Goal: Communication & Community: Answer question/provide support

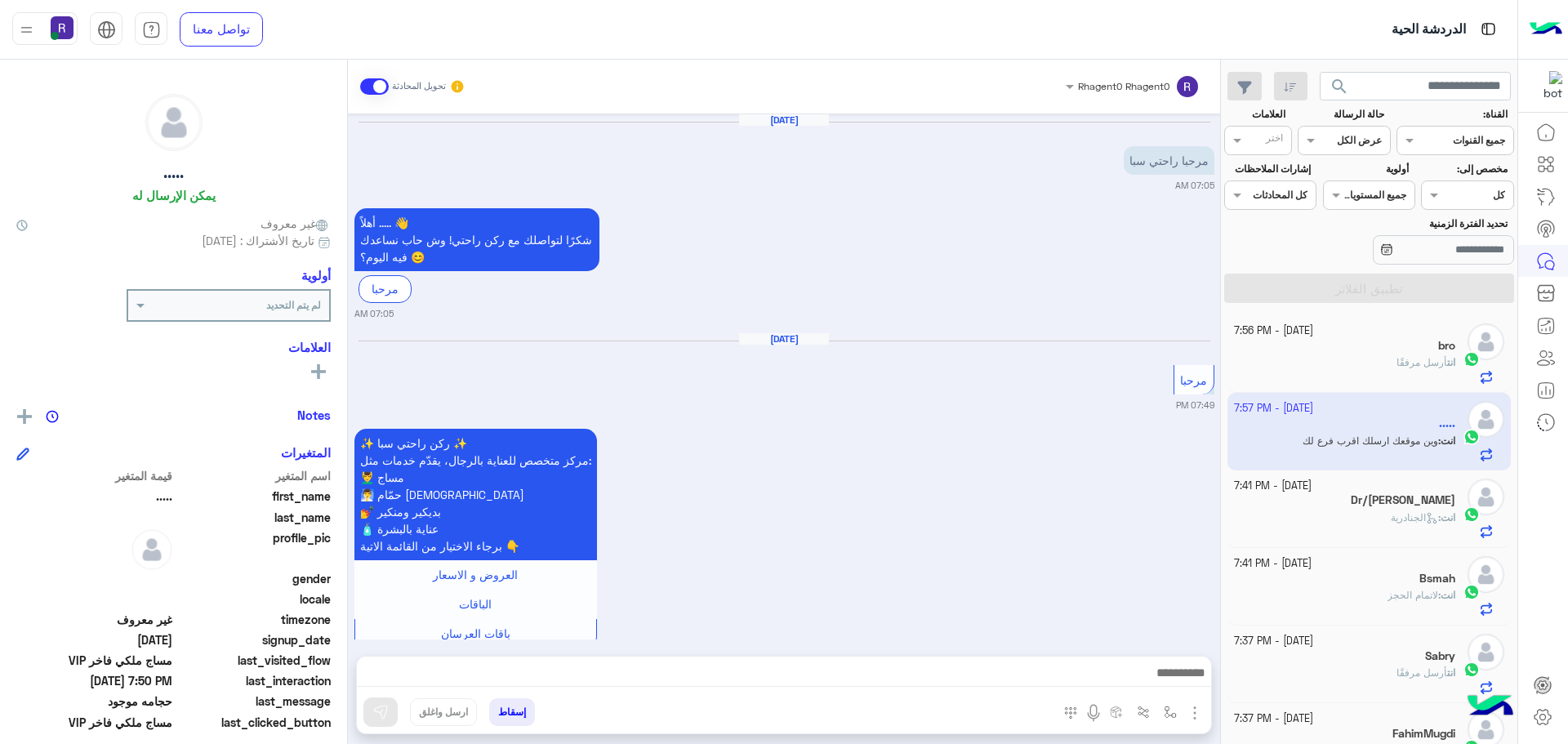
scroll to position [1442, 0]
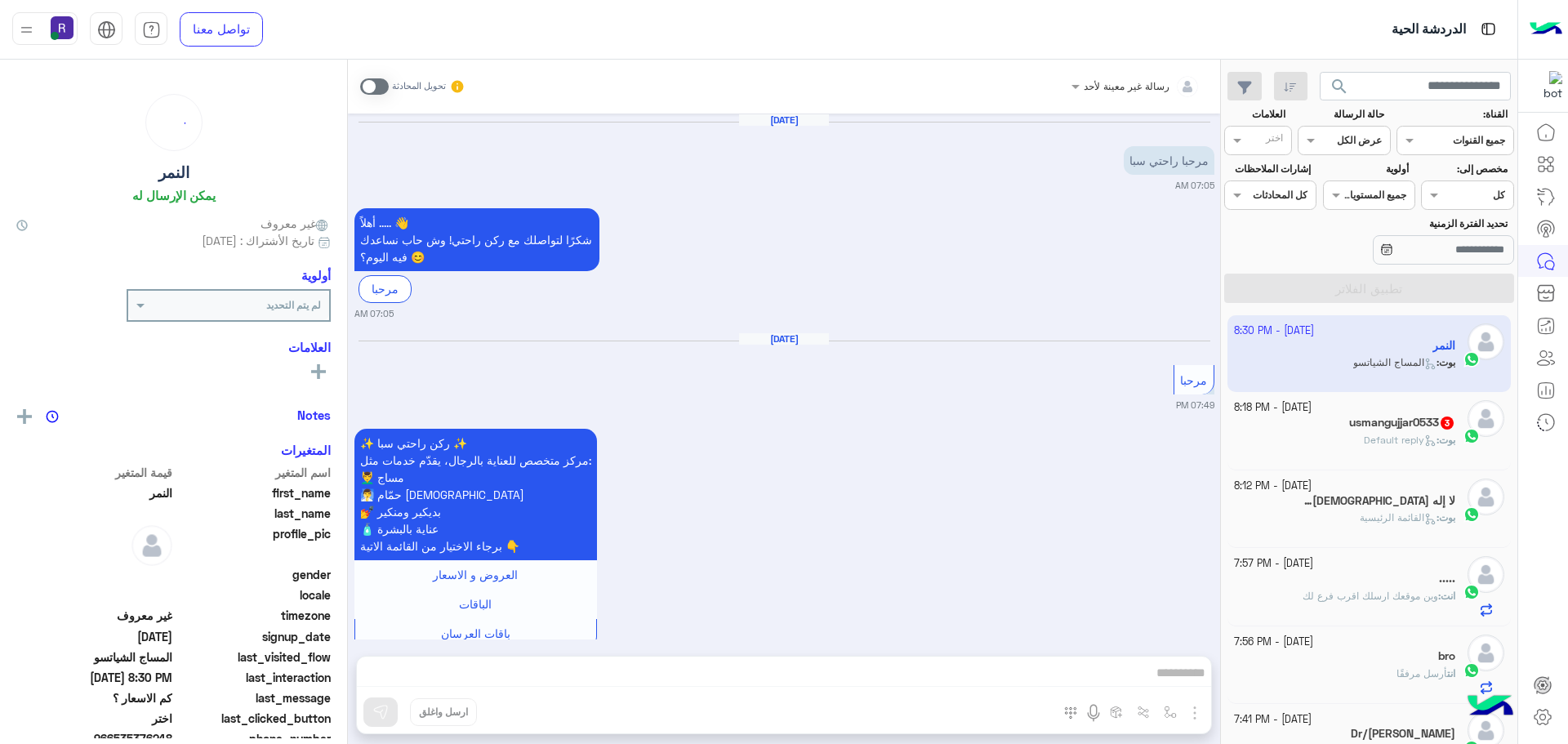
scroll to position [3602, 0]
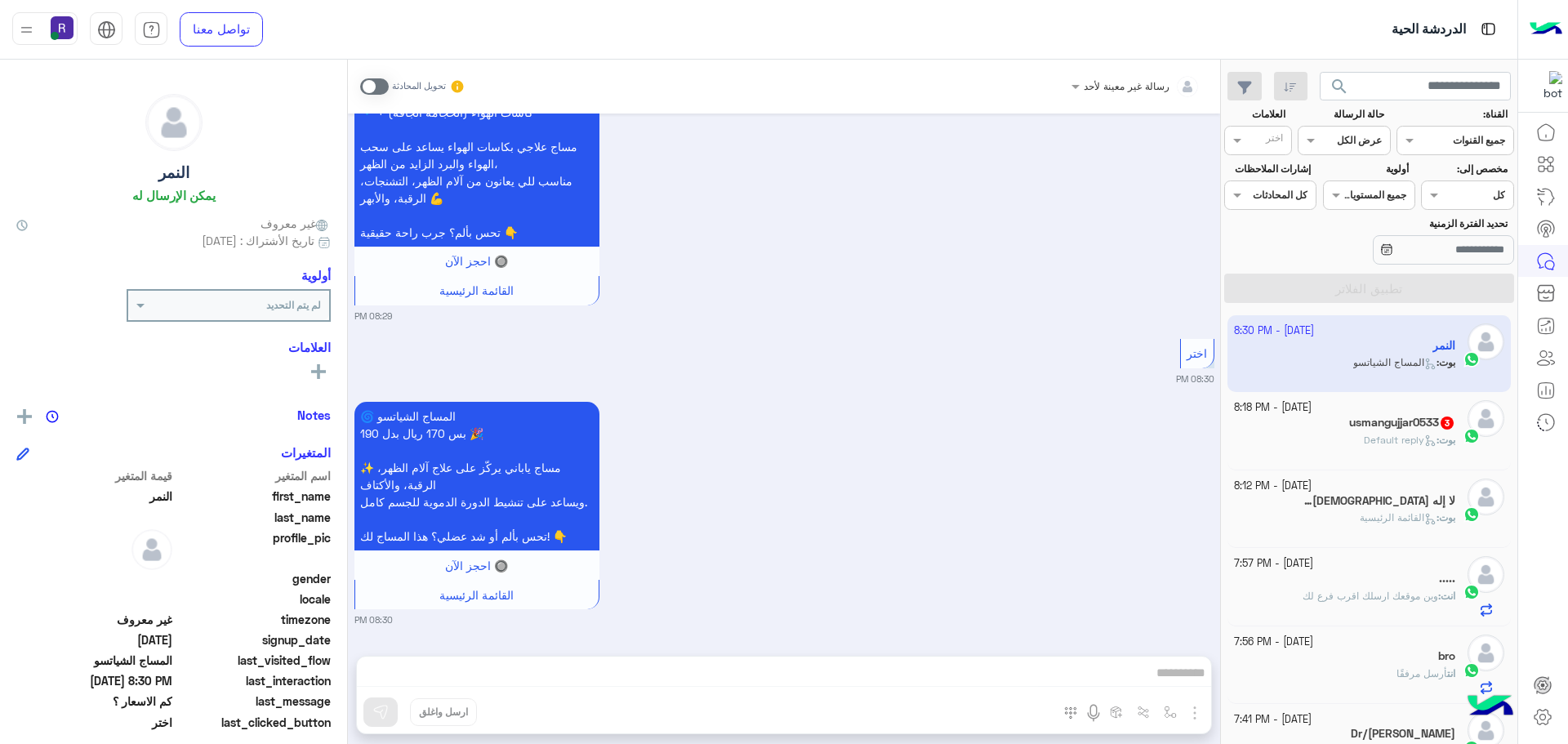
click at [1374, 521] on span "القائمة الرئيسية" at bounding box center [1397, 518] width 77 height 13
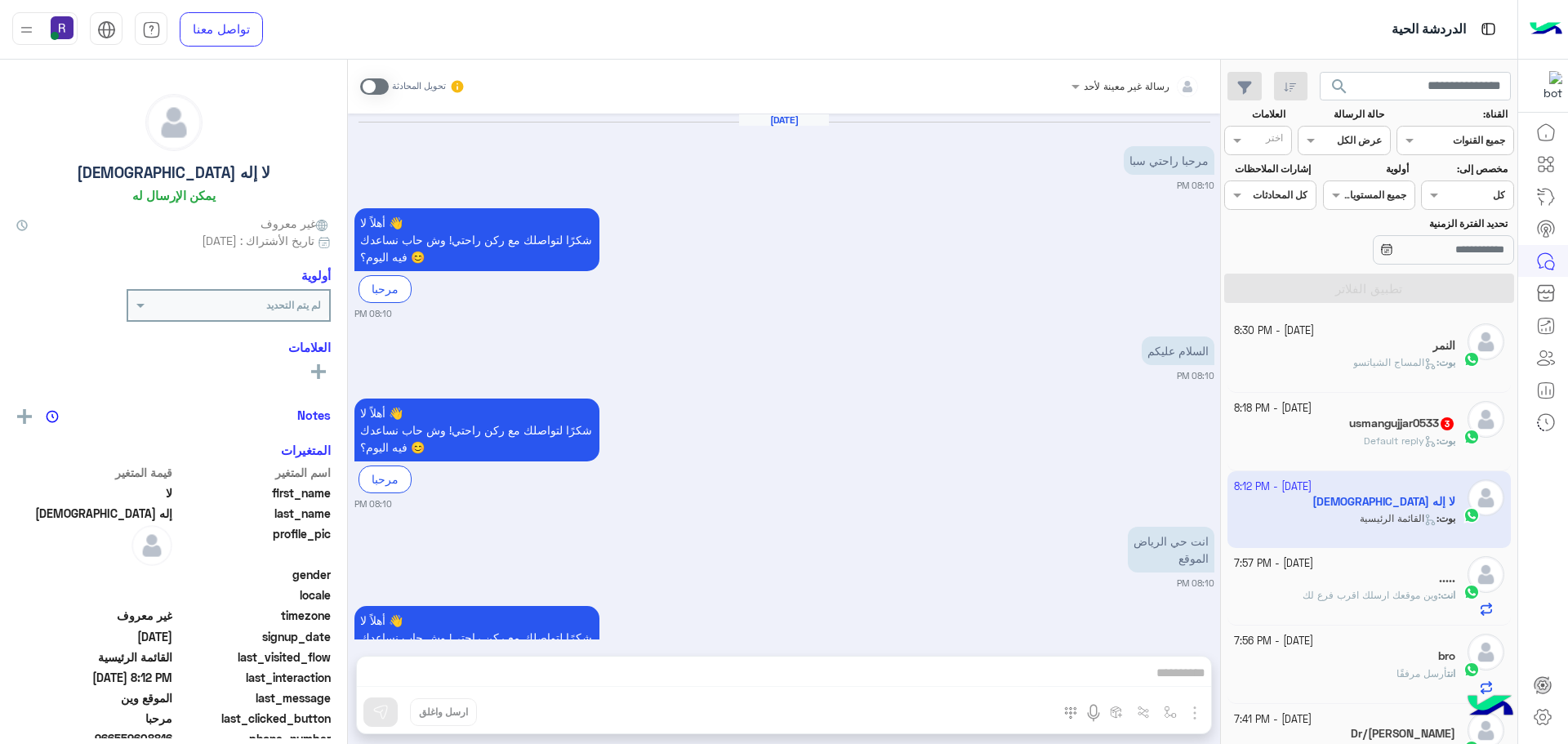
scroll to position [1283, 0]
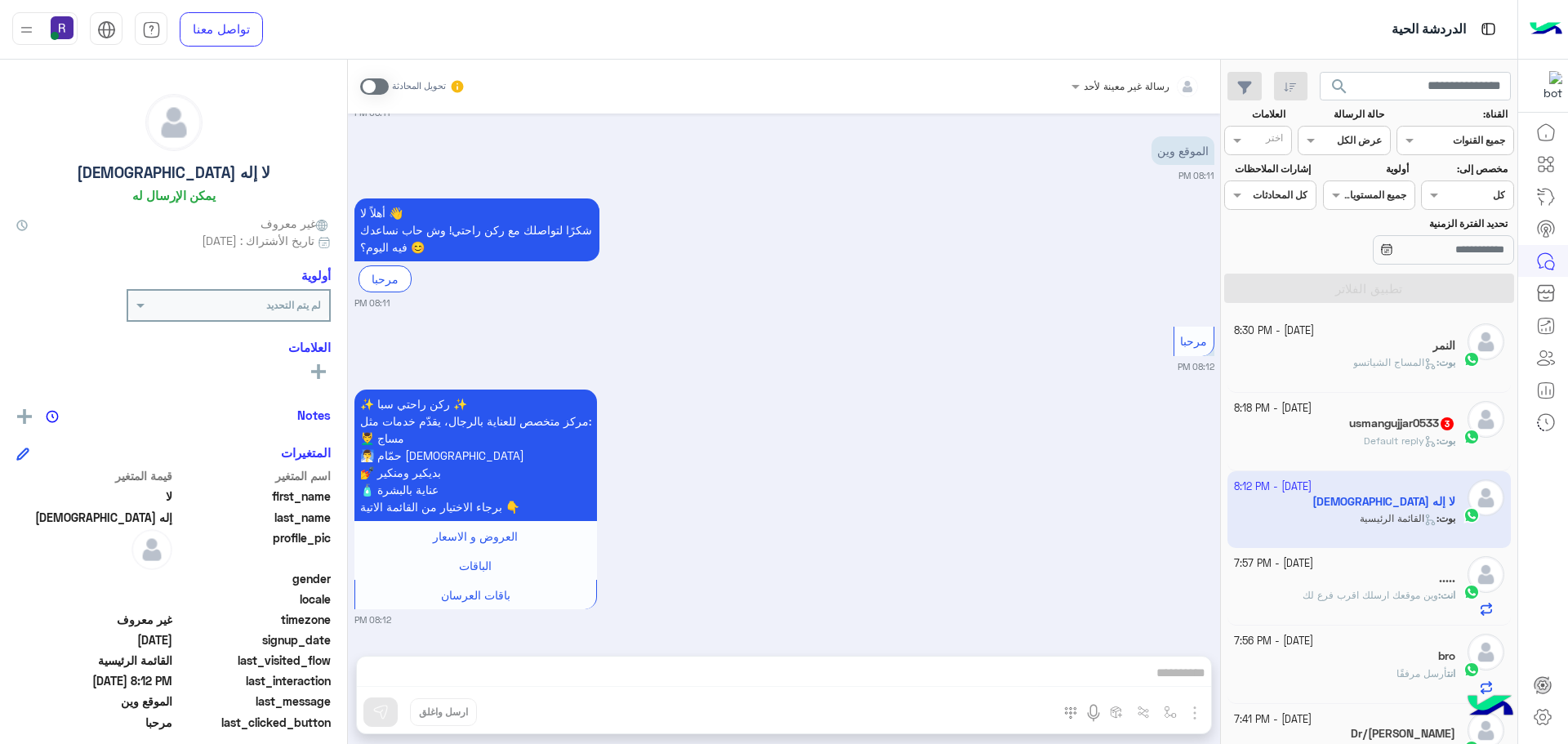
click at [382, 86] on span at bounding box center [374, 86] width 29 height 16
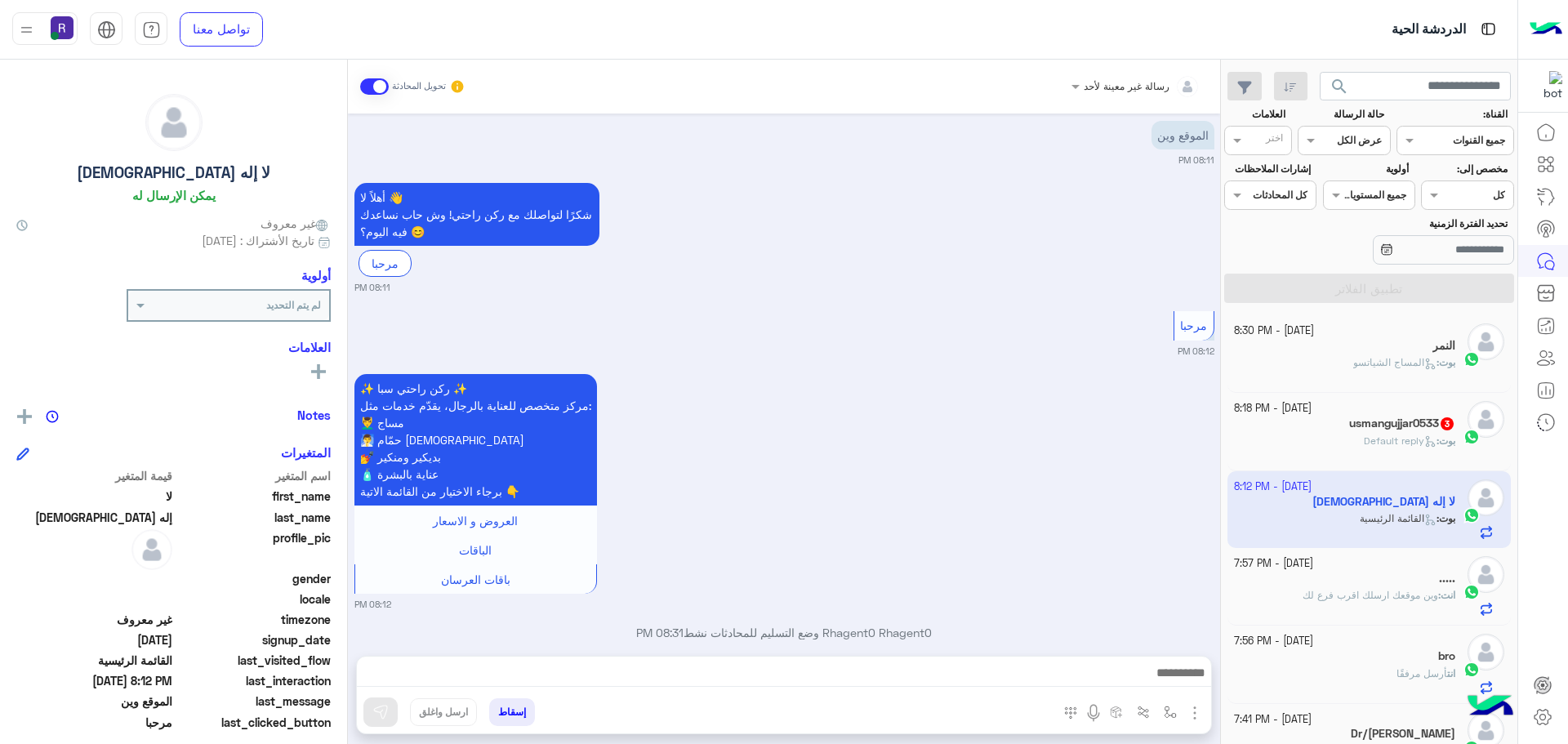
scroll to position [1324, 0]
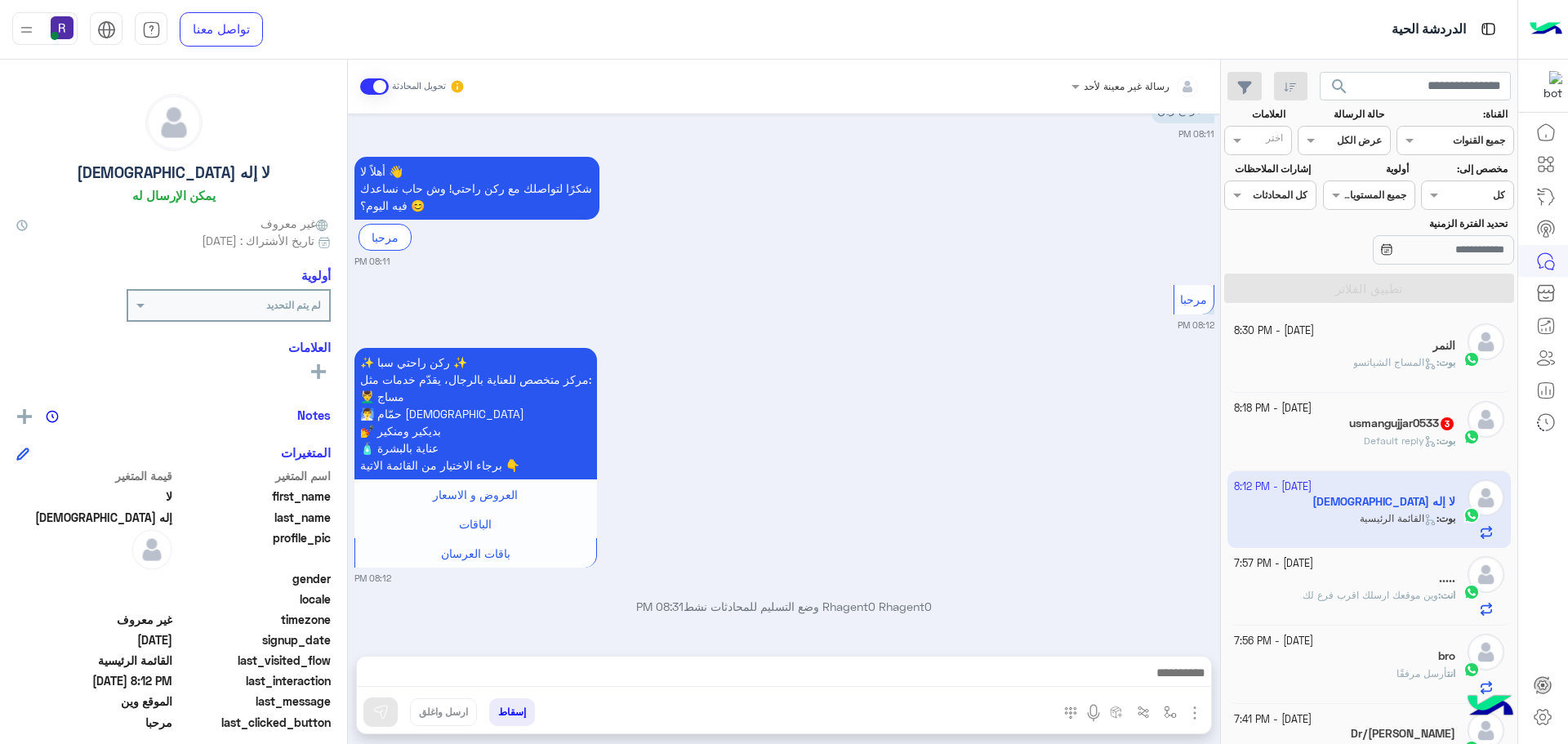
click at [1195, 709] on img "button" at bounding box center [1194, 713] width 19 height 19
click at [1183, 672] on button "الصور" at bounding box center [1169, 677] width 70 height 33
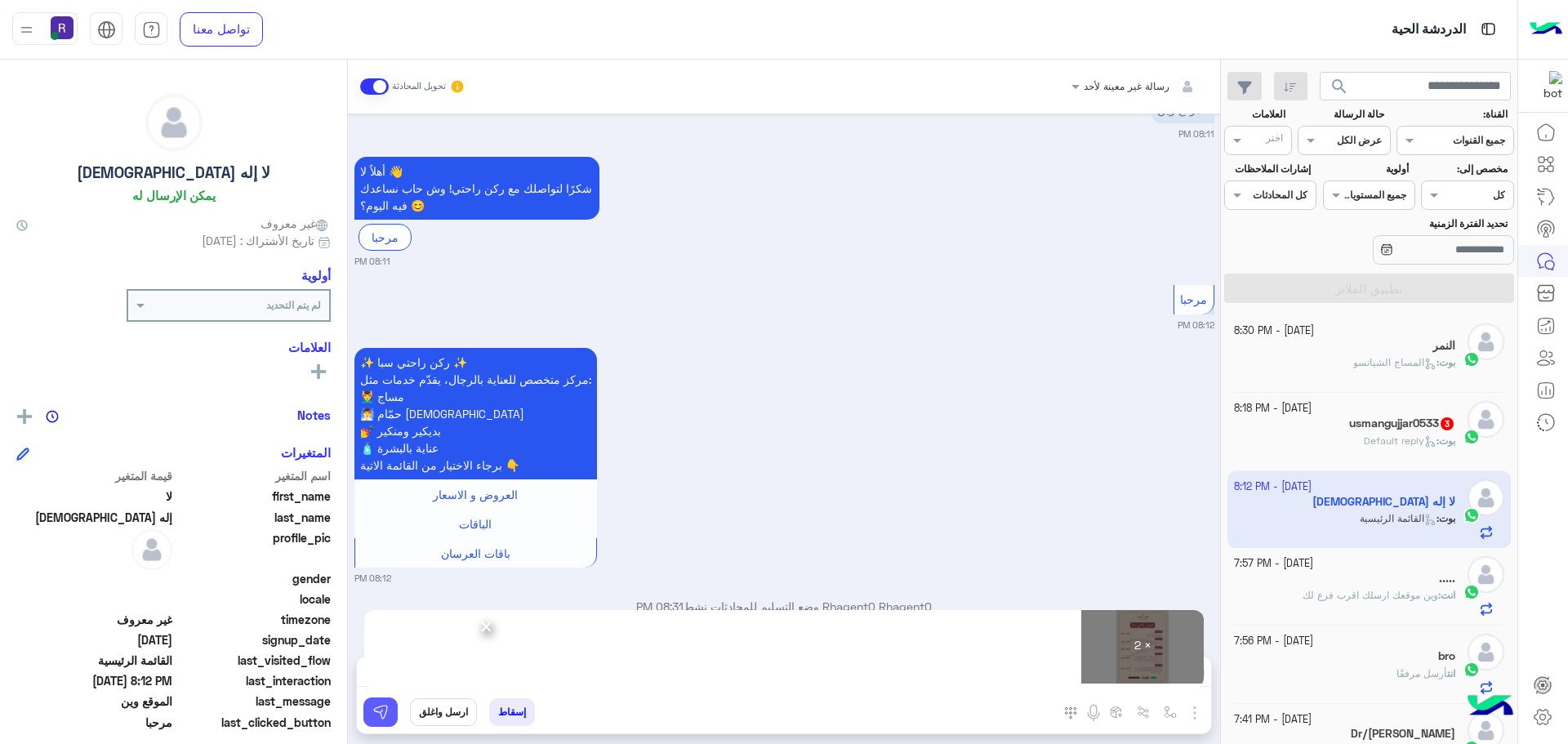
click at [384, 718] on img at bounding box center [380, 712] width 16 height 16
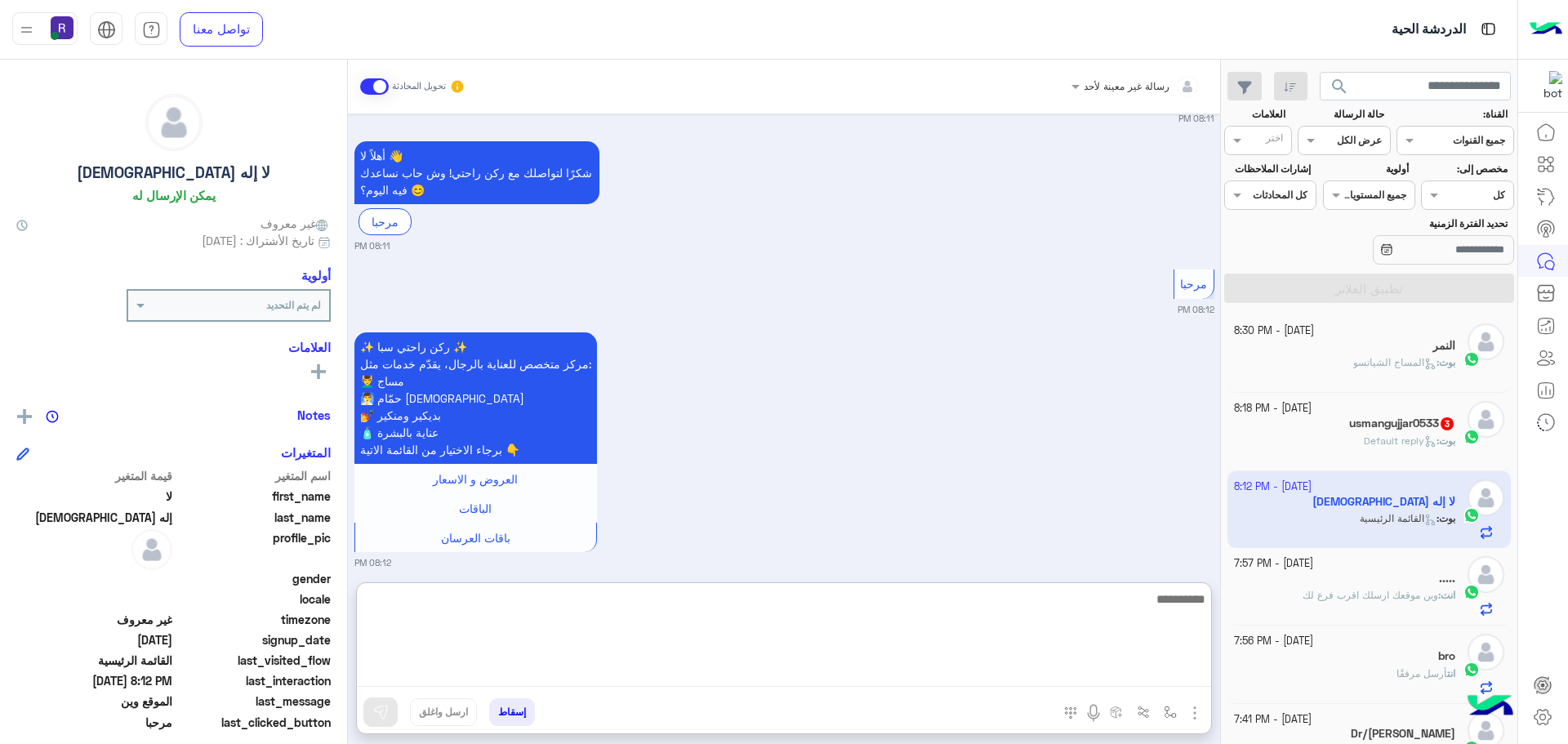
paste textarea "**********"
type textarea "**********"
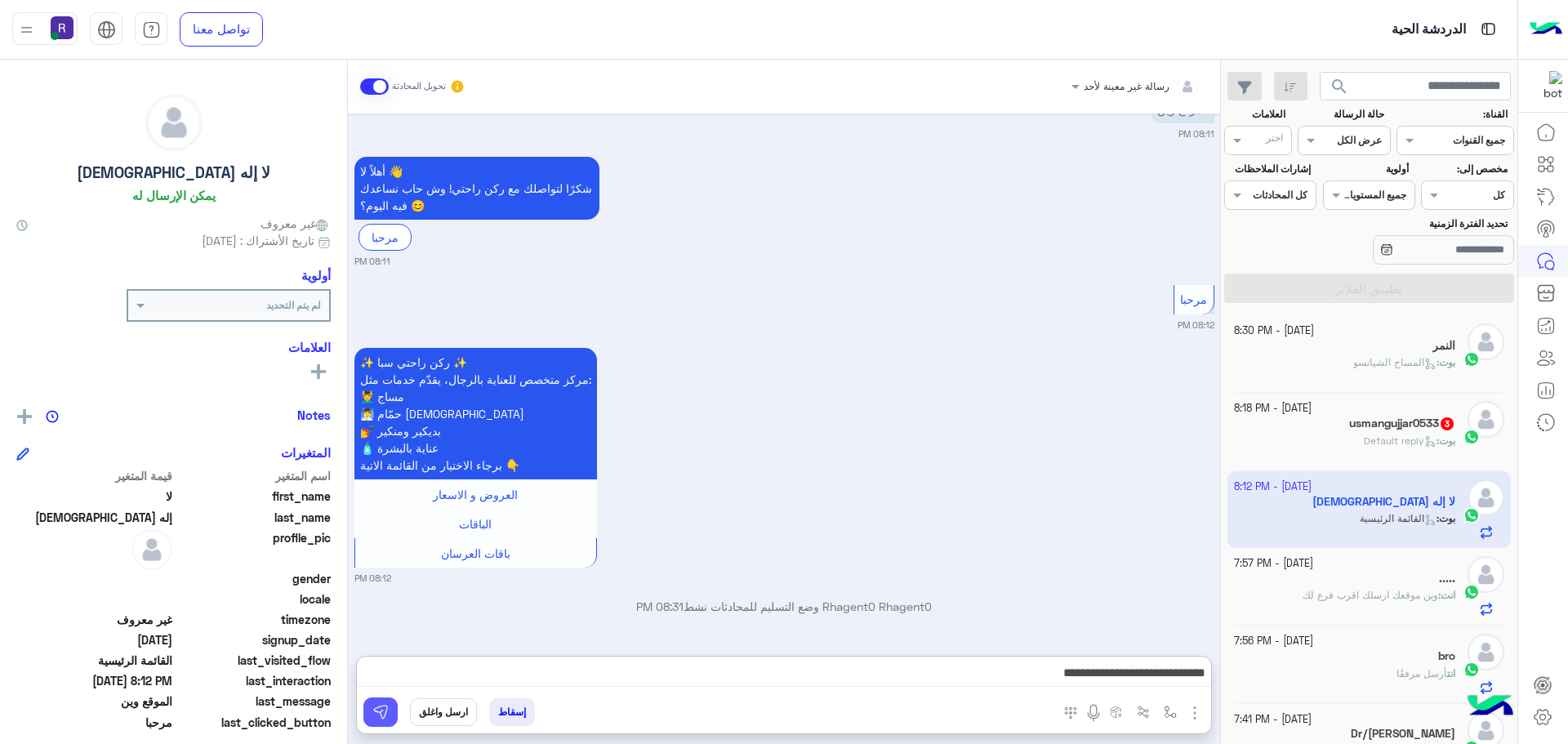
click at [380, 704] on img at bounding box center [380, 712] width 16 height 16
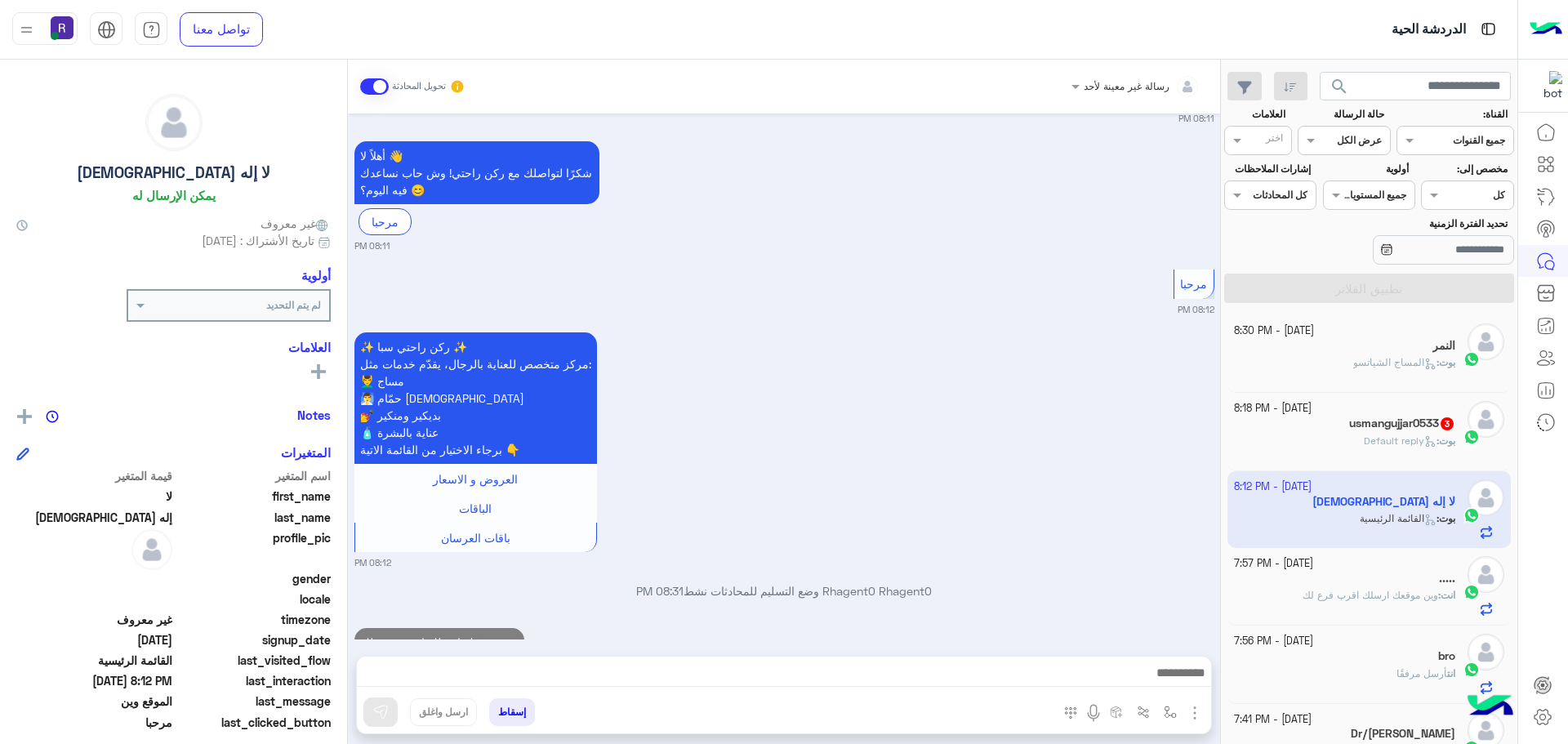
scroll to position [1387, 0]
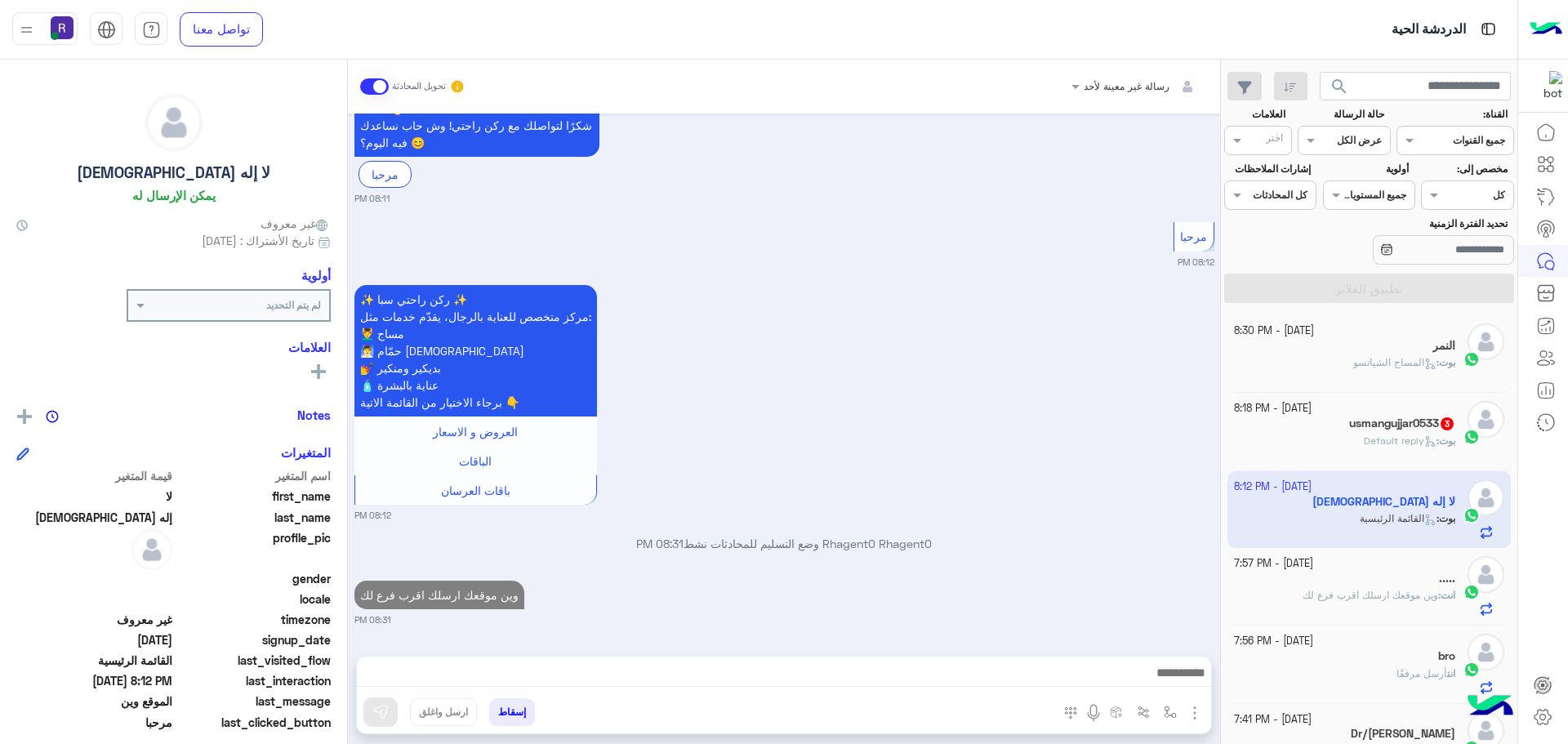
click at [1397, 438] on span "Default reply" at bounding box center [1400, 440] width 72 height 13
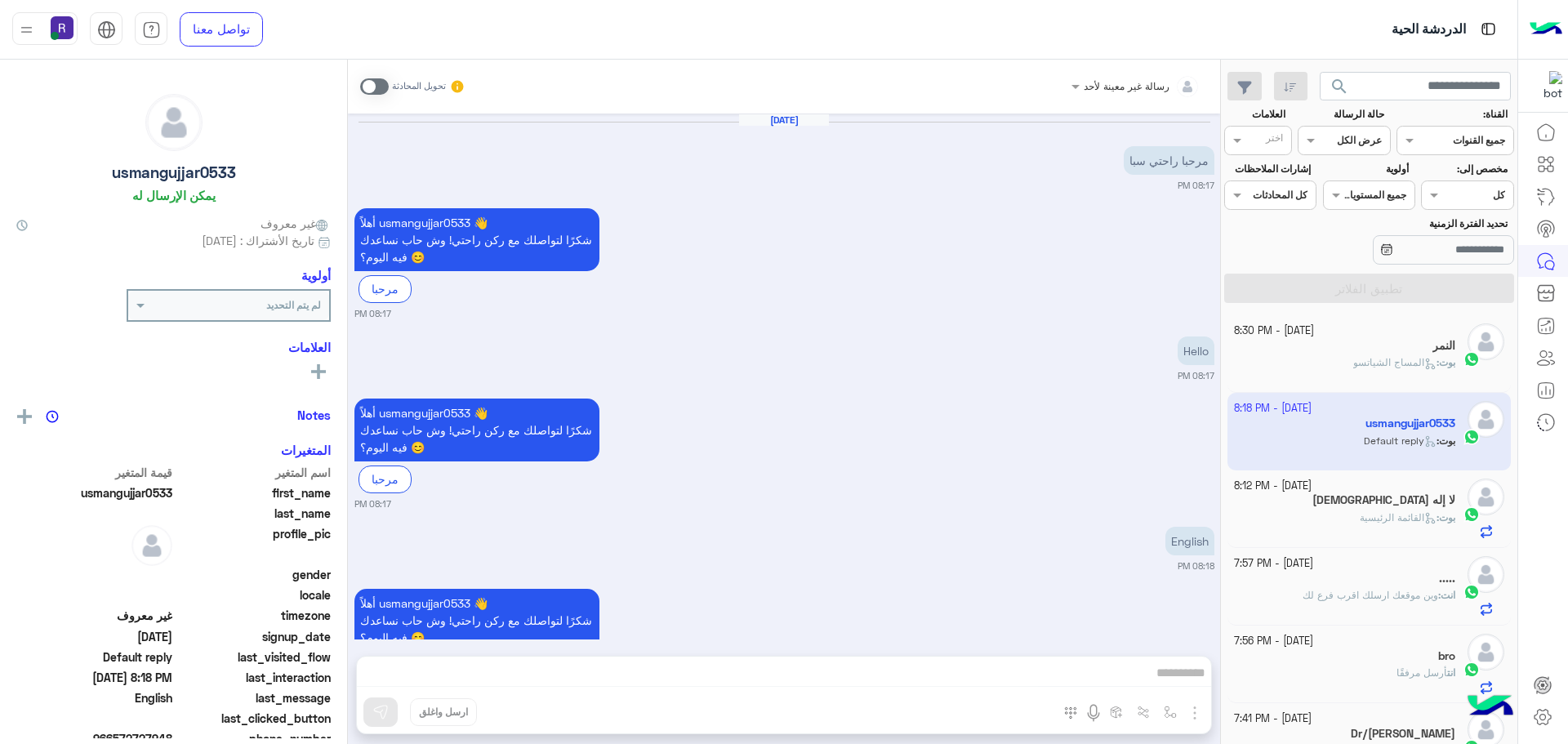
scroll to position [74, 0]
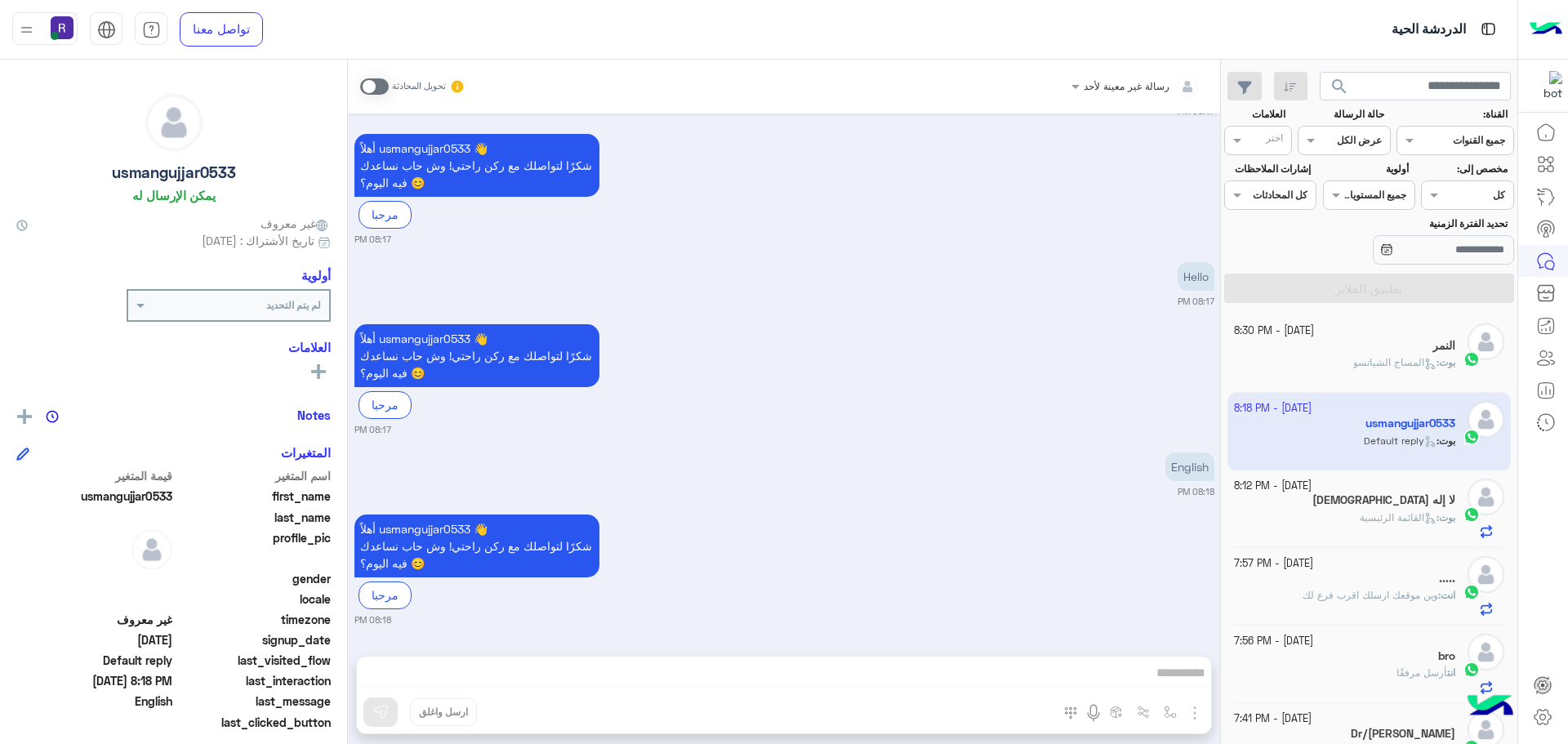
click at [382, 91] on span at bounding box center [374, 86] width 29 height 16
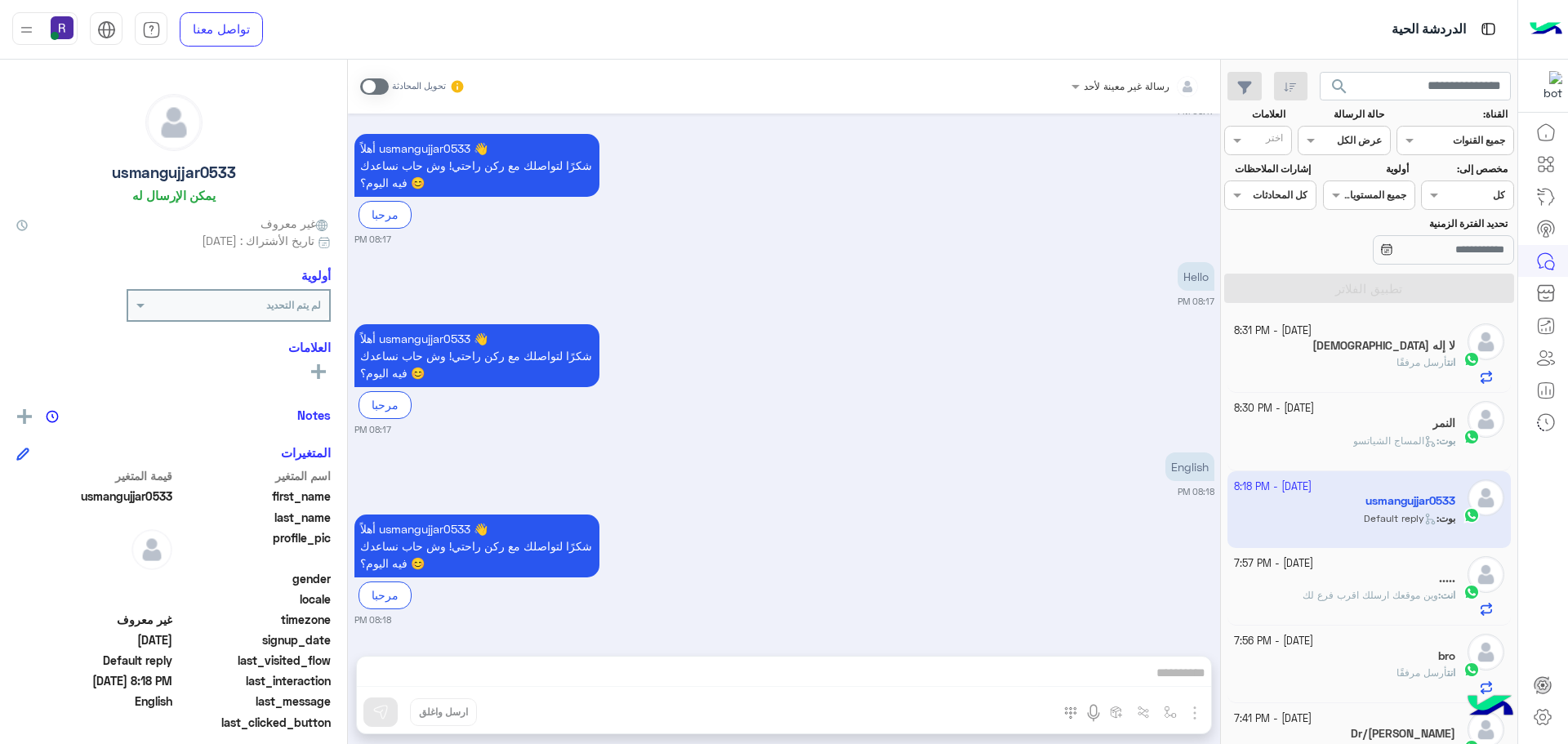
scroll to position [116, 0]
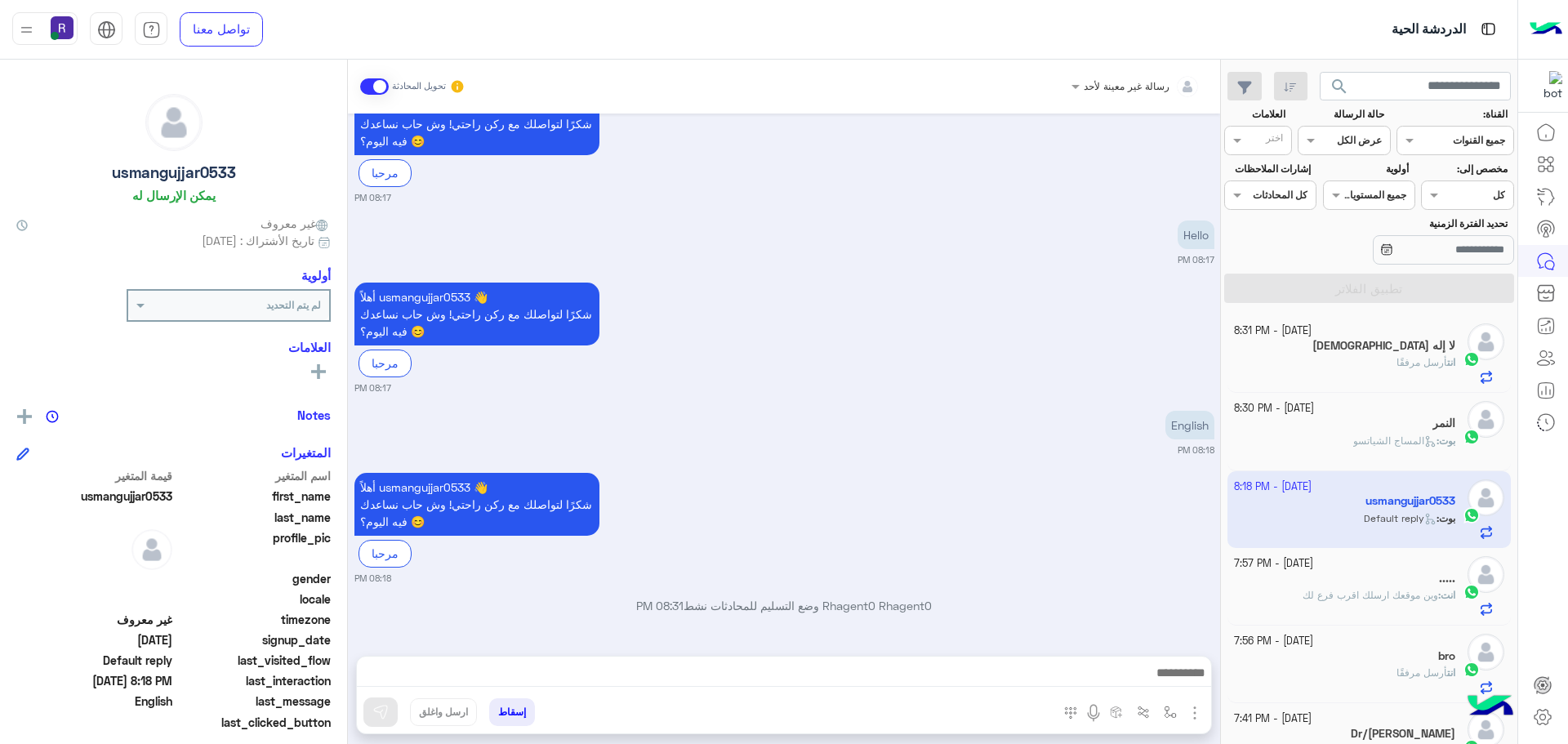
click at [1198, 709] on img "button" at bounding box center [1194, 713] width 19 height 19
click at [1183, 678] on button "الصور" at bounding box center [1169, 677] width 70 height 33
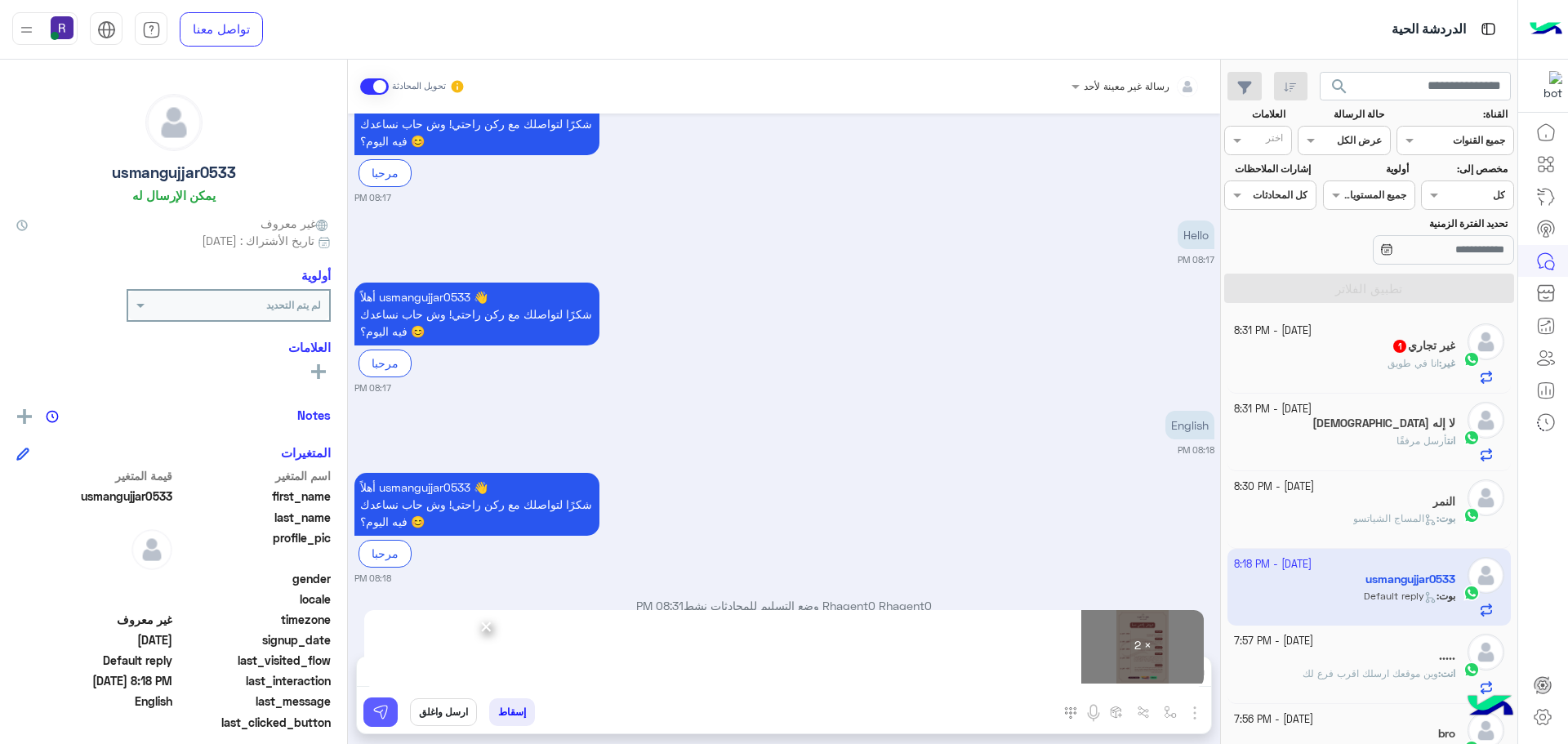
click at [384, 718] on img at bounding box center [380, 712] width 16 height 16
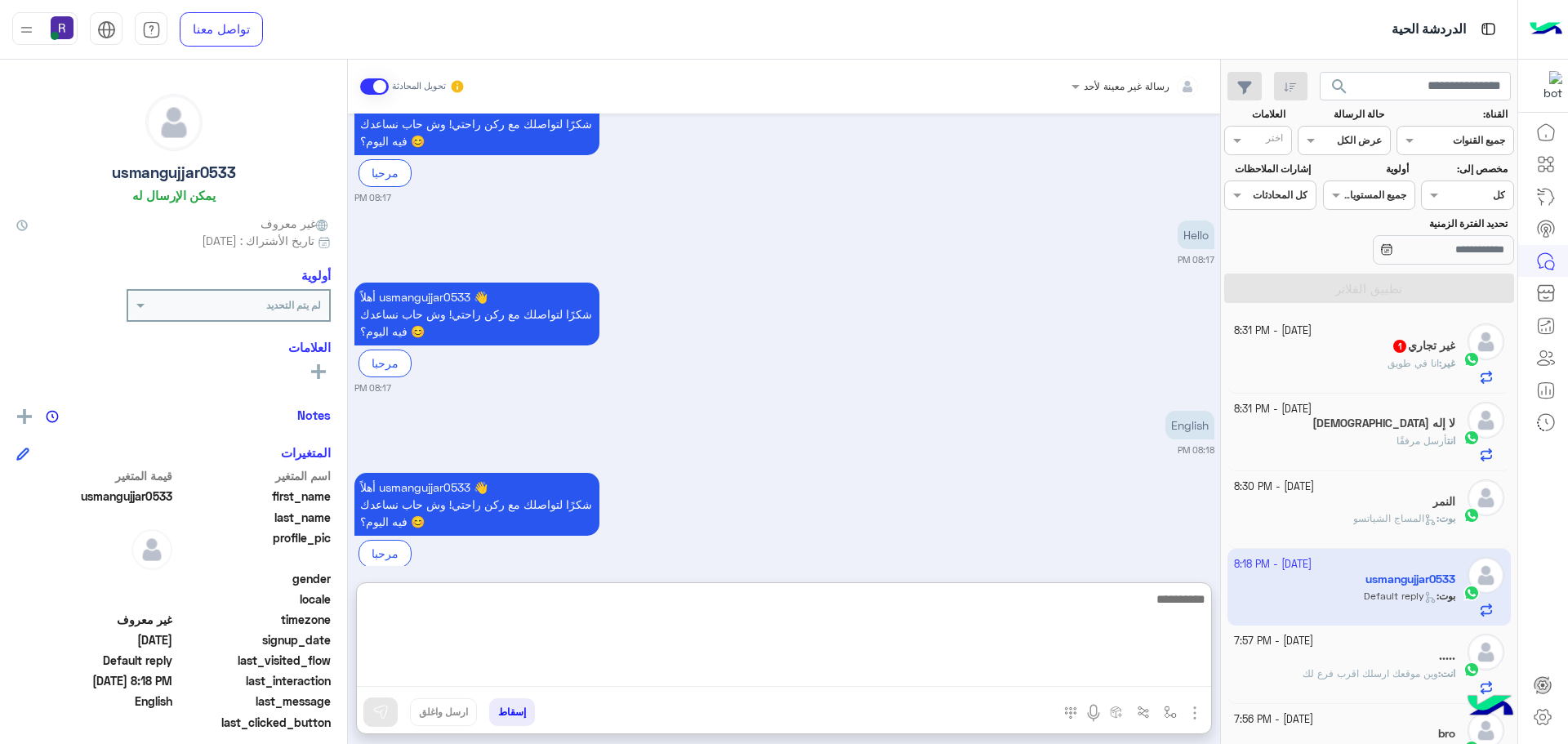
paste textarea "**********"
type textarea "**********"
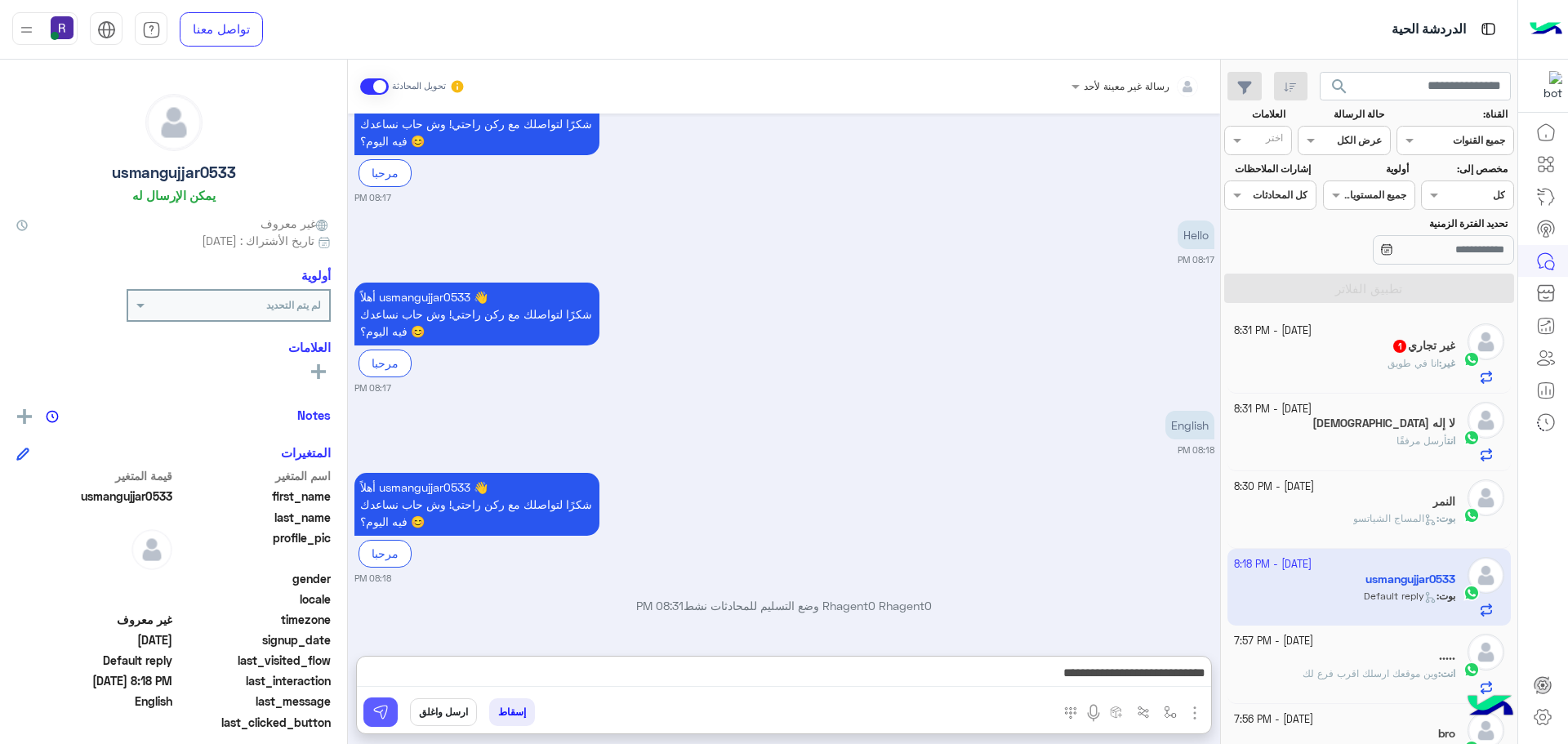
click at [384, 712] on img at bounding box center [380, 712] width 16 height 16
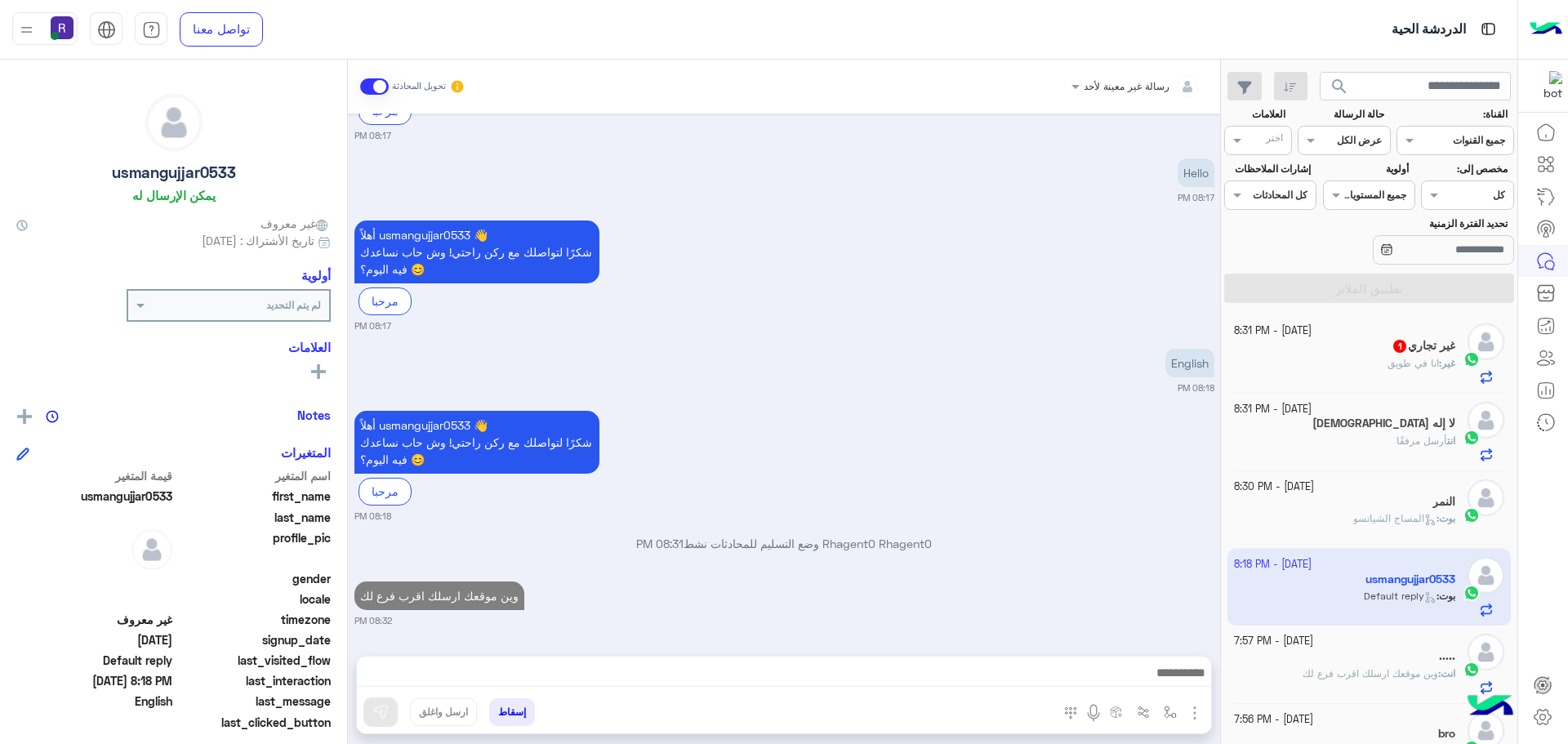
click at [1409, 357] on span "انا في طويق" at bounding box center [1412, 363] width 51 height 13
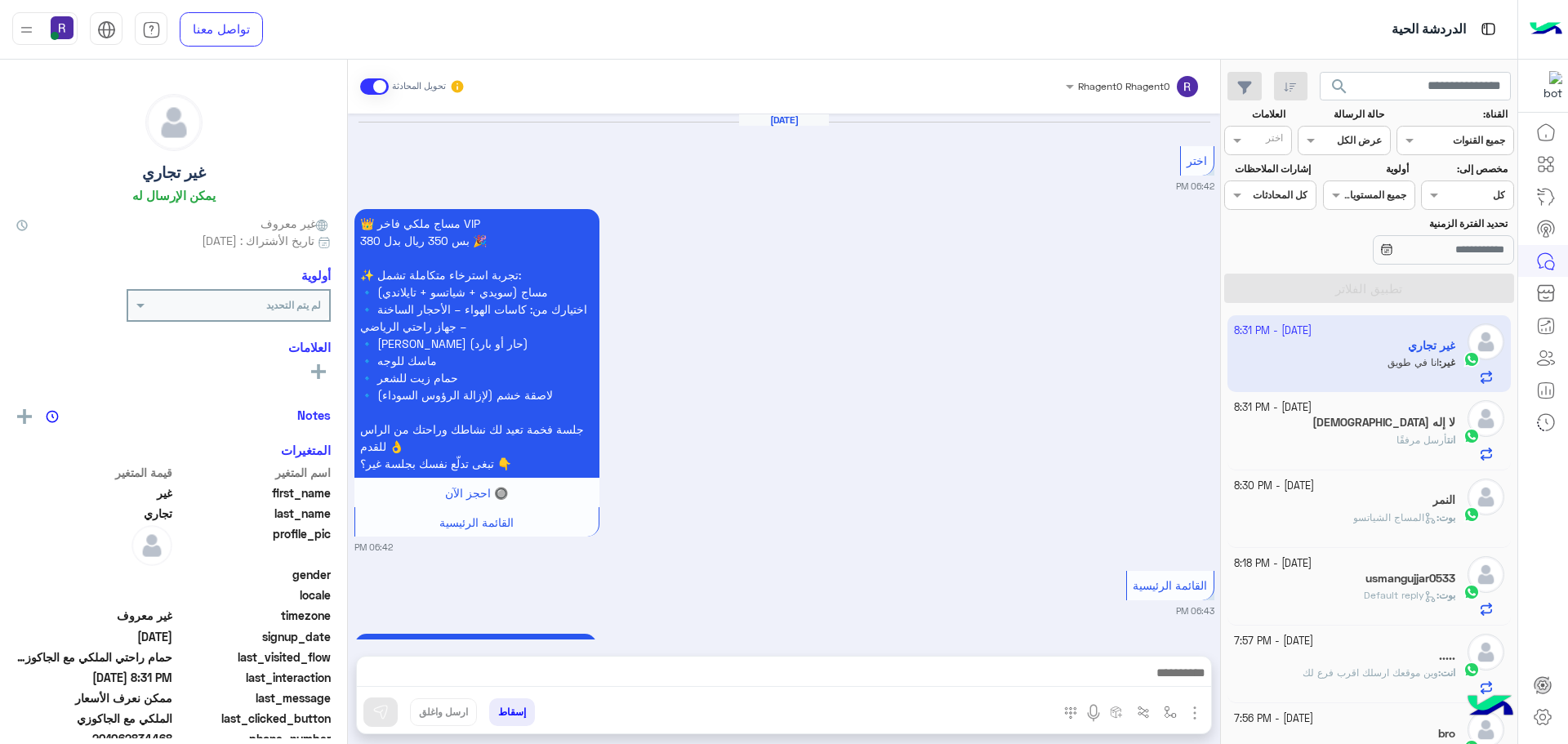
scroll to position [2686, 0]
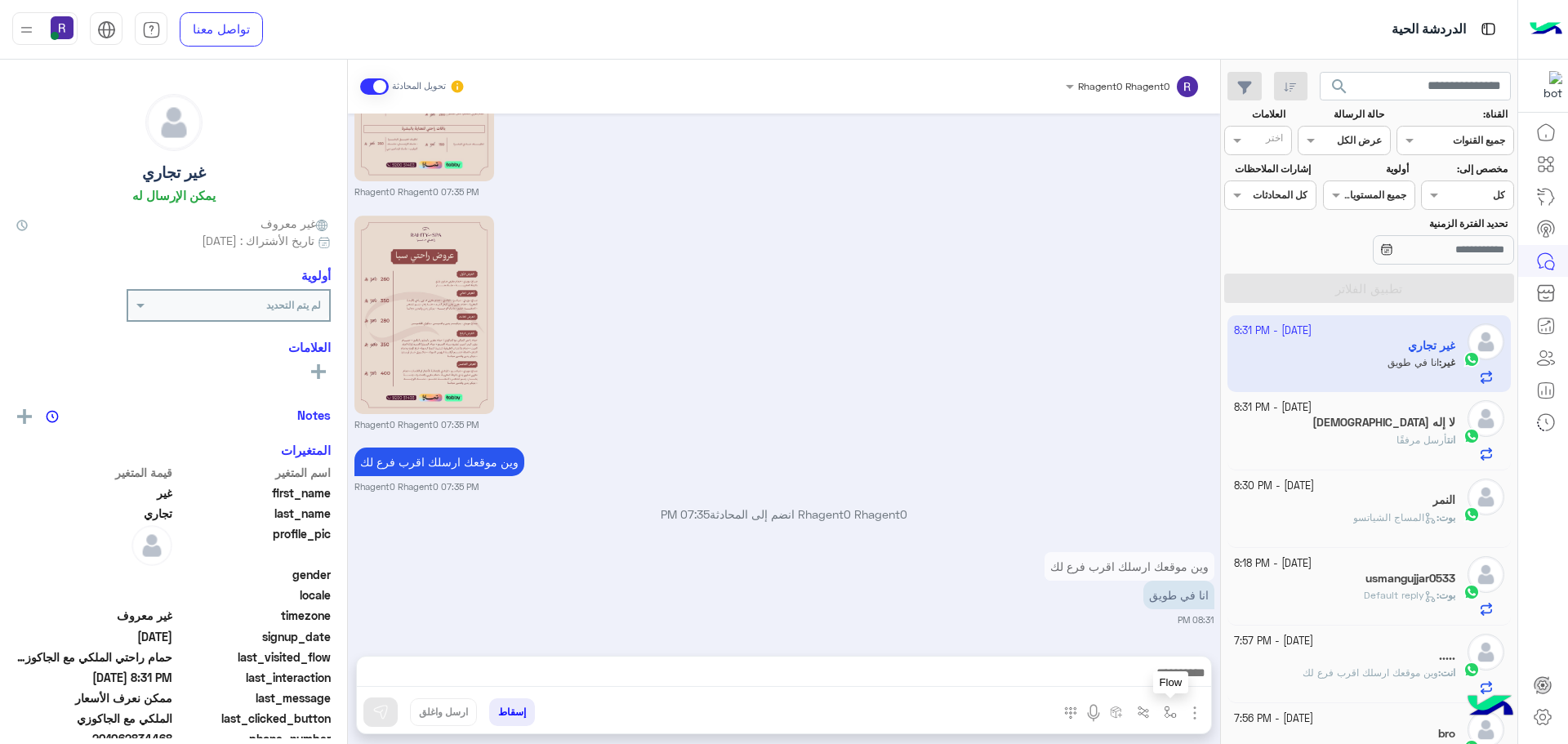
click at [1168, 715] on img "button" at bounding box center [1170, 713] width 13 height 13
click at [1154, 683] on div "أدخل اسم مجموعة الرسائل" at bounding box center [1119, 676] width 112 height 14
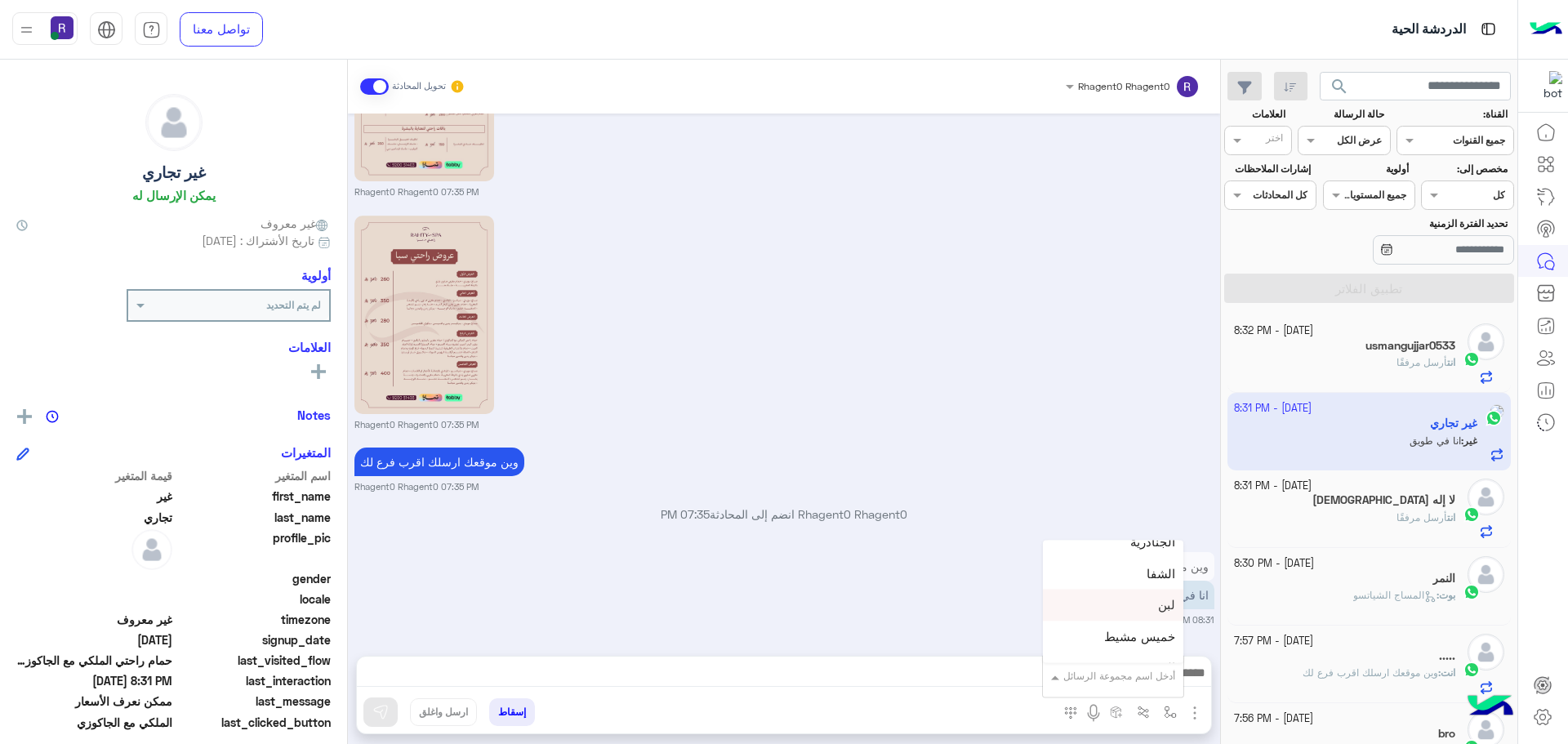
scroll to position [1144, 0]
click at [1136, 587] on div "لبن" at bounding box center [1113, 577] width 140 height 32
type textarea "***"
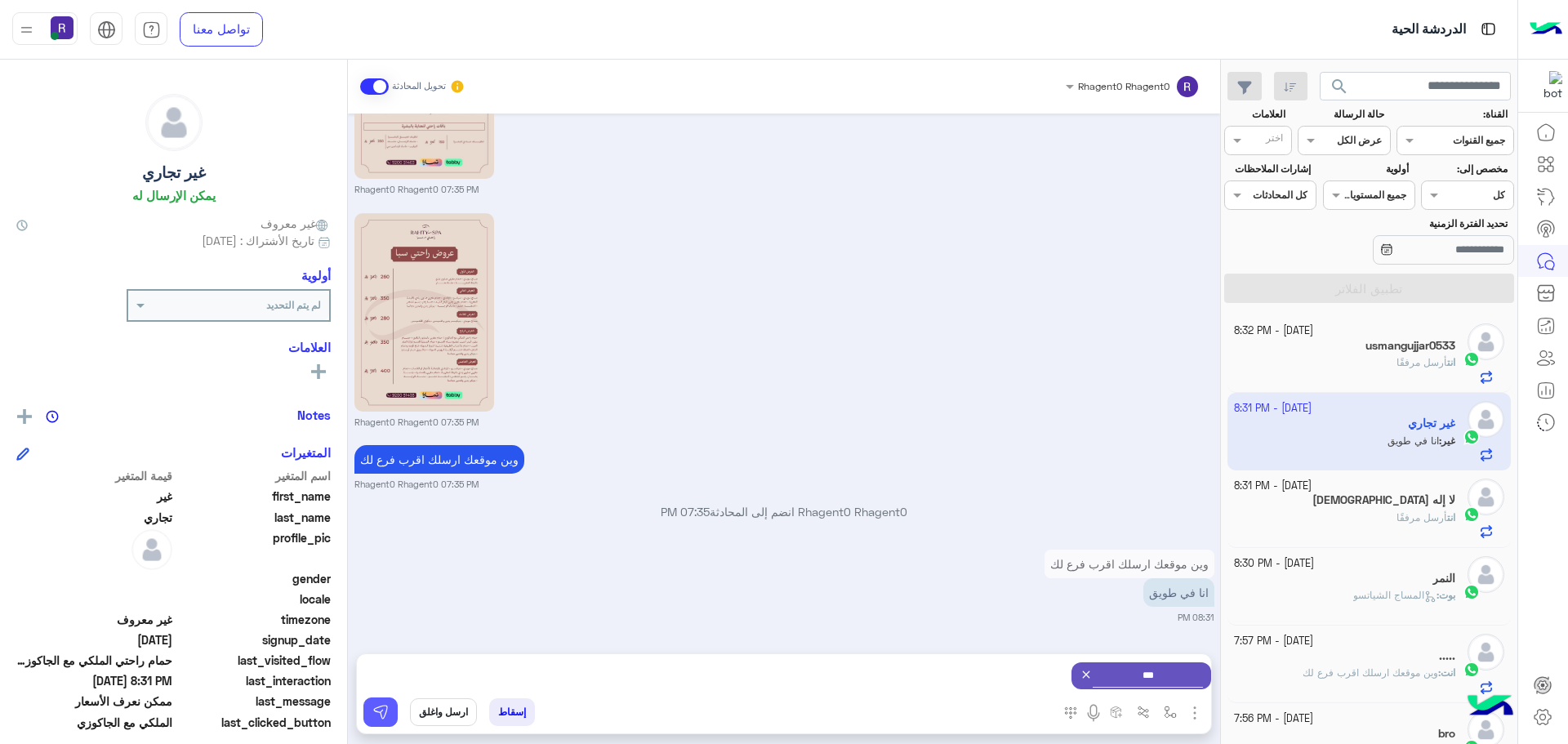
click at [383, 708] on img at bounding box center [380, 712] width 16 height 16
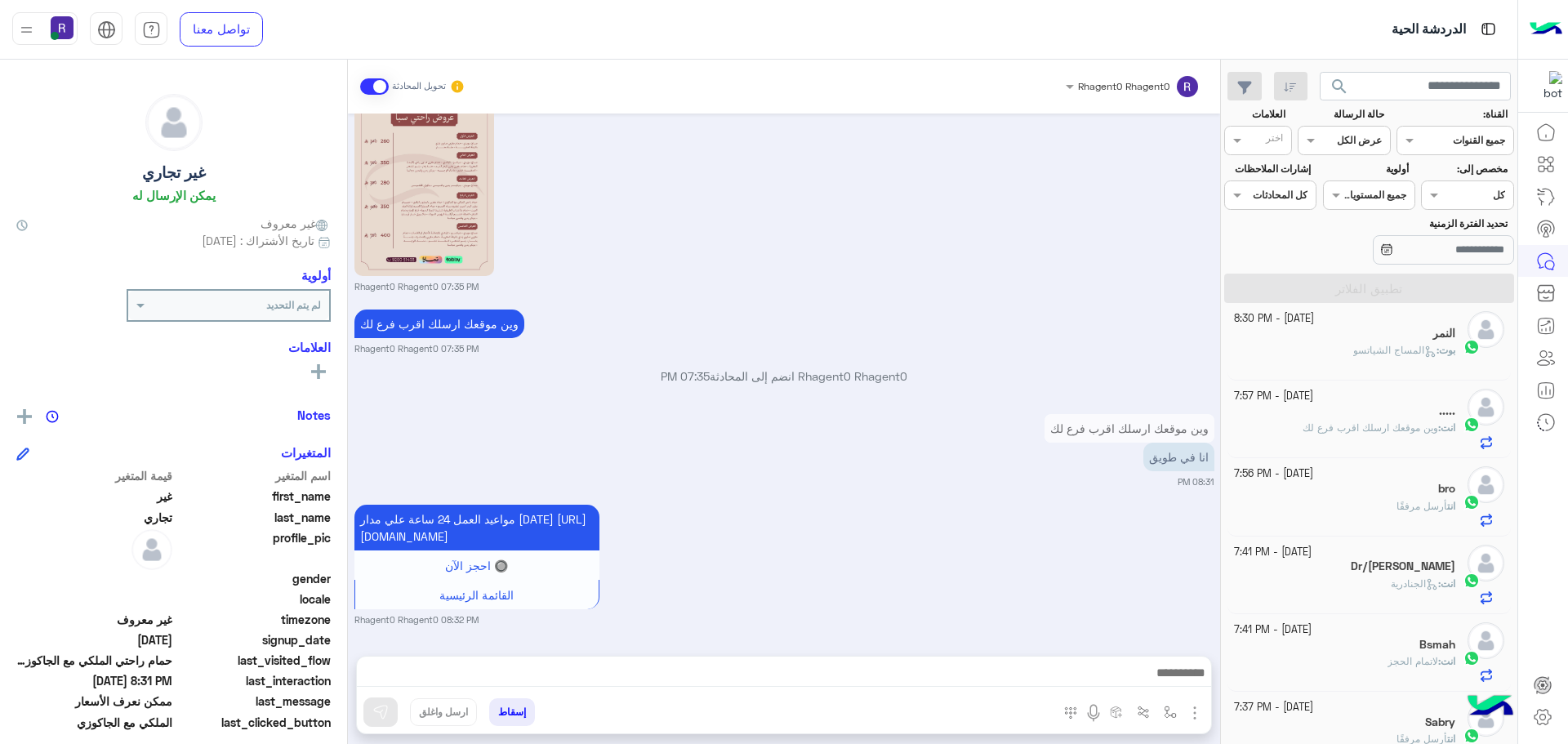
scroll to position [0, 0]
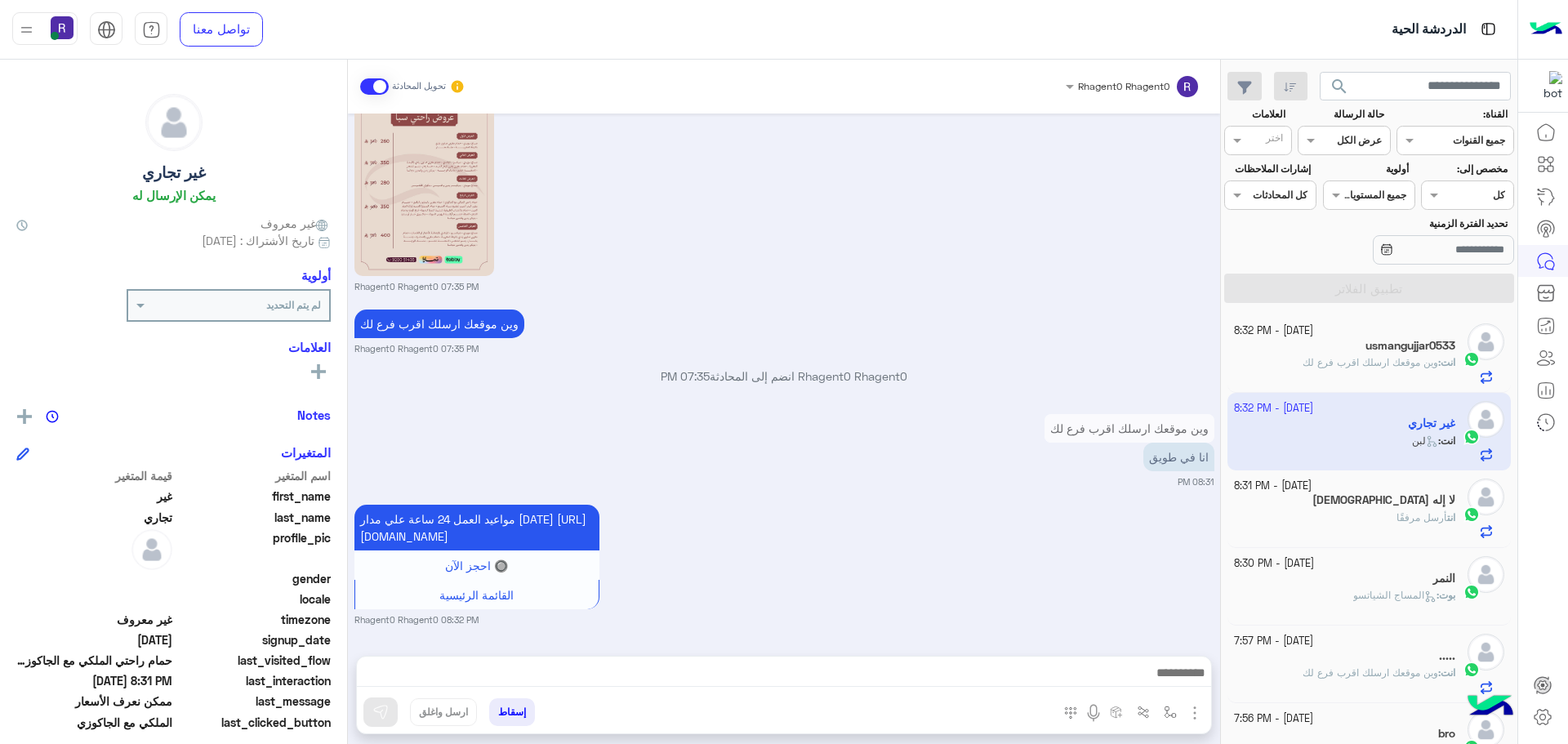
click at [1386, 666] on p "انت : وين موقعك ارسلك اقرب فرع لك" at bounding box center [1379, 672] width 153 height 14
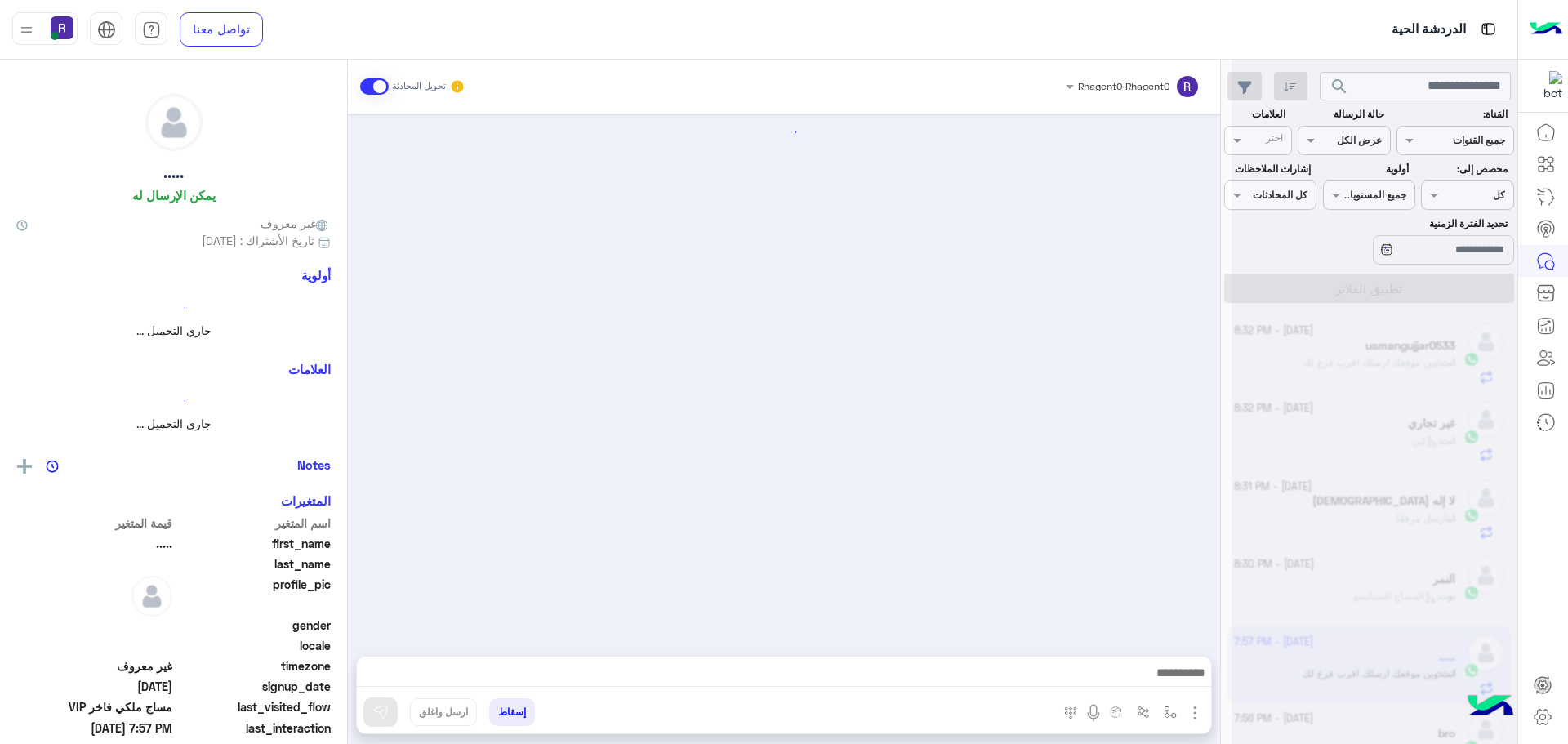
scroll to position [1442, 0]
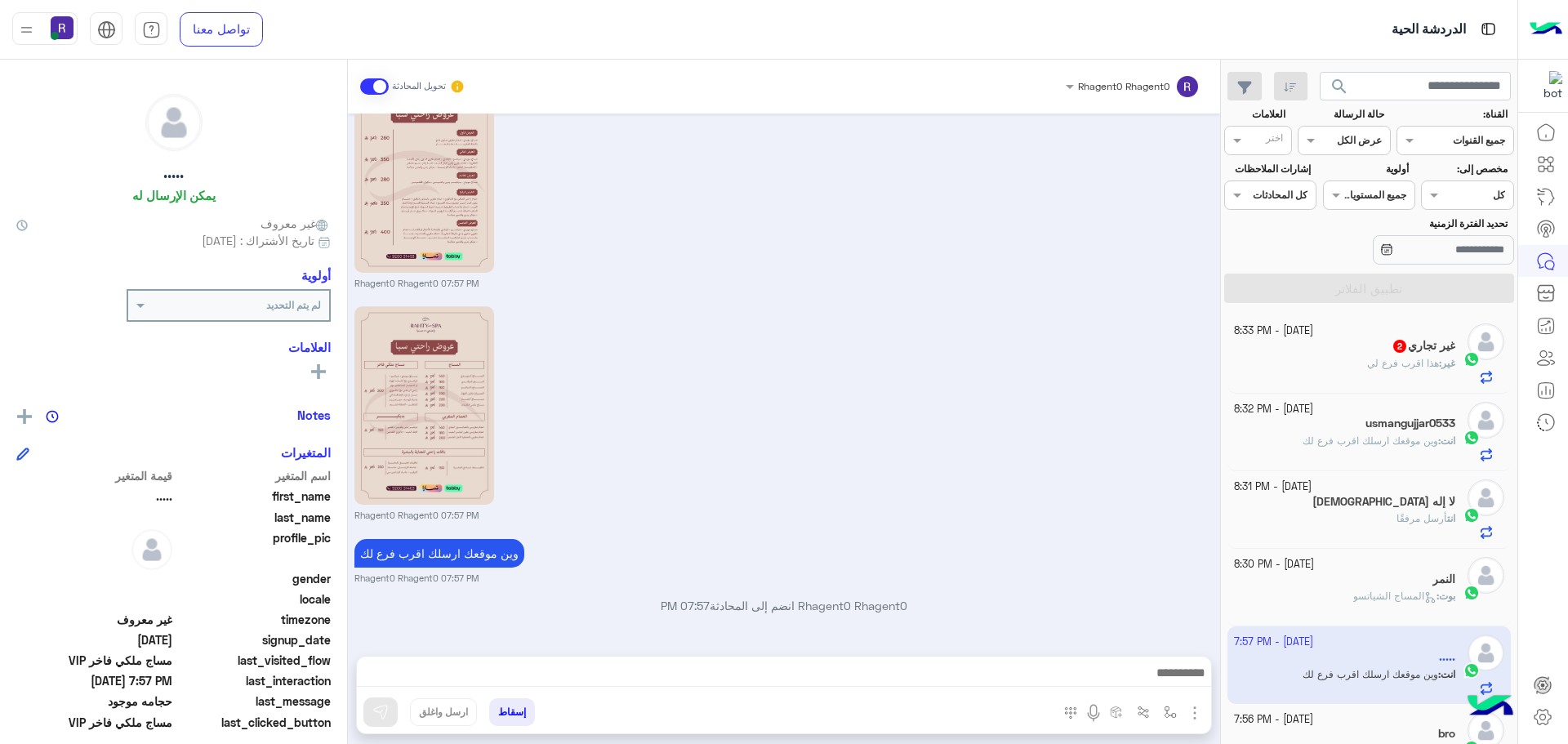
click at [1407, 357] on span "غير : هذا اقرب فرع لي" at bounding box center [1411, 363] width 88 height 13
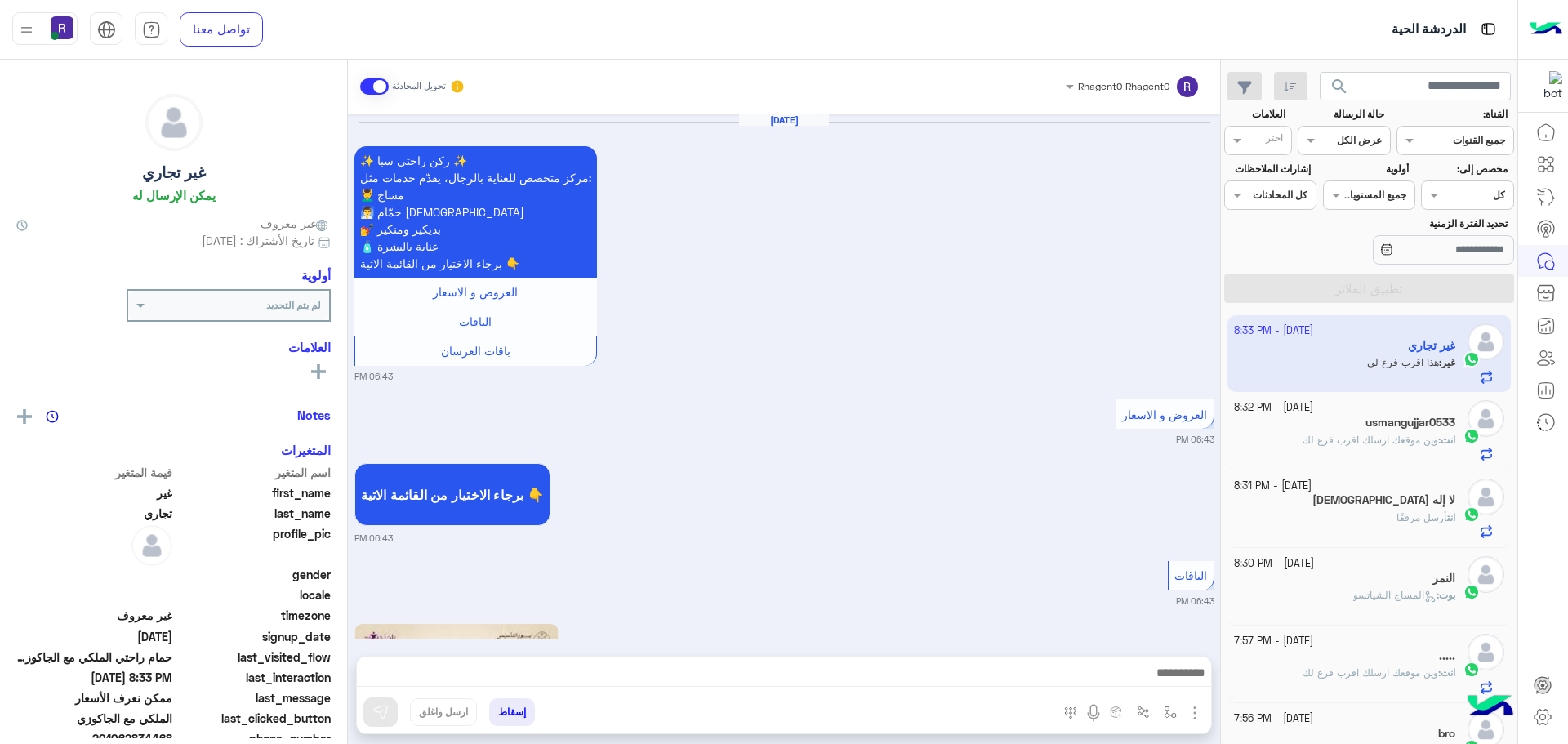
scroll to position [2542, 0]
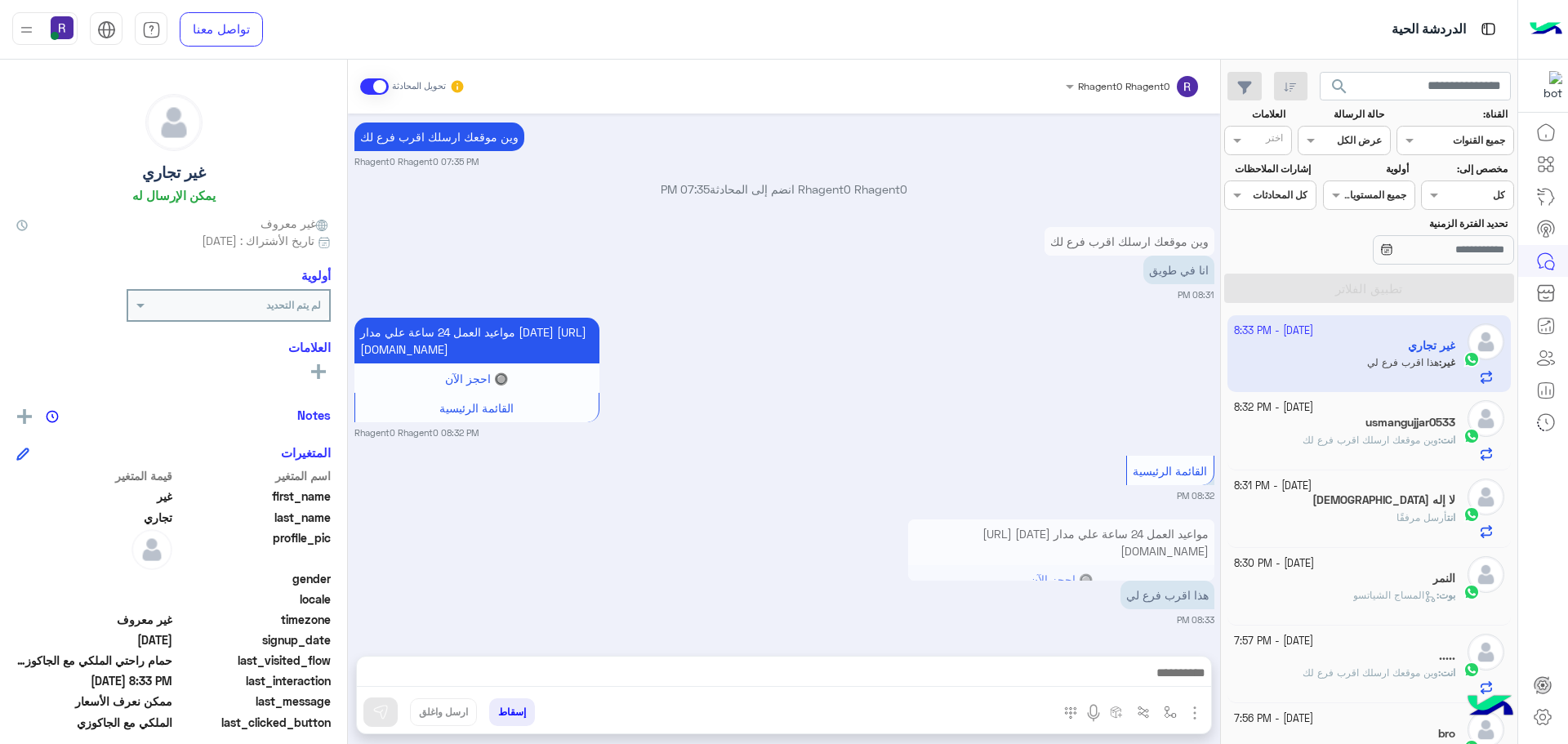
click at [999, 539] on p "مواعيد العمل 24 ساعة علي مدار اليوم https://maps.app.goo.gl/H7tsGYEmp6EGsZ938" at bounding box center [1061, 542] width 306 height 45
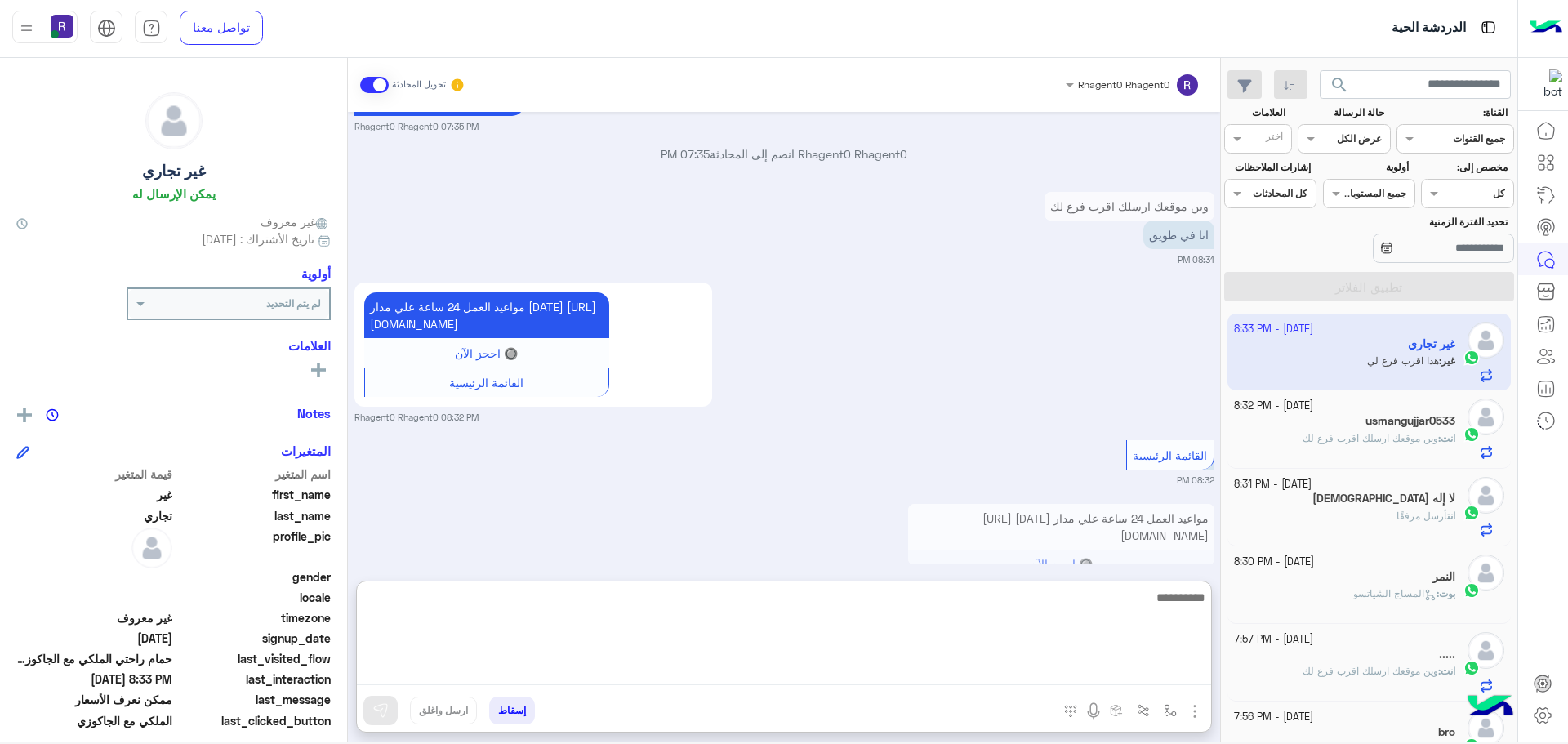
click at [849, 672] on textarea at bounding box center [783, 636] width 854 height 98
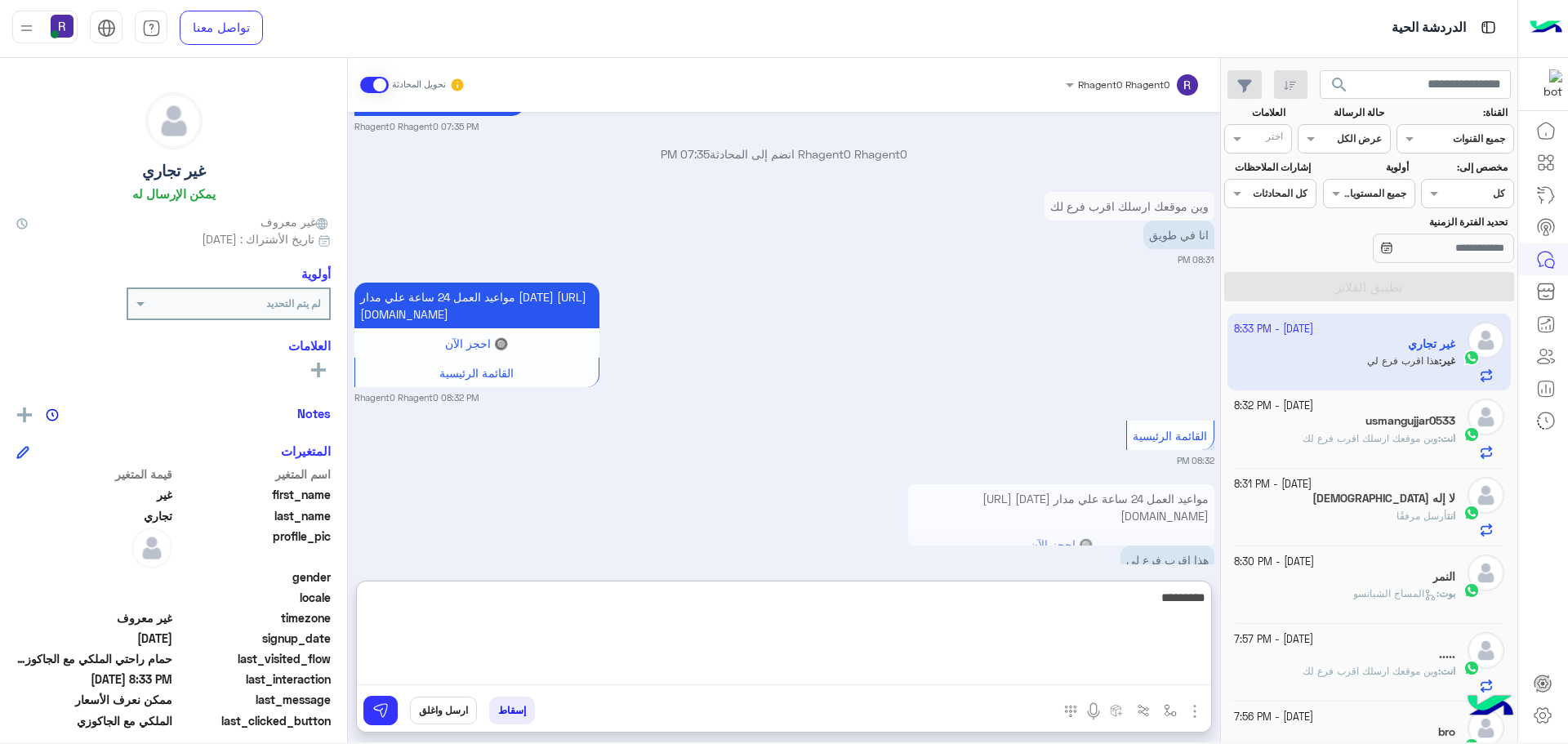
type textarea "*********"
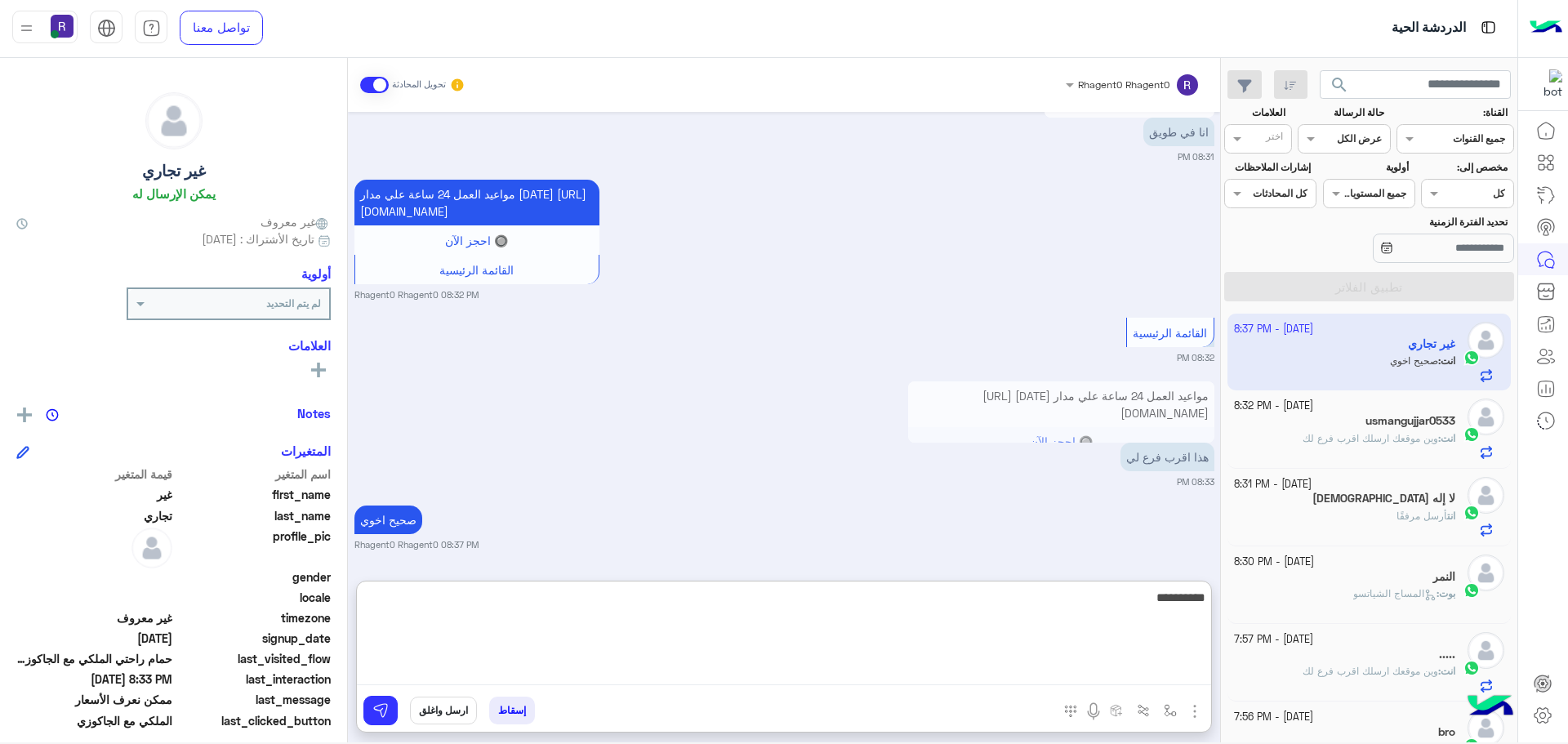
type textarea "**********"
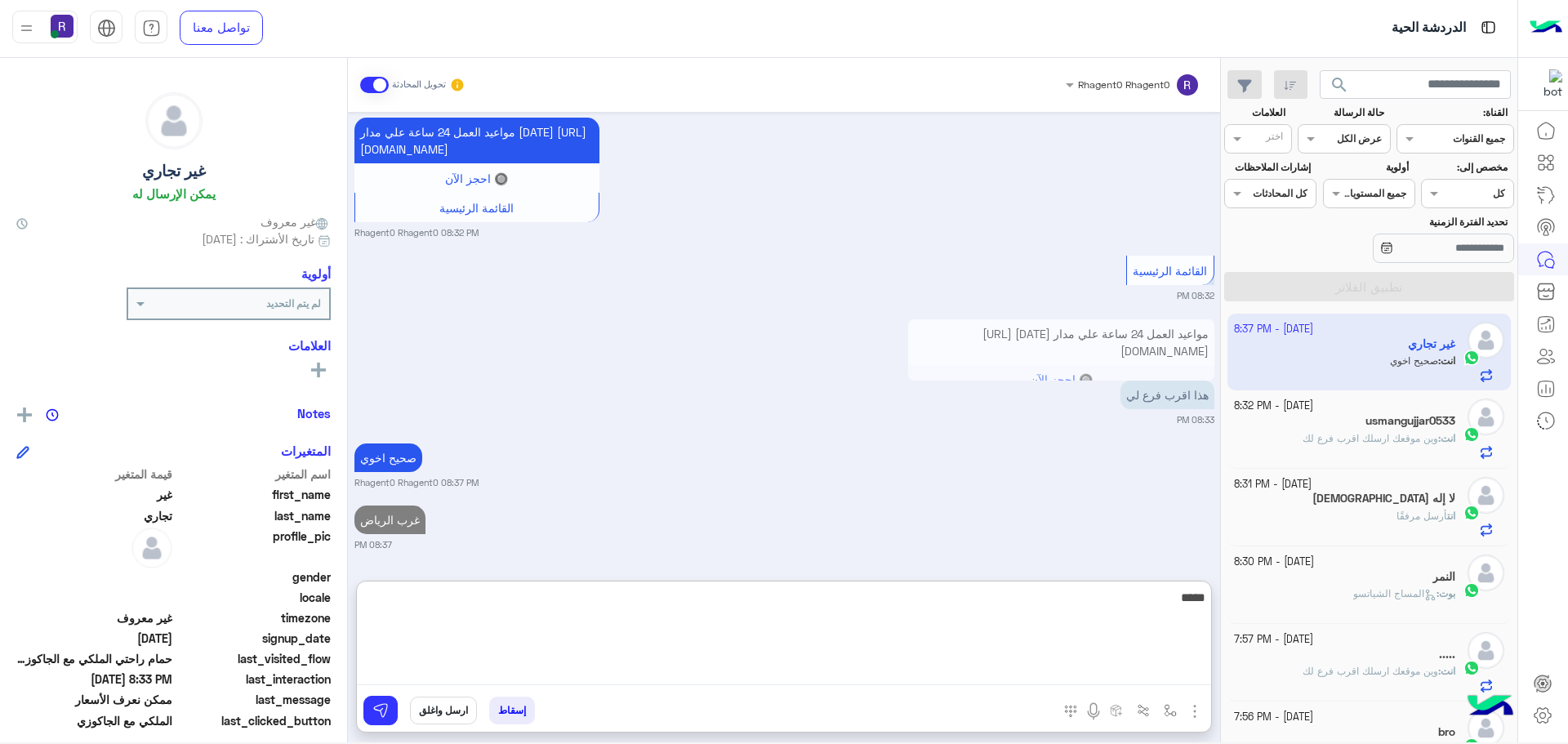
type textarea "******"
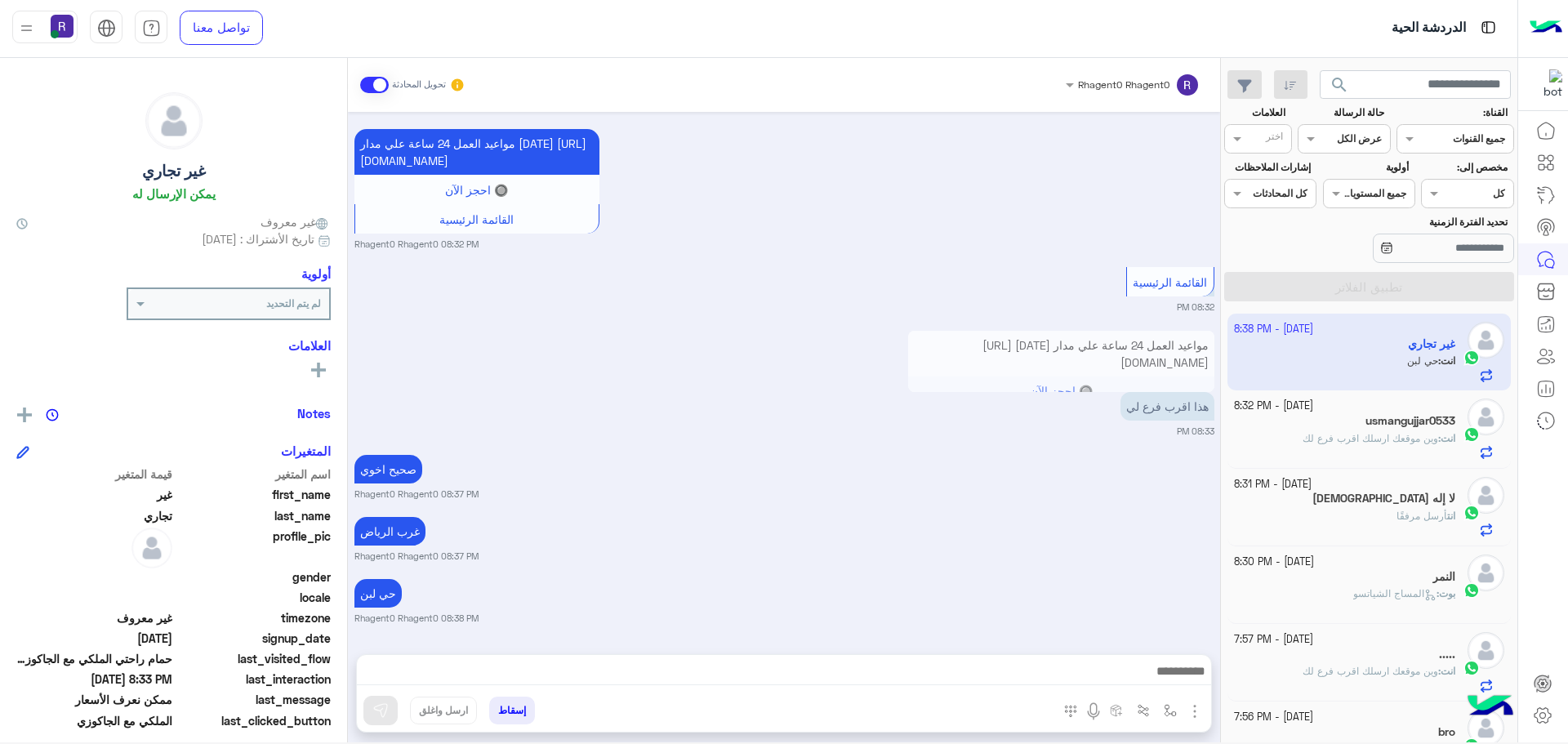
scroll to position [2729, 0]
click at [1005, 543] on div "غرب الرياض Rhagent0 Rhagent0 08:37 PM" at bounding box center [784, 538] width 860 height 50
click at [1415, 440] on span "وين موقعك ارسلك اقرب فرع لك" at bounding box center [1369, 438] width 135 height 13
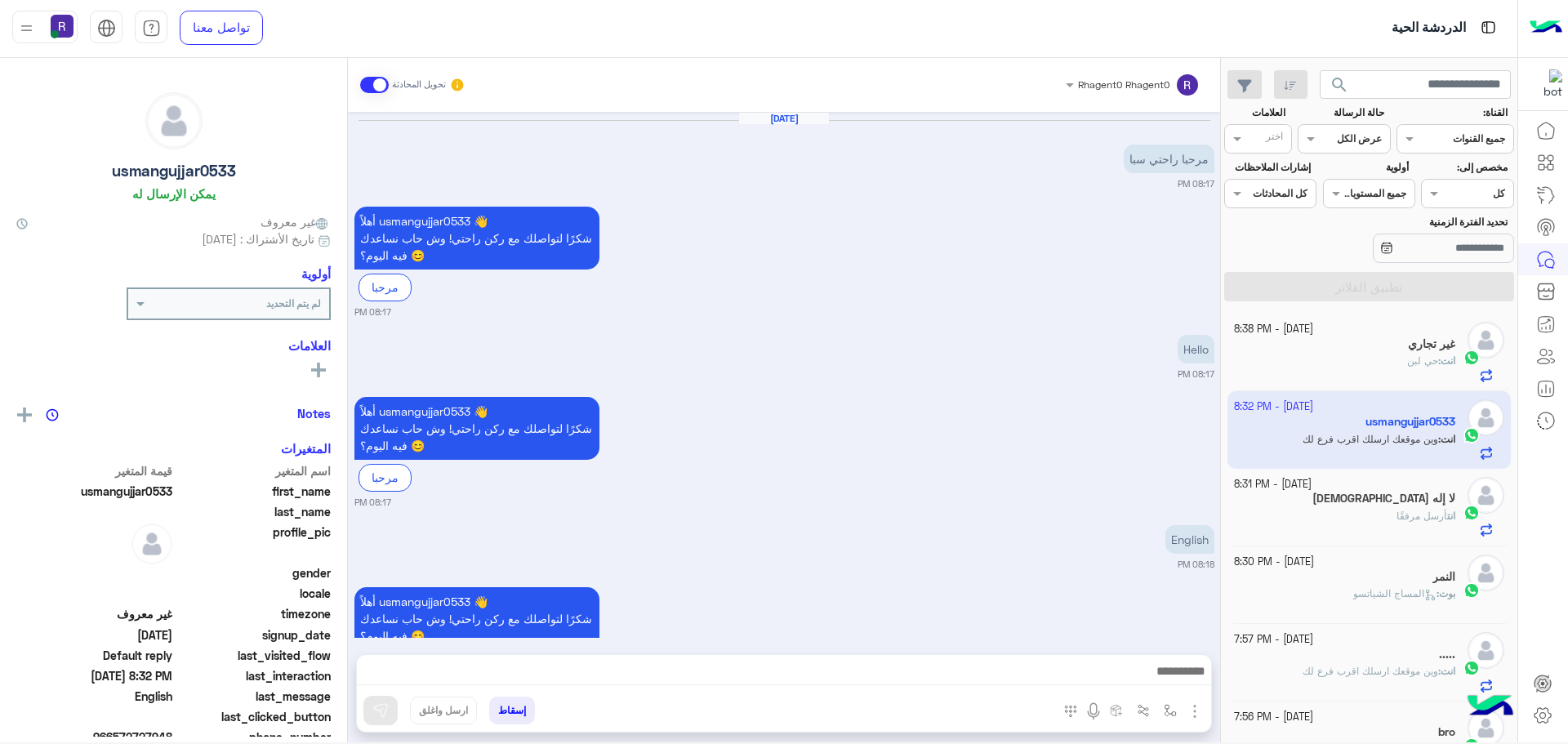
scroll to position [685, 0]
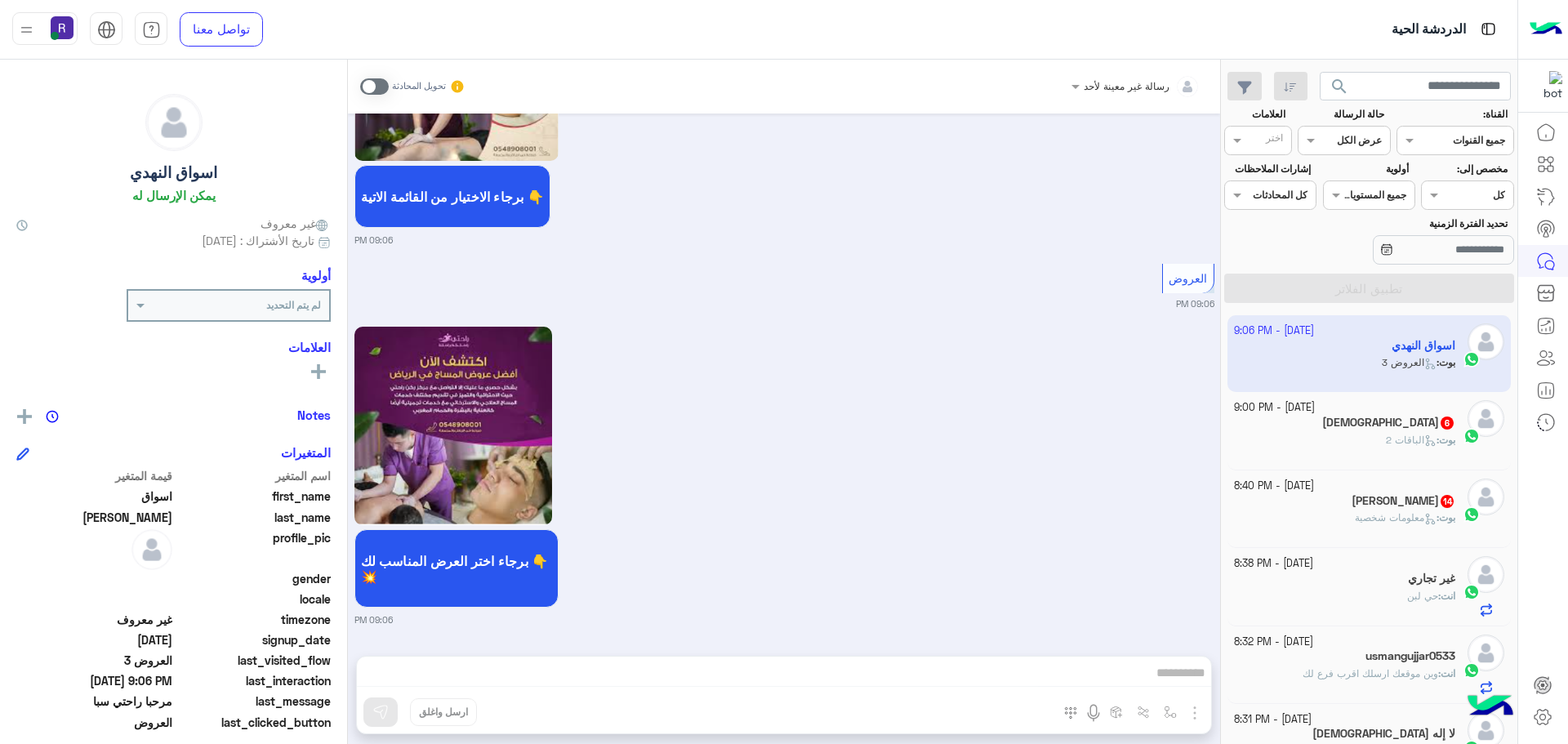
click at [1451, 502] on h5 "ملک صائب 14" at bounding box center [1402, 501] width 103 height 14
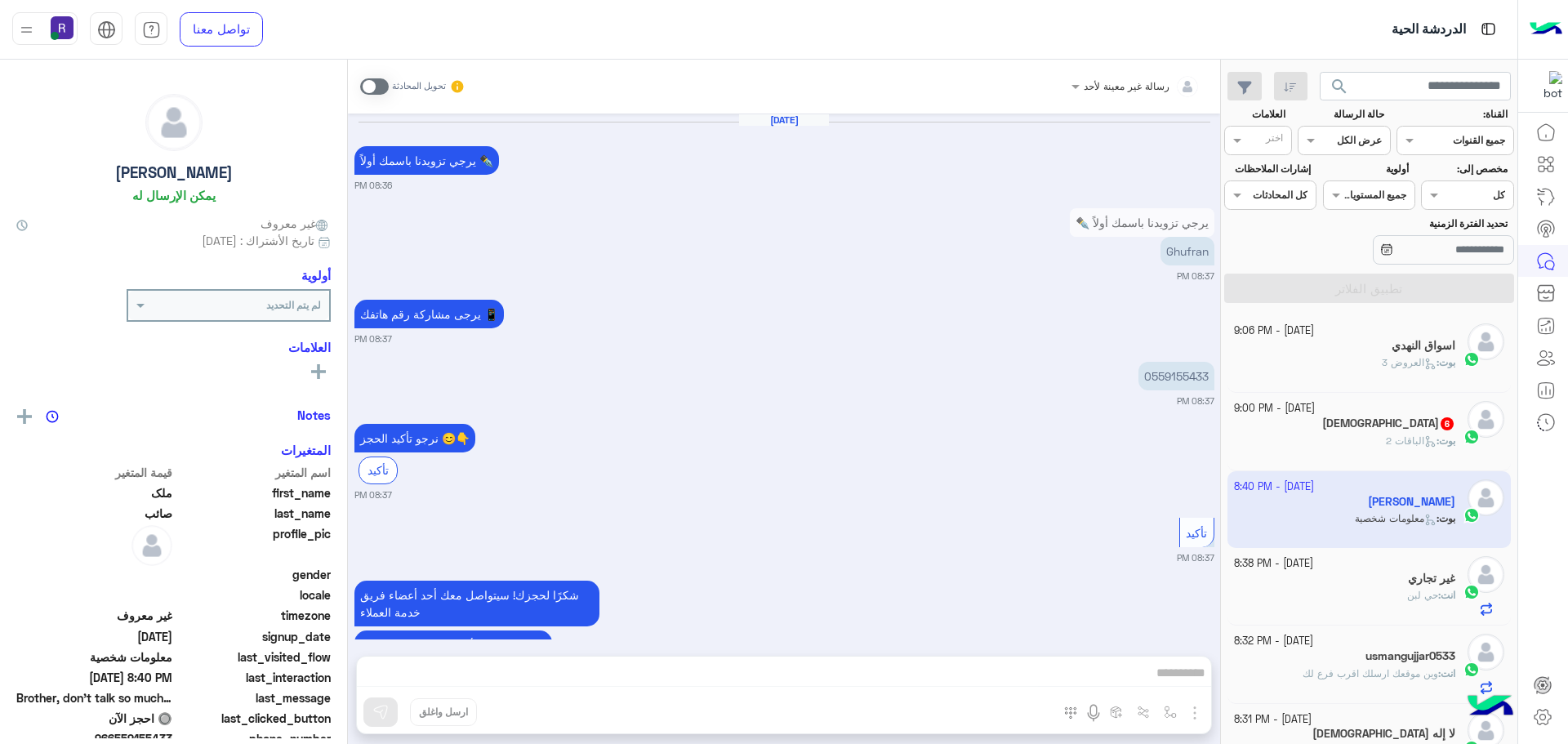
scroll to position [1544, 0]
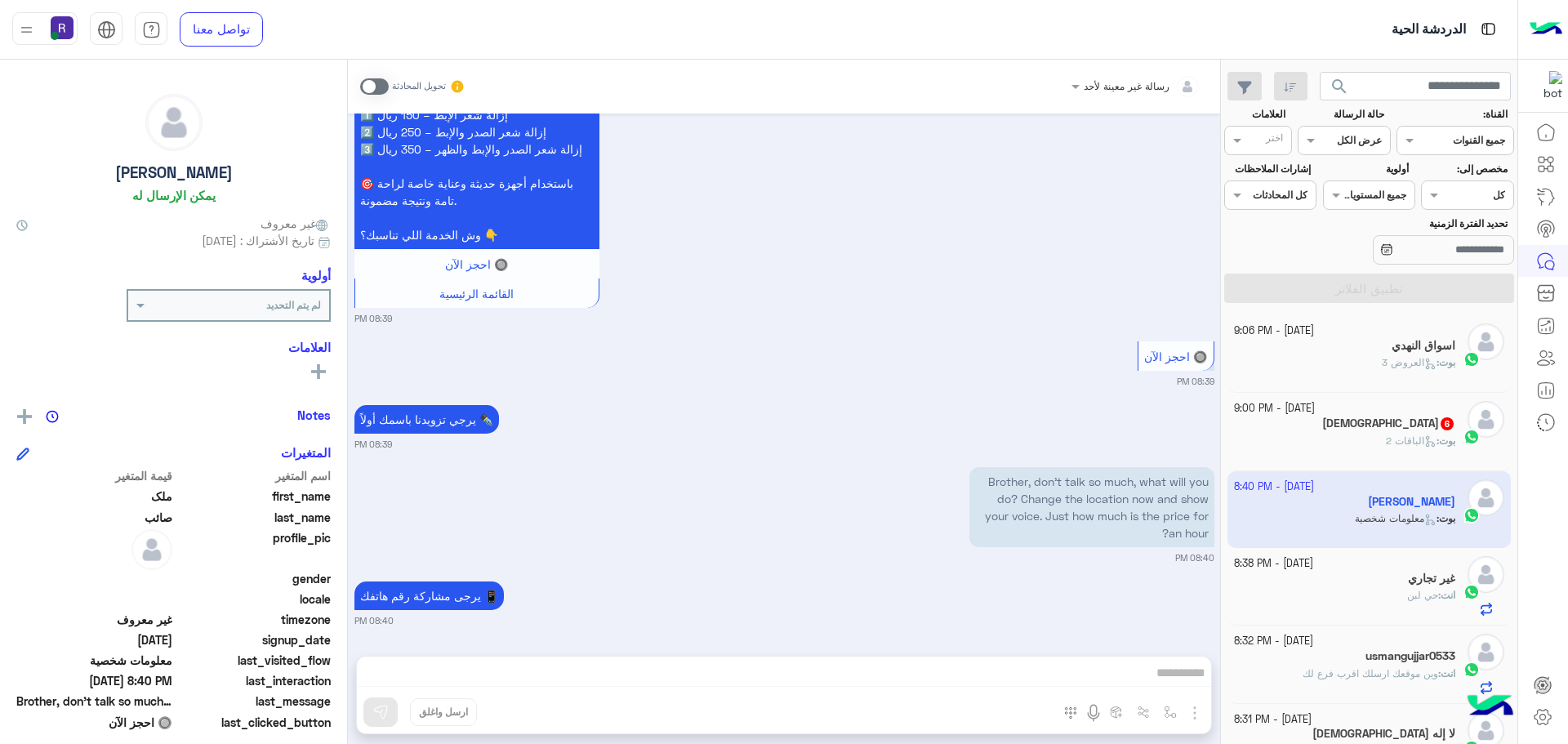
click at [379, 87] on span at bounding box center [374, 86] width 29 height 16
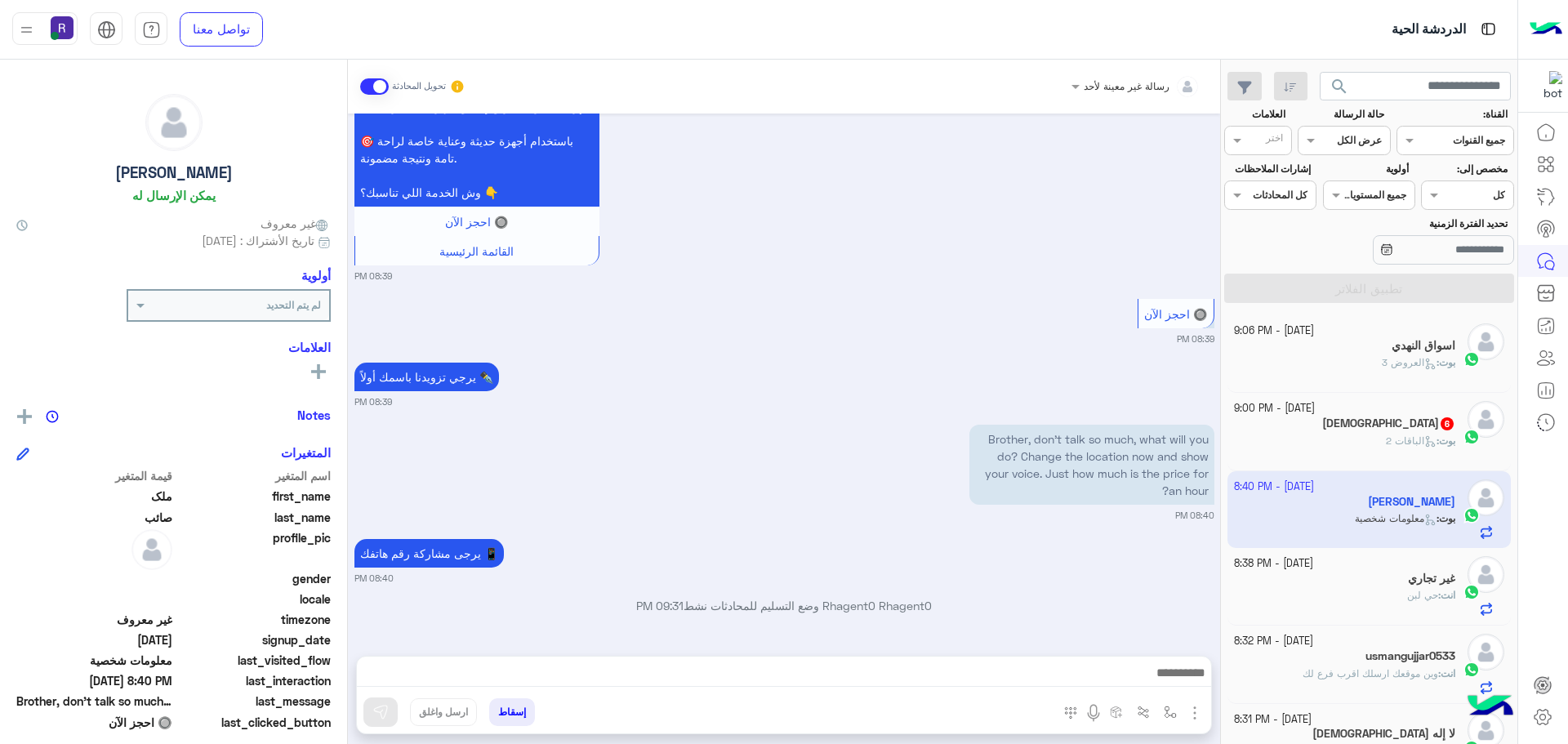
click at [1194, 709] on img "button" at bounding box center [1194, 713] width 19 height 19
click at [1178, 684] on span "الصور" at bounding box center [1163, 678] width 30 height 19
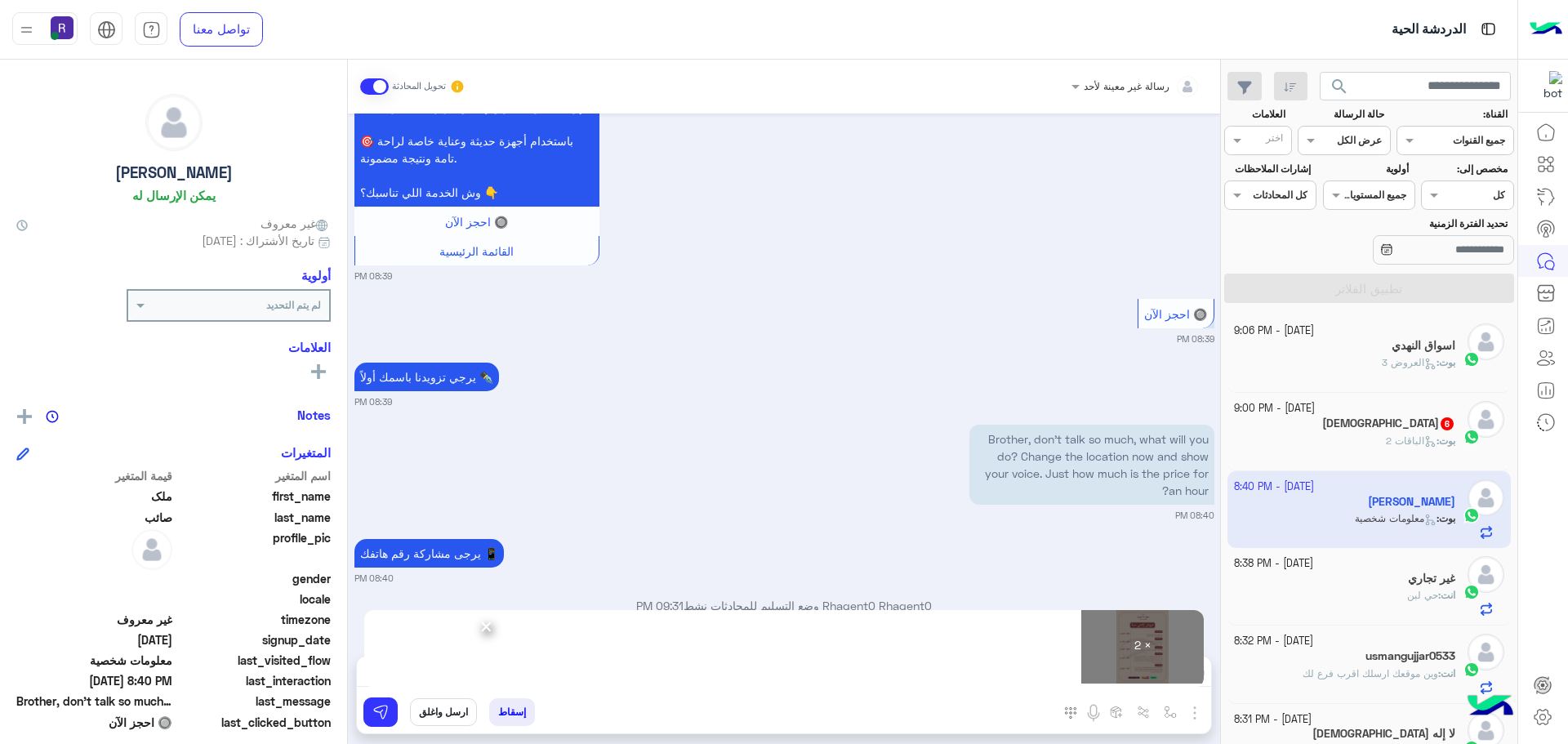
click at [485, 628] on span "×" at bounding box center [486, 626] width 15 height 37
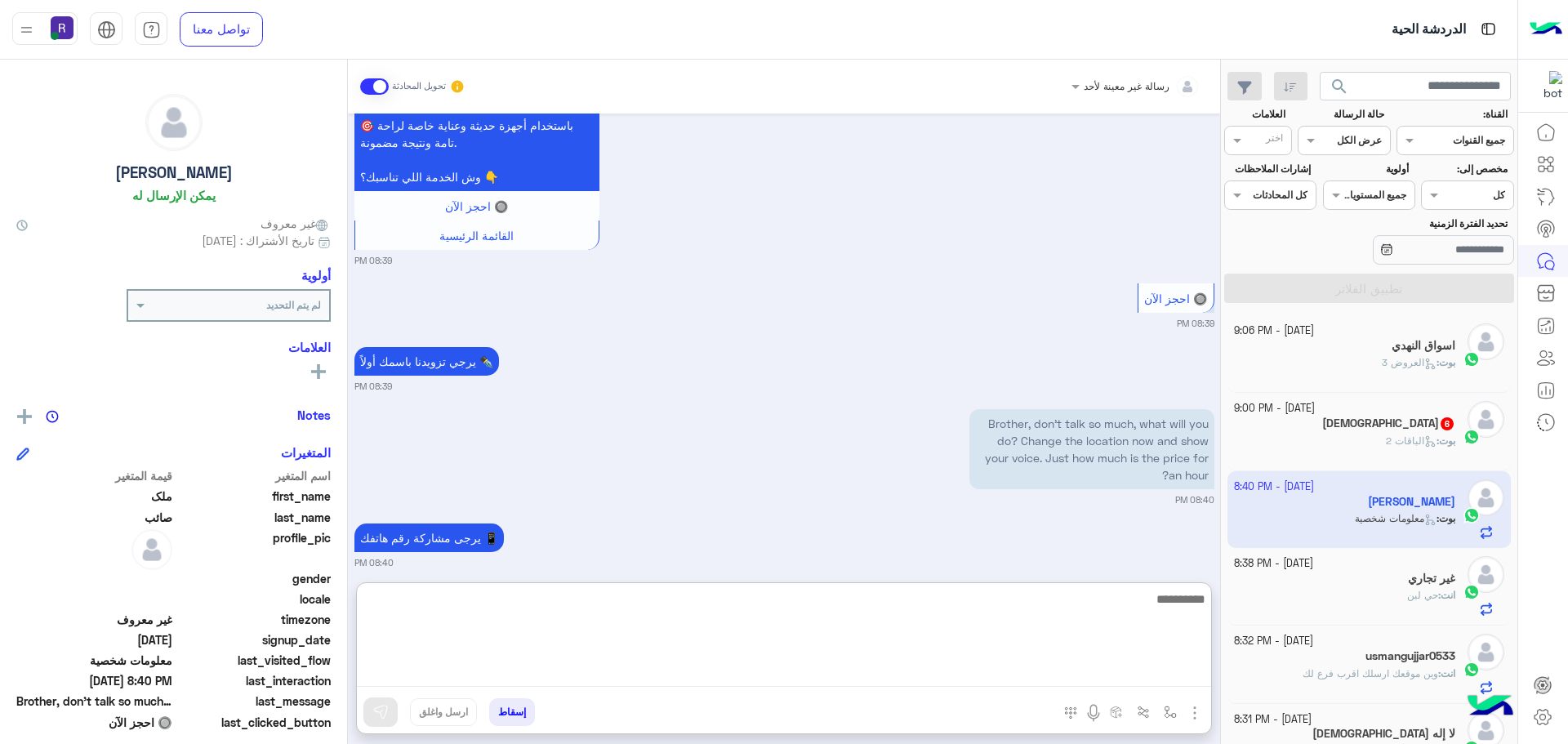
click at [611, 680] on textarea at bounding box center [783, 638] width 854 height 98
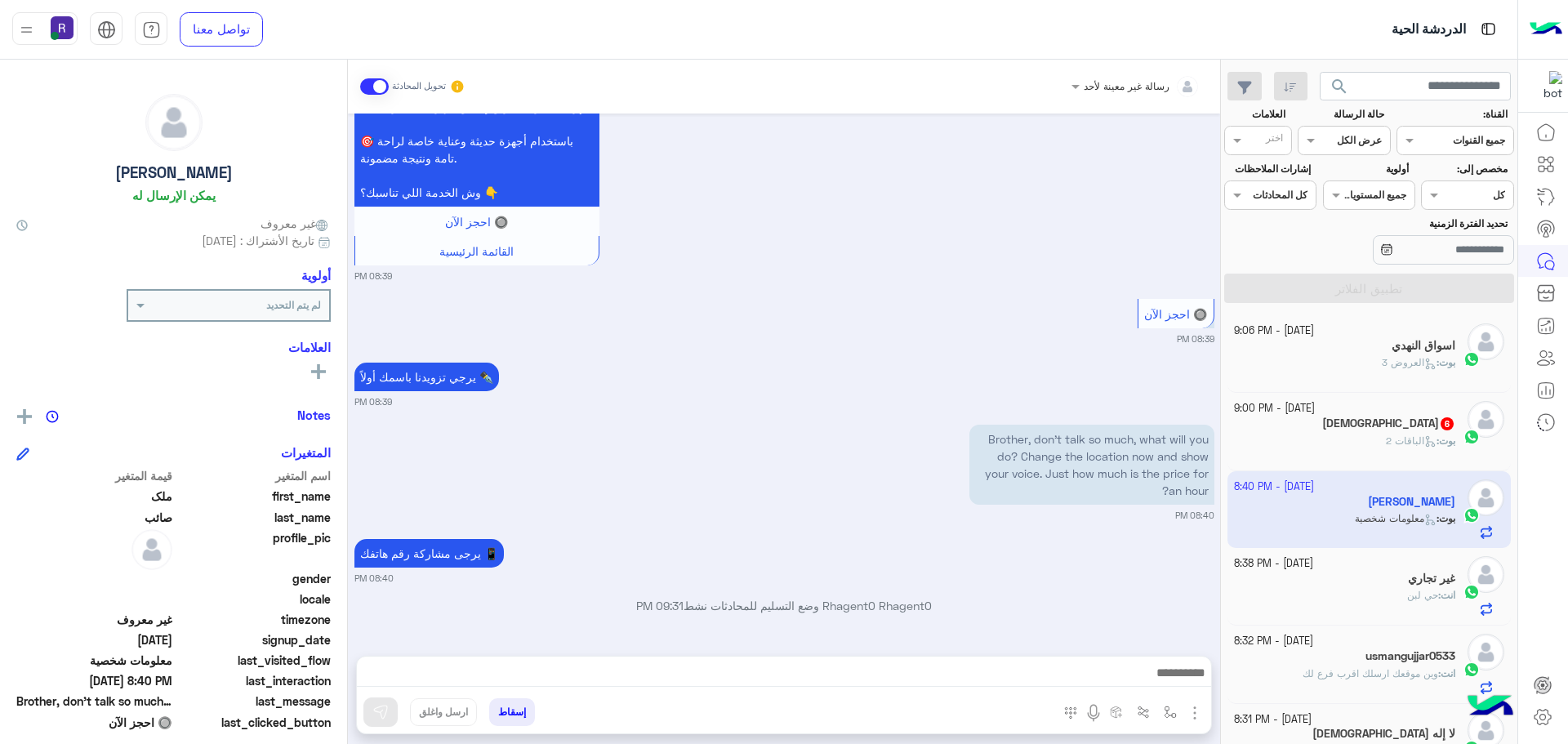
click at [689, 514] on small "08:40 PM" at bounding box center [784, 516] width 860 height 13
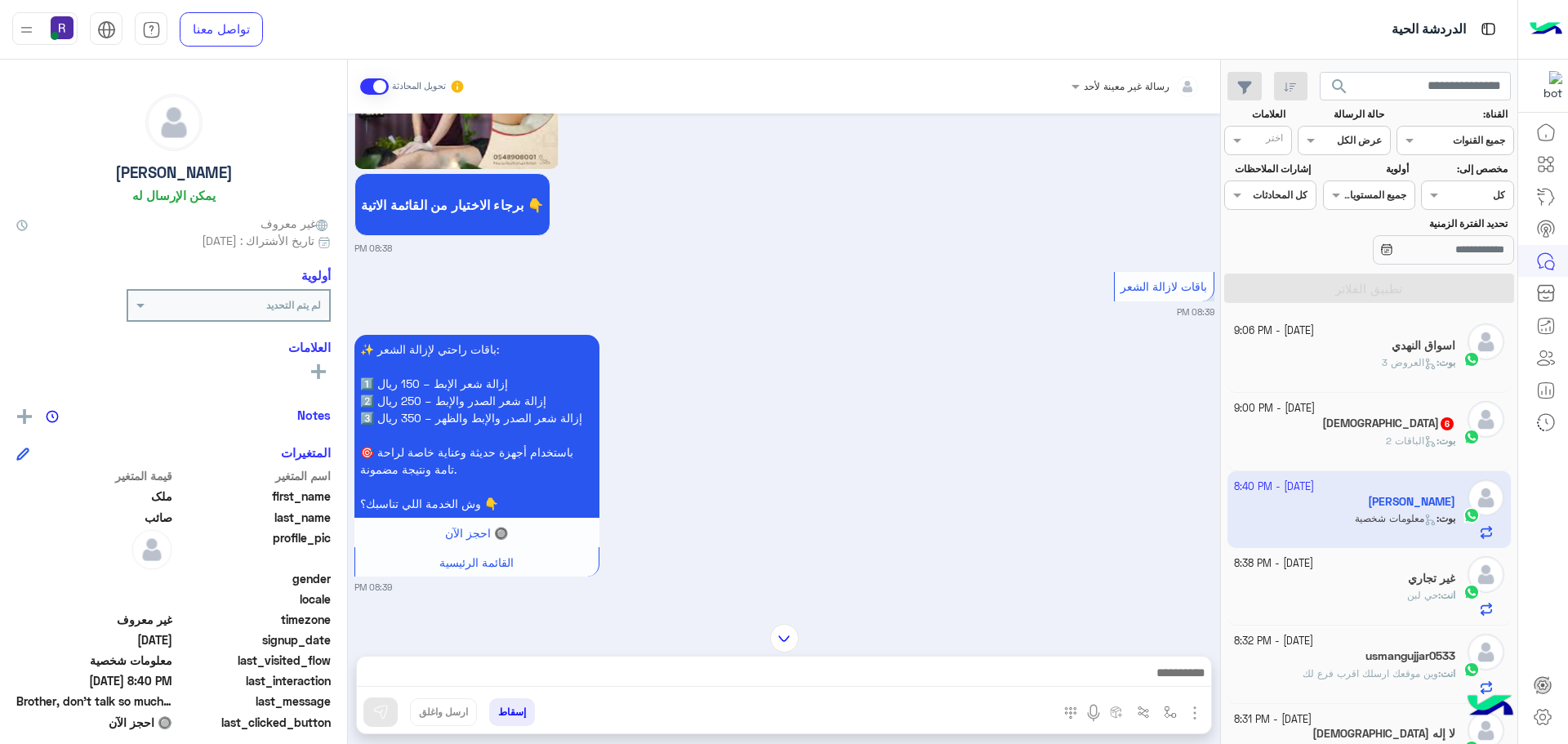
scroll to position [1586, 0]
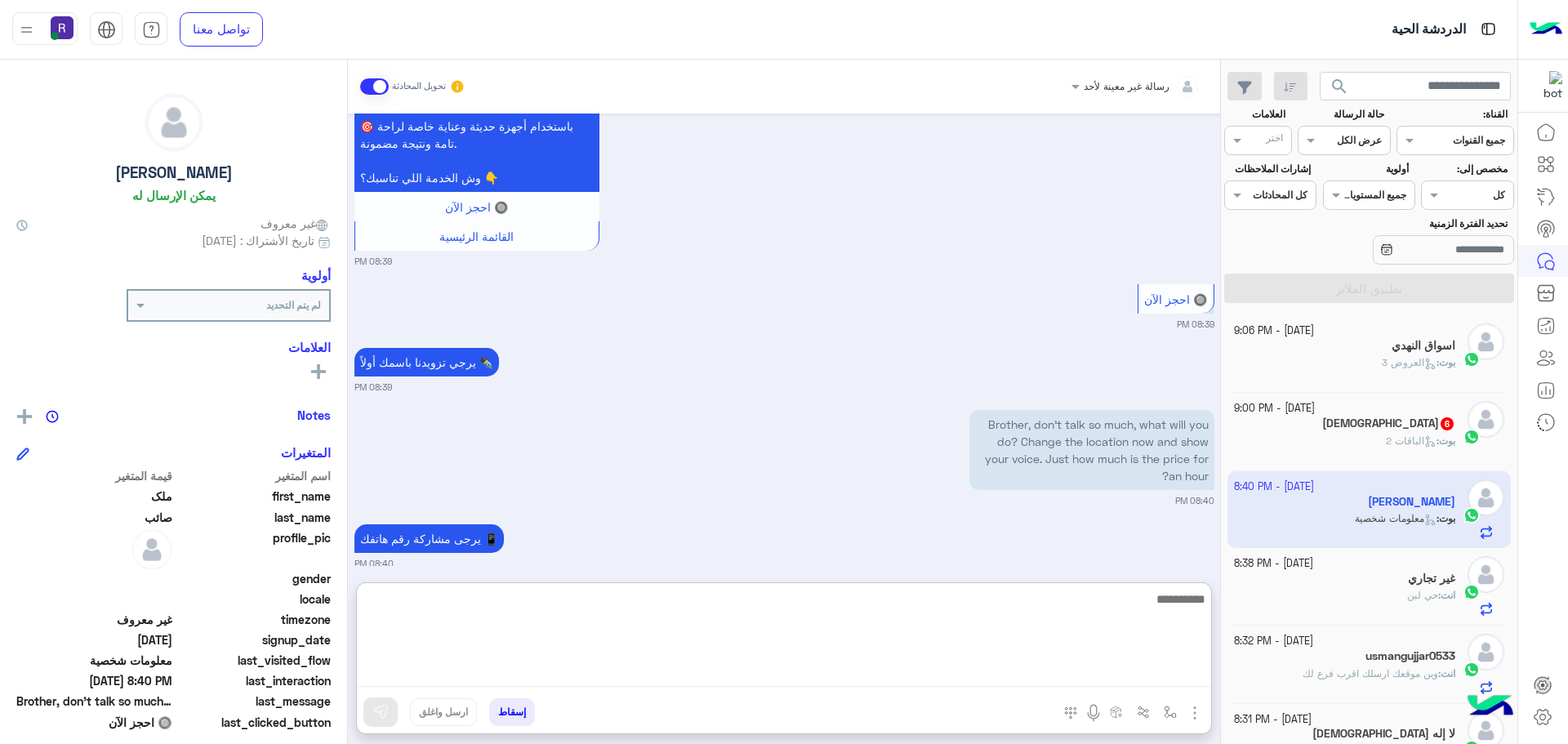
paste textarea "**********"
type textarea "**********"
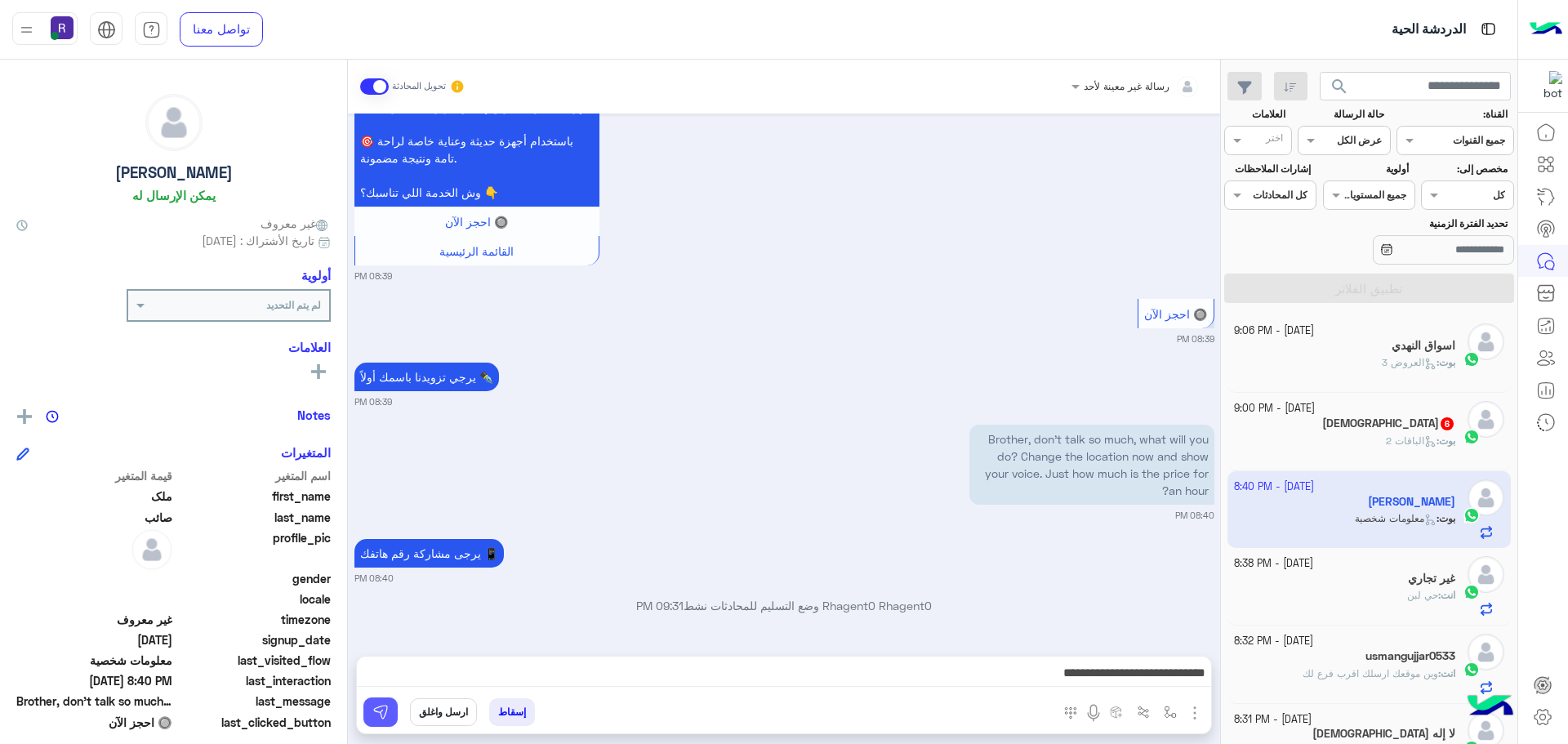
click at [381, 709] on img at bounding box center [380, 712] width 16 height 16
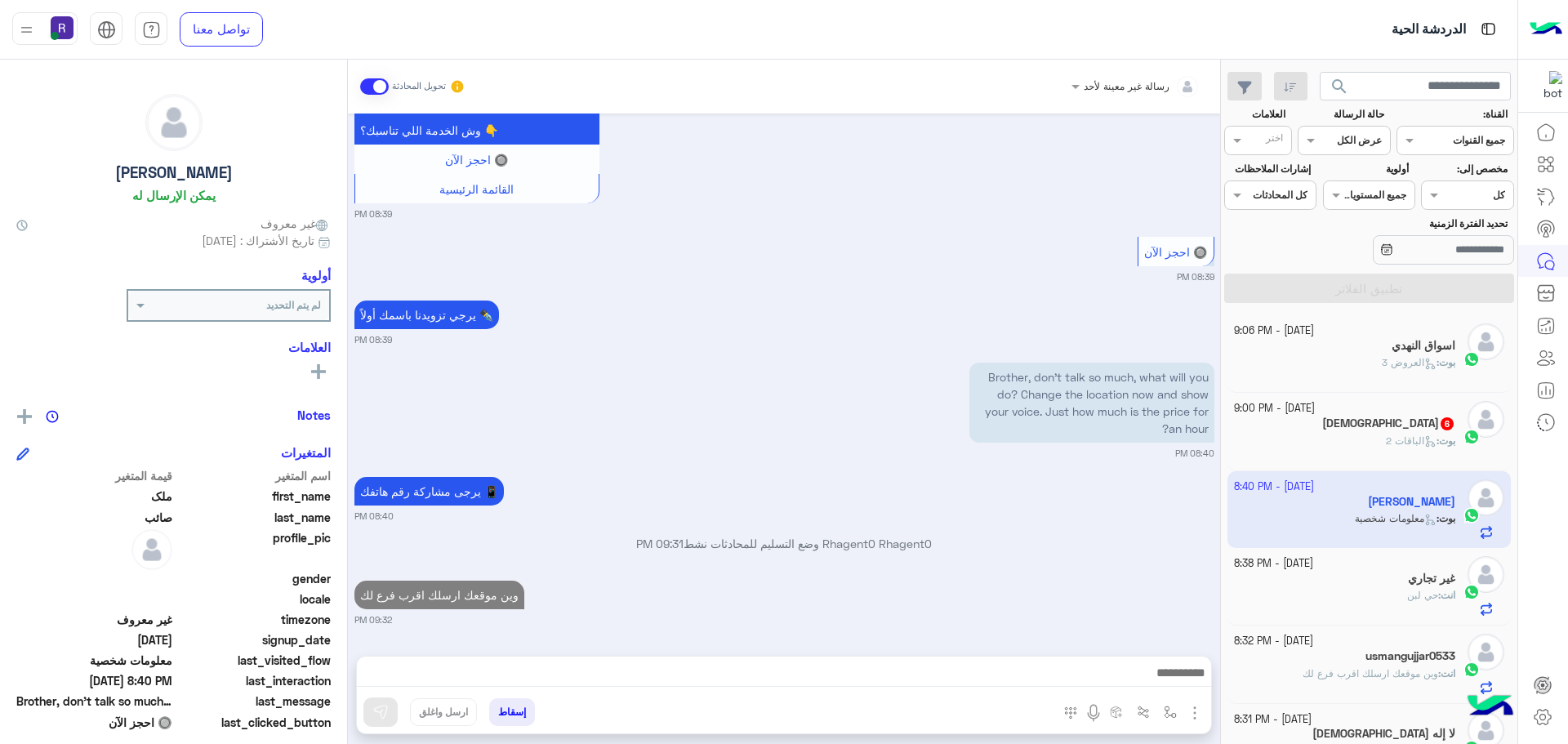
scroll to position [1649, 0]
click at [1311, 430] on div "ع٦عا 6" at bounding box center [1345, 425] width 222 height 17
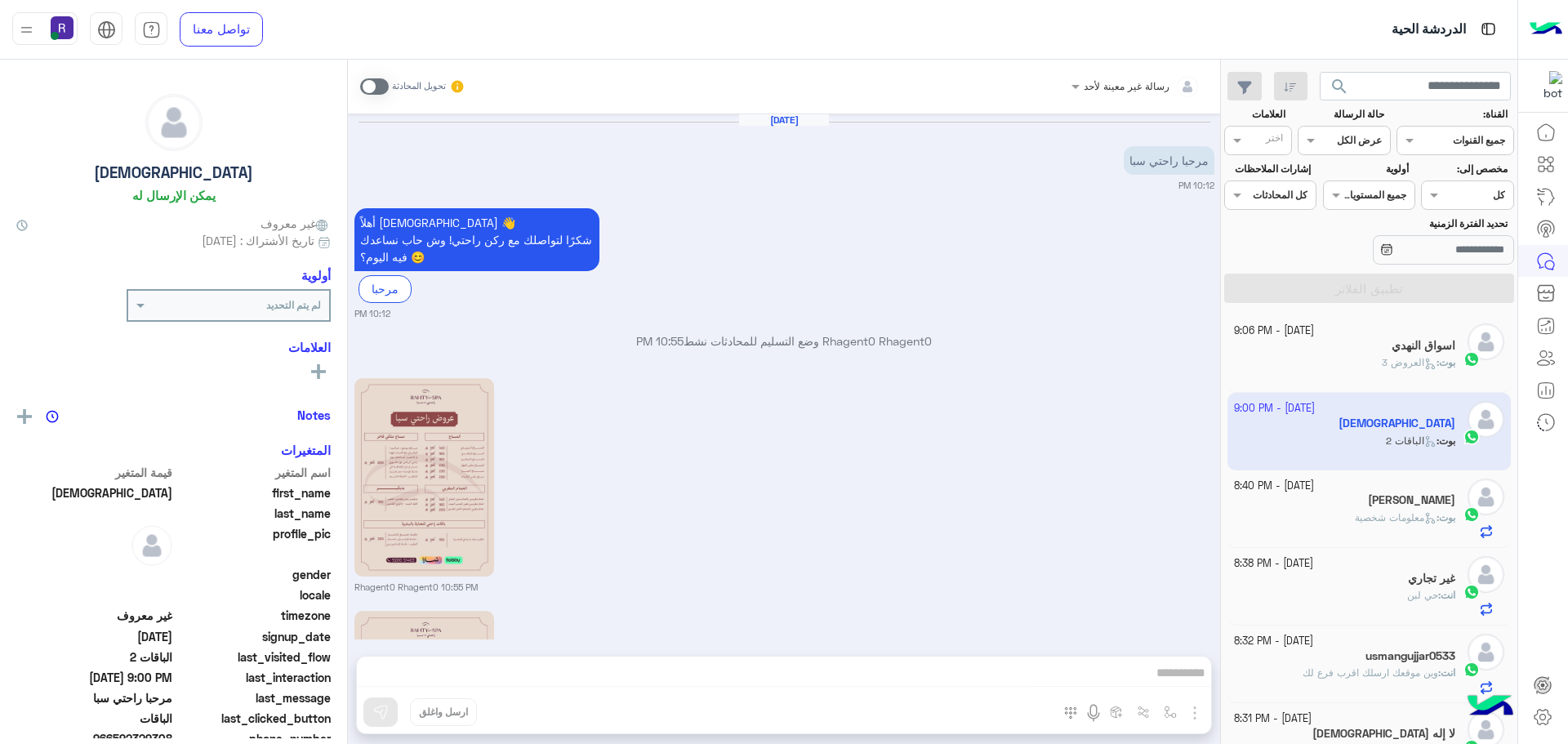
scroll to position [2106, 0]
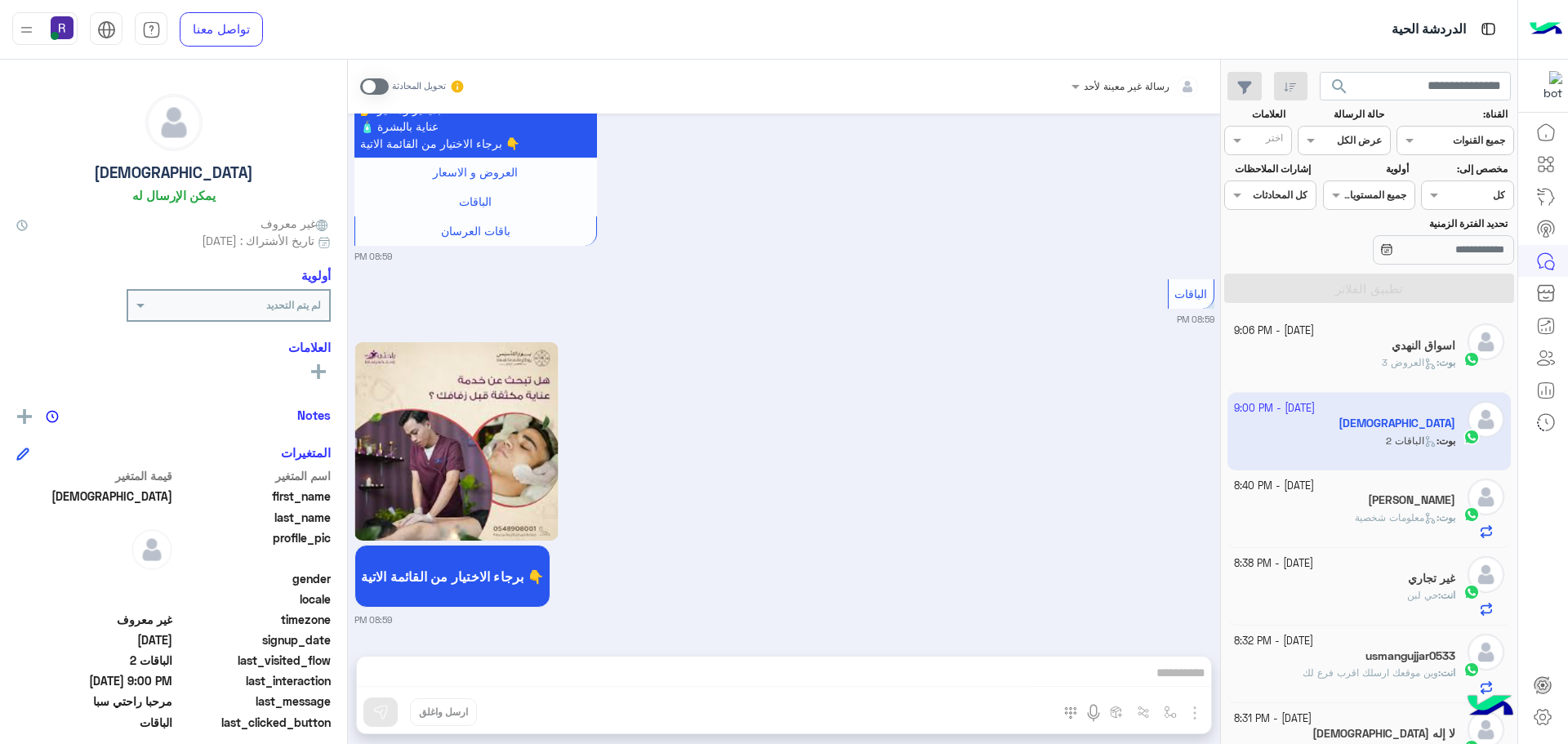
click at [382, 88] on span at bounding box center [374, 86] width 29 height 16
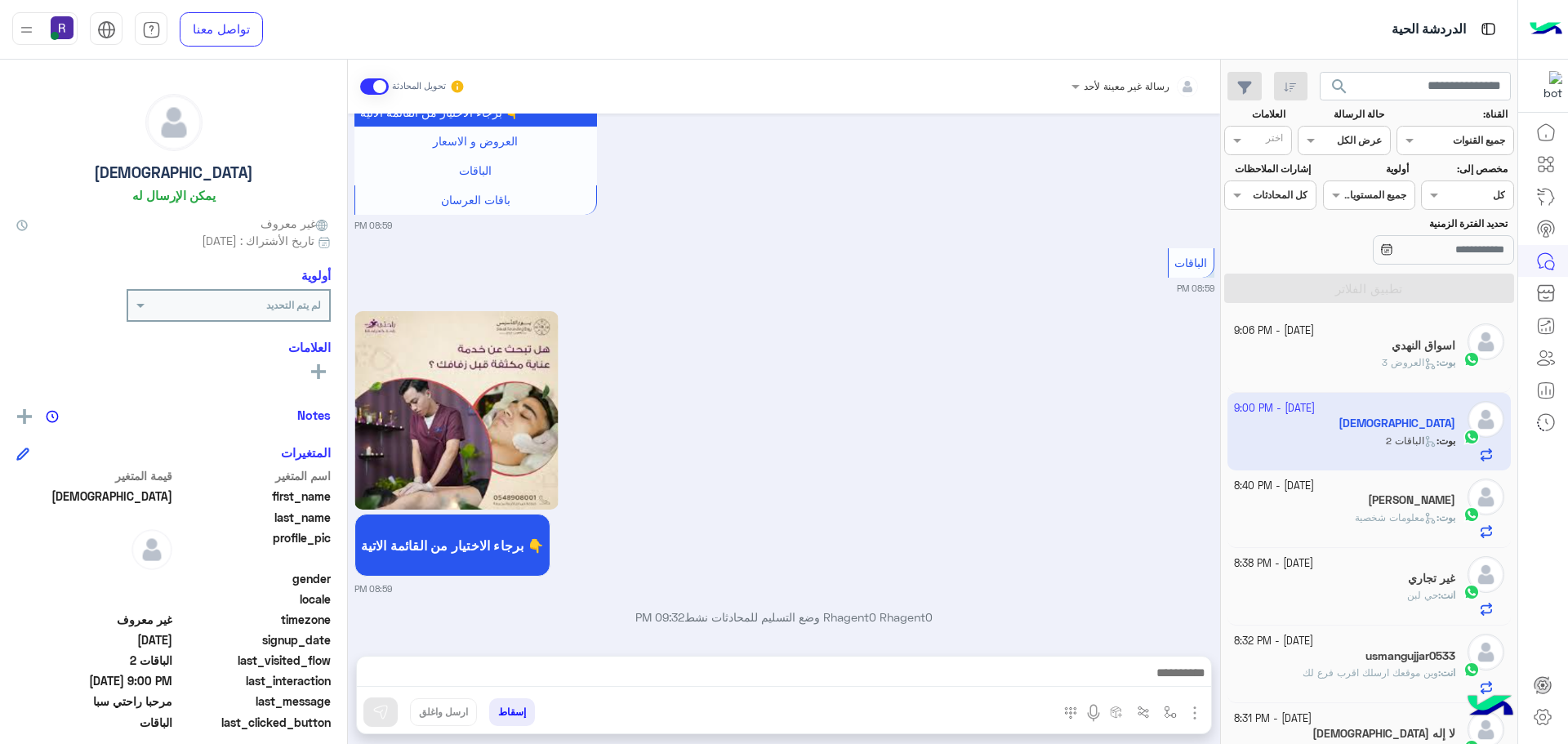
scroll to position [2149, 0]
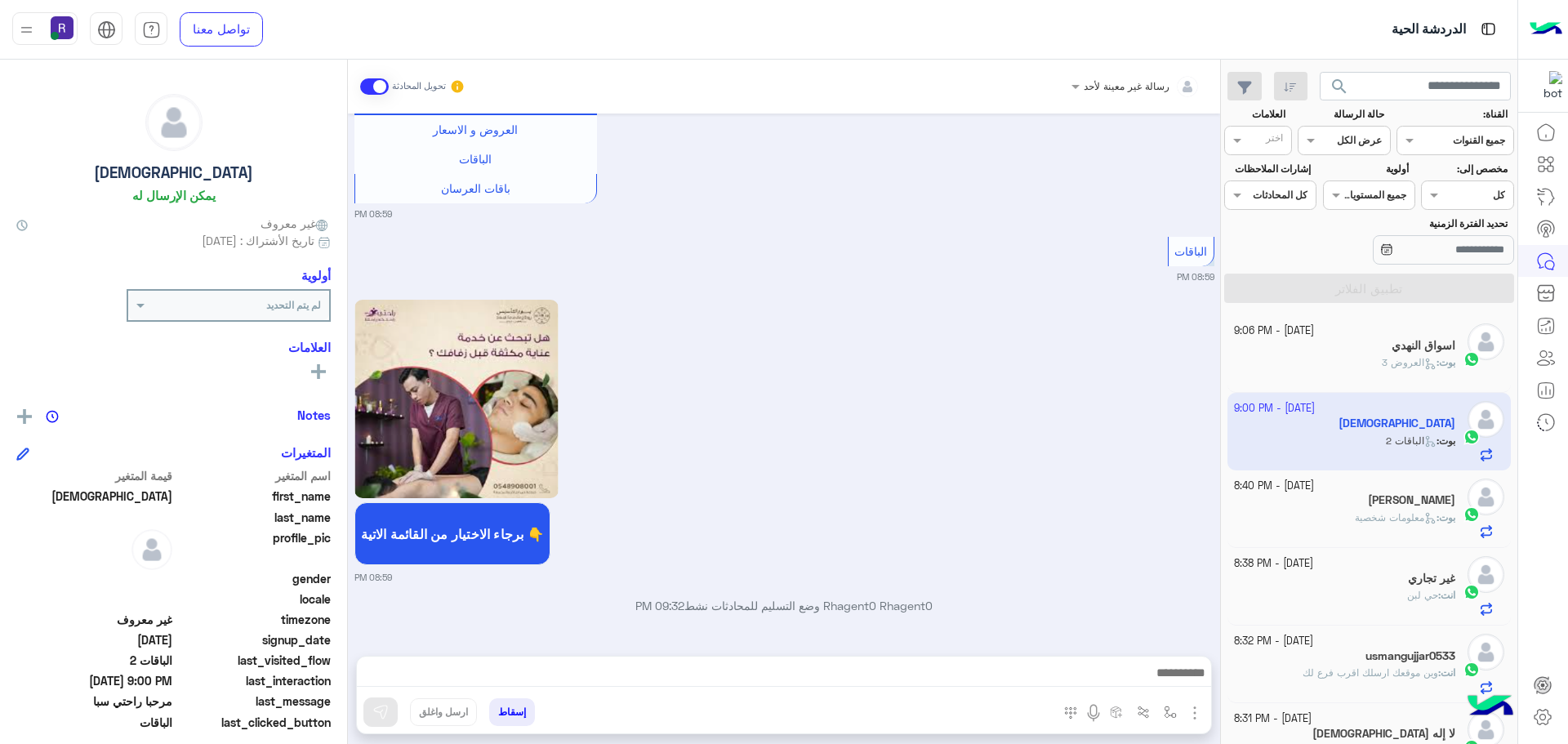
click at [1200, 713] on img "button" at bounding box center [1194, 713] width 19 height 19
click at [1175, 688] on button "الصور" at bounding box center [1169, 677] width 70 height 33
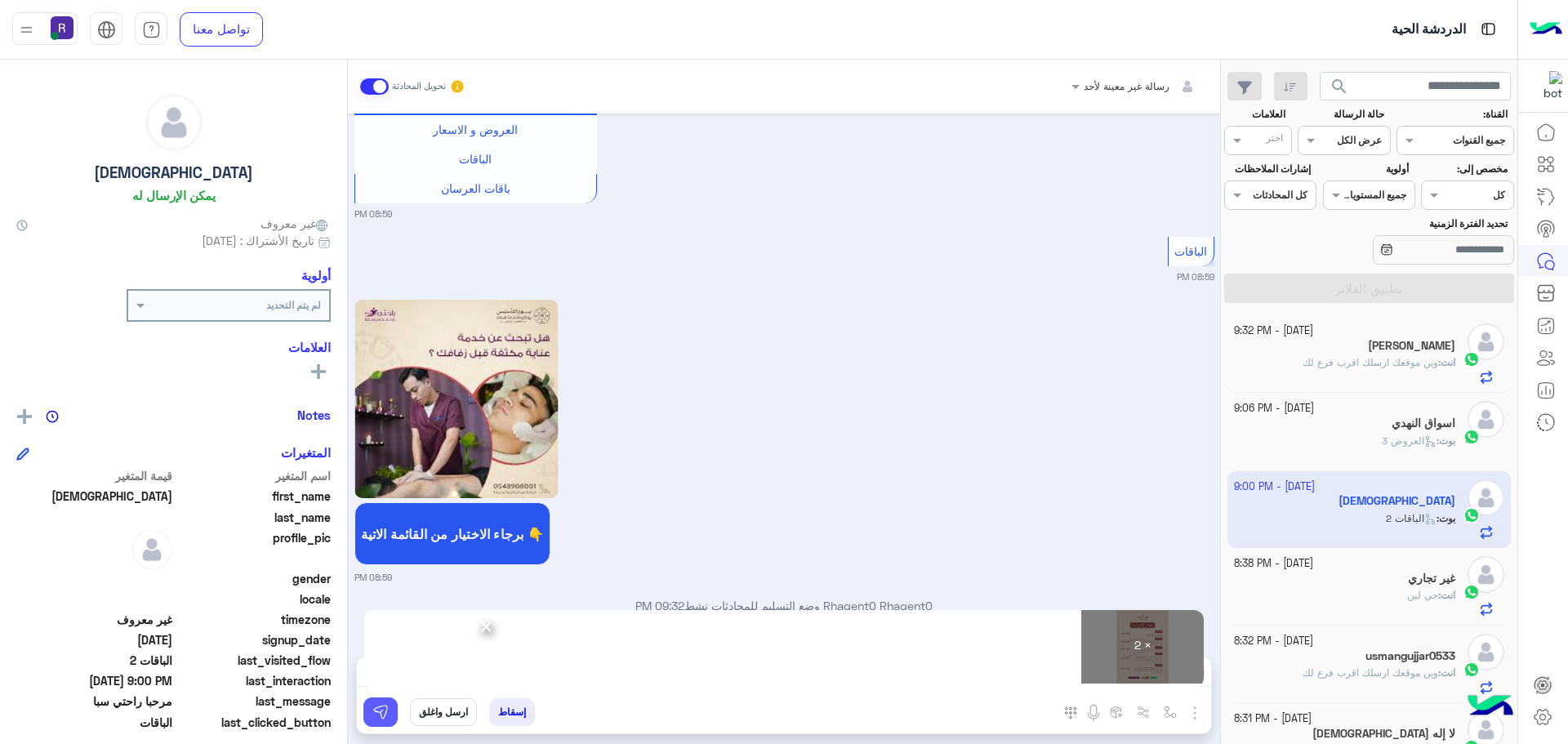
click at [390, 716] on button at bounding box center [380, 712] width 34 height 29
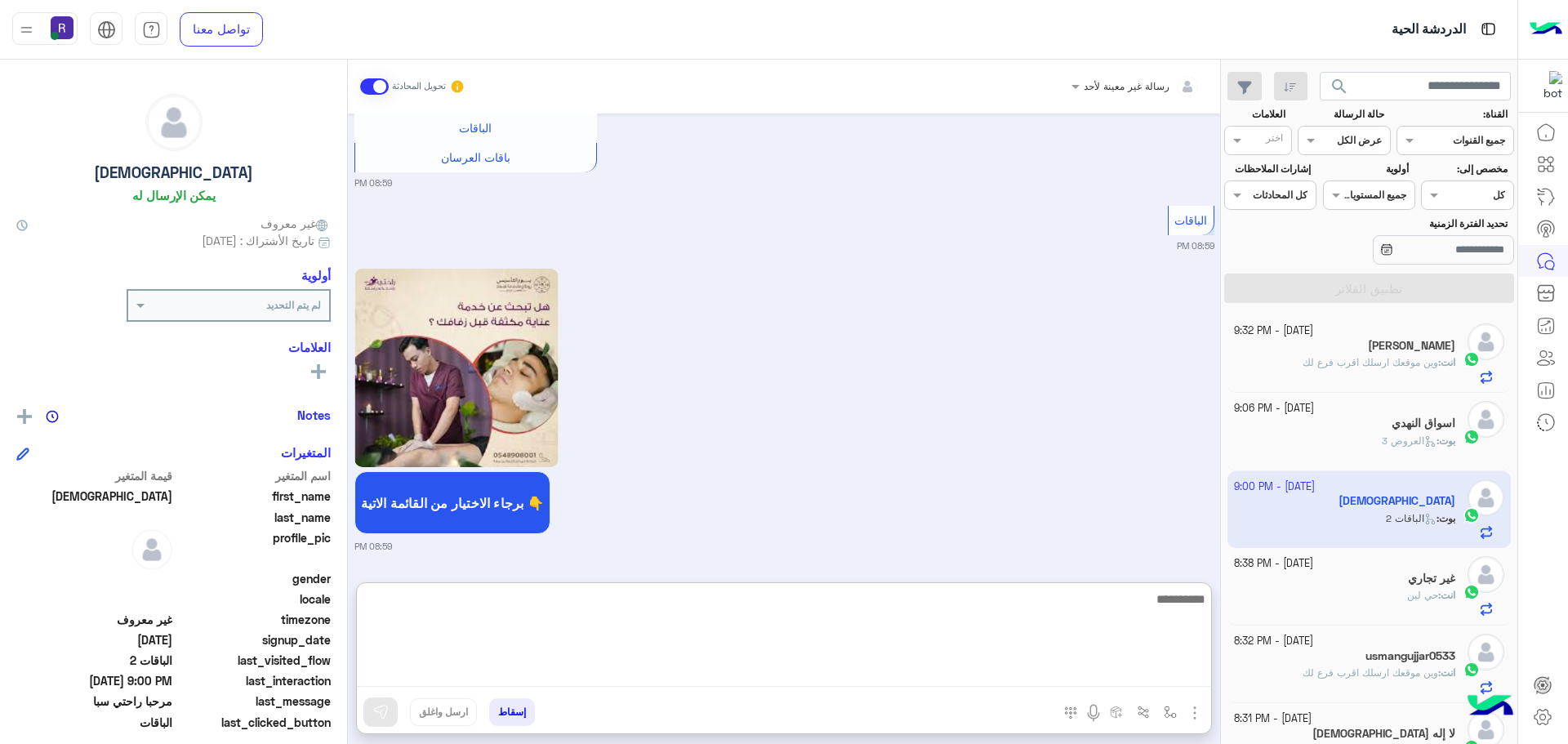
paste textarea "**********"
type textarea "**********"
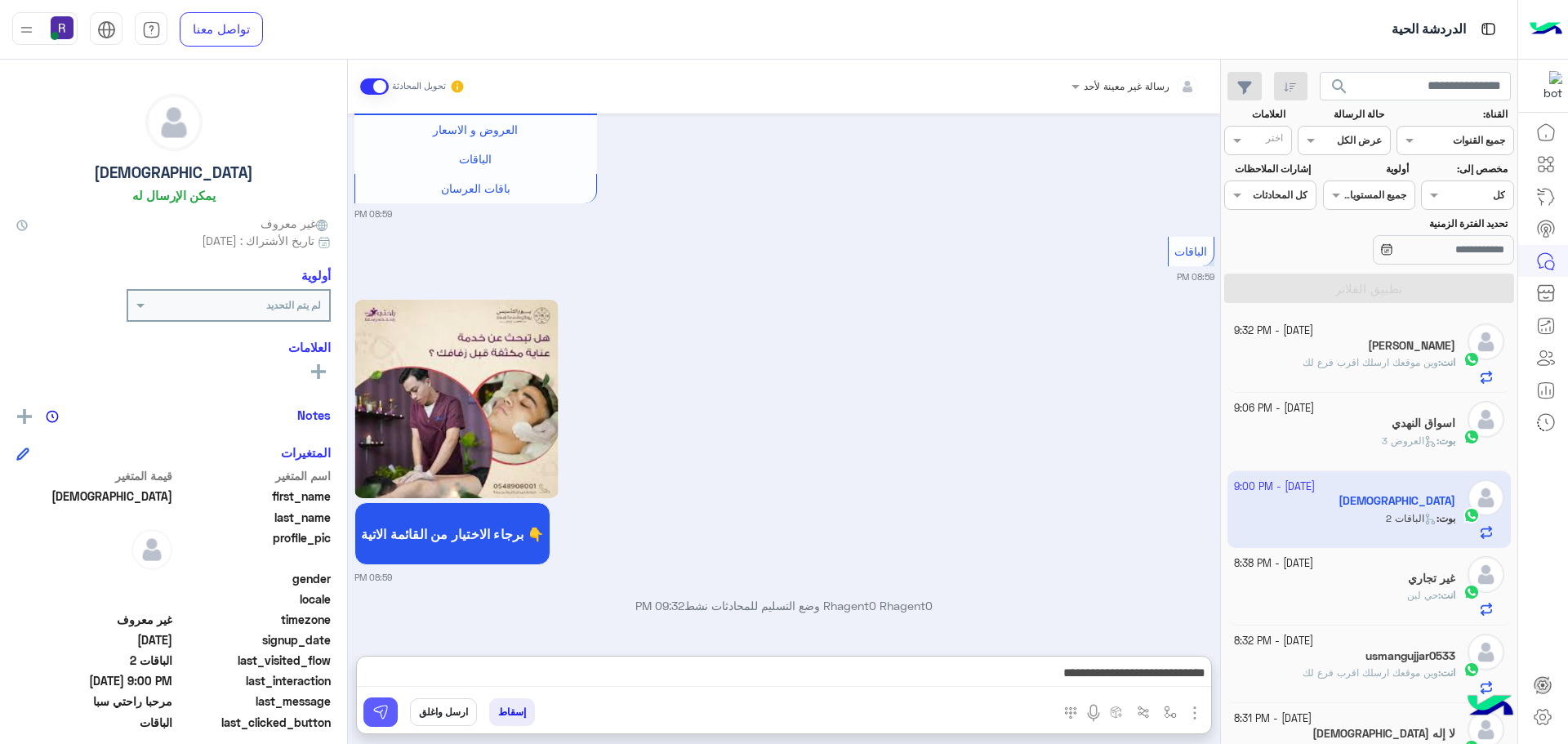
click at [379, 703] on button at bounding box center [380, 712] width 34 height 29
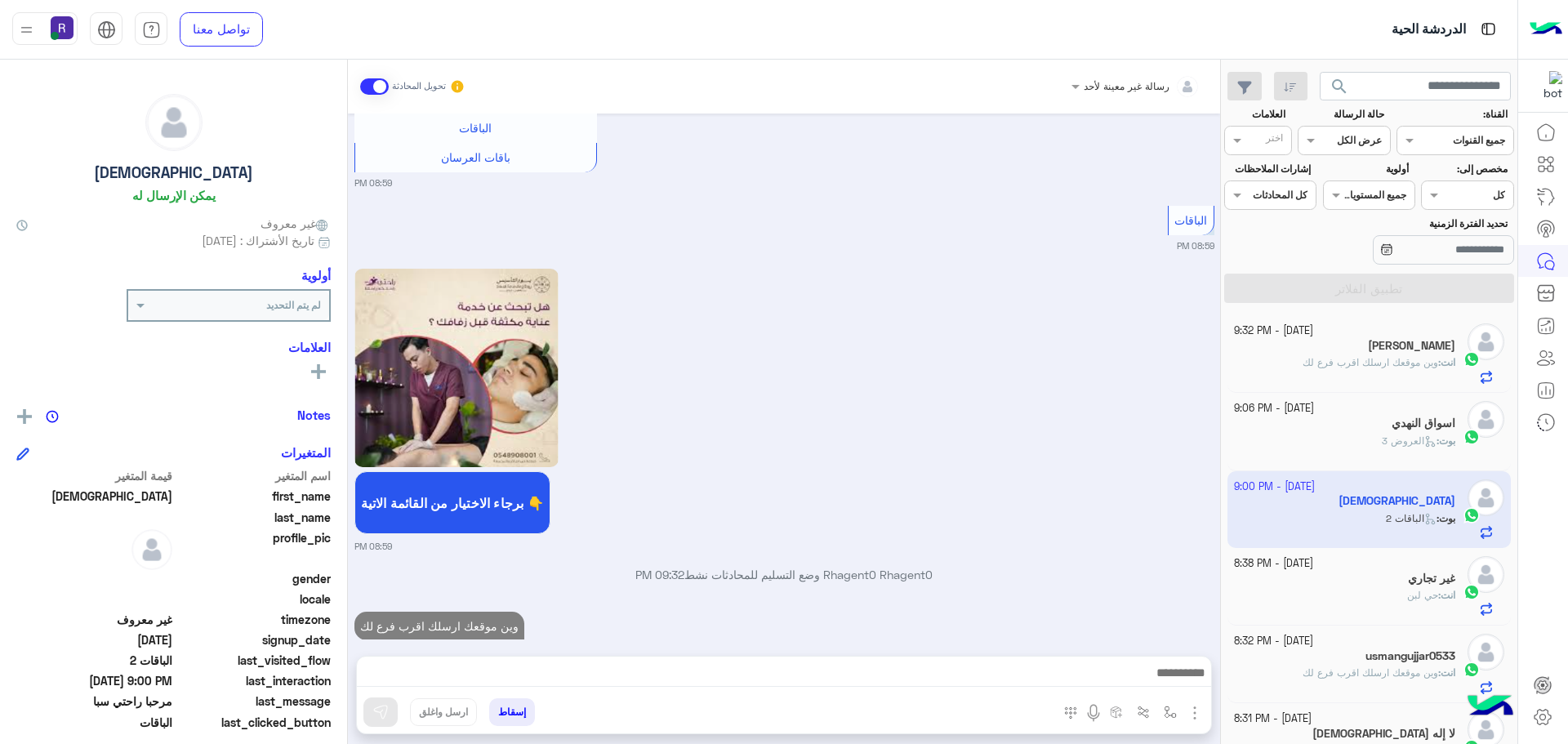
scroll to position [2211, 0]
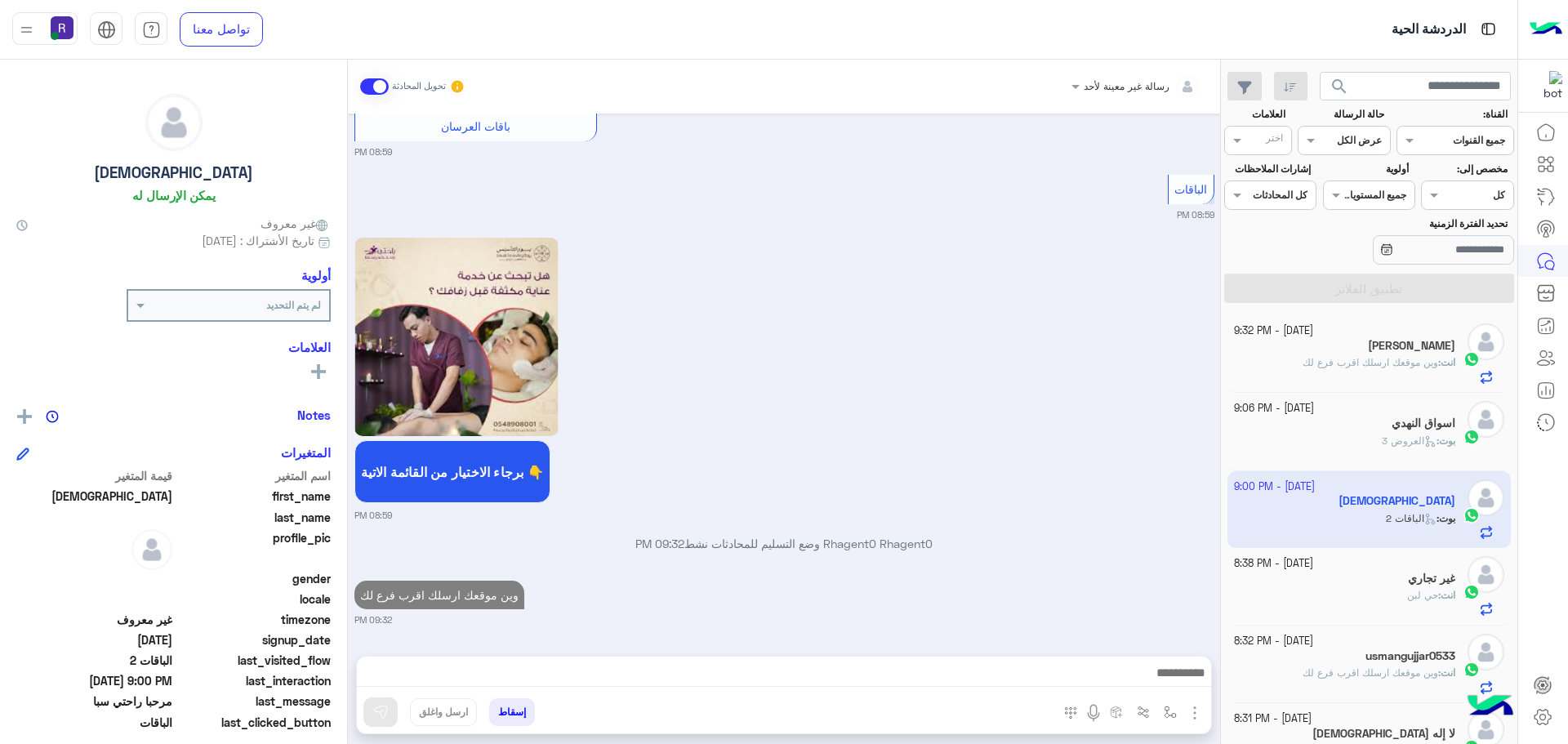
click at [1411, 444] on span "العروض 3" at bounding box center [1408, 440] width 55 height 13
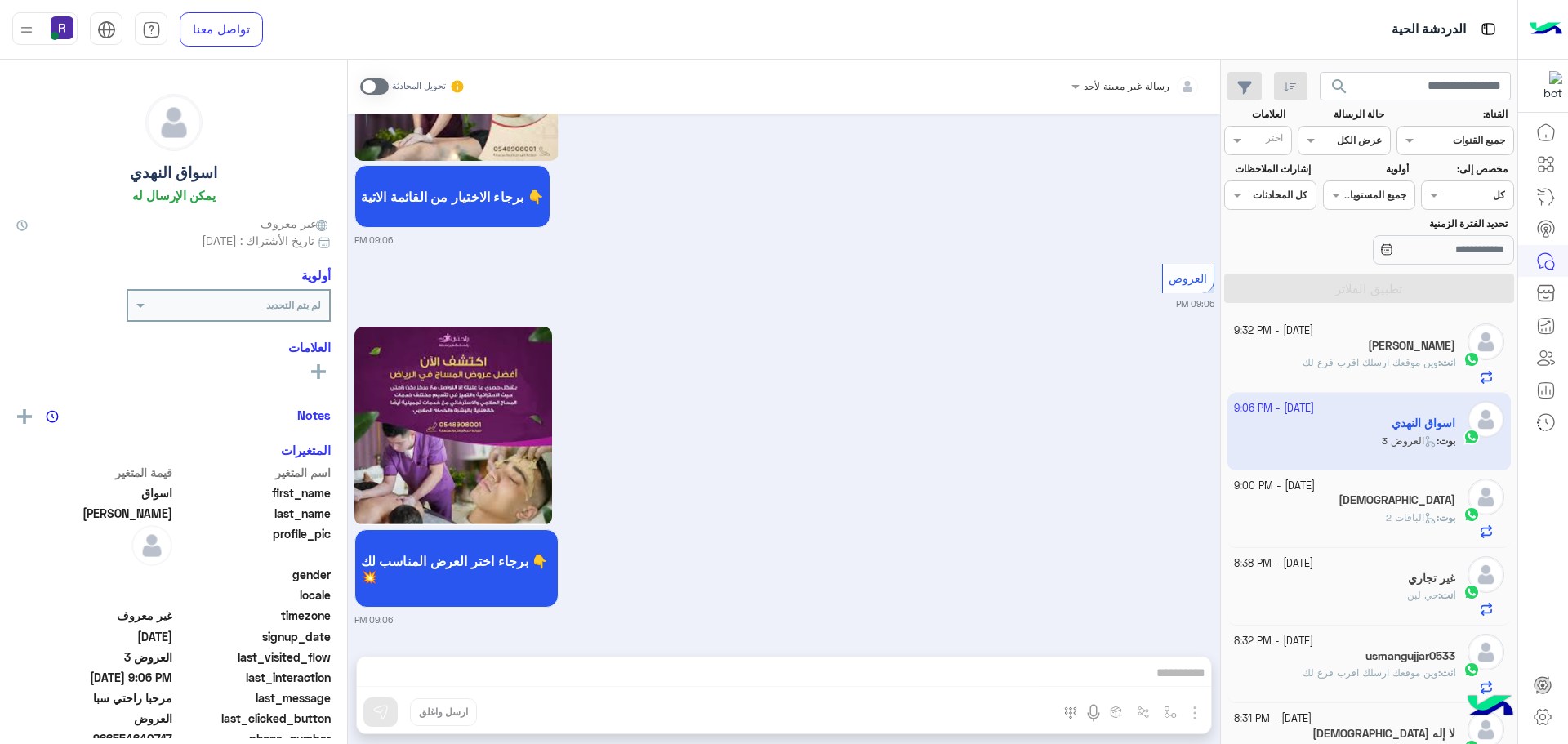
scroll to position [1772, 0]
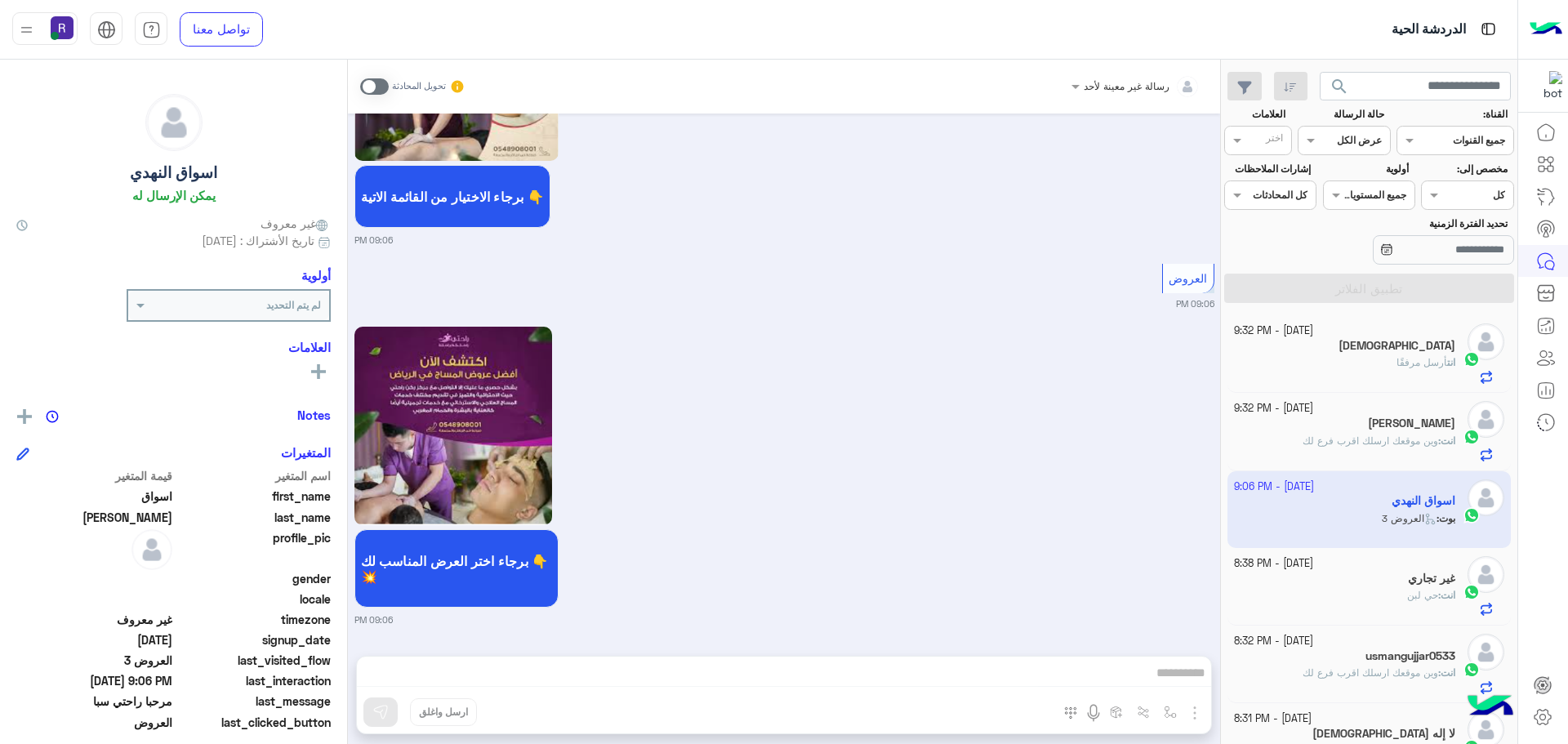
click at [383, 82] on span at bounding box center [374, 86] width 29 height 16
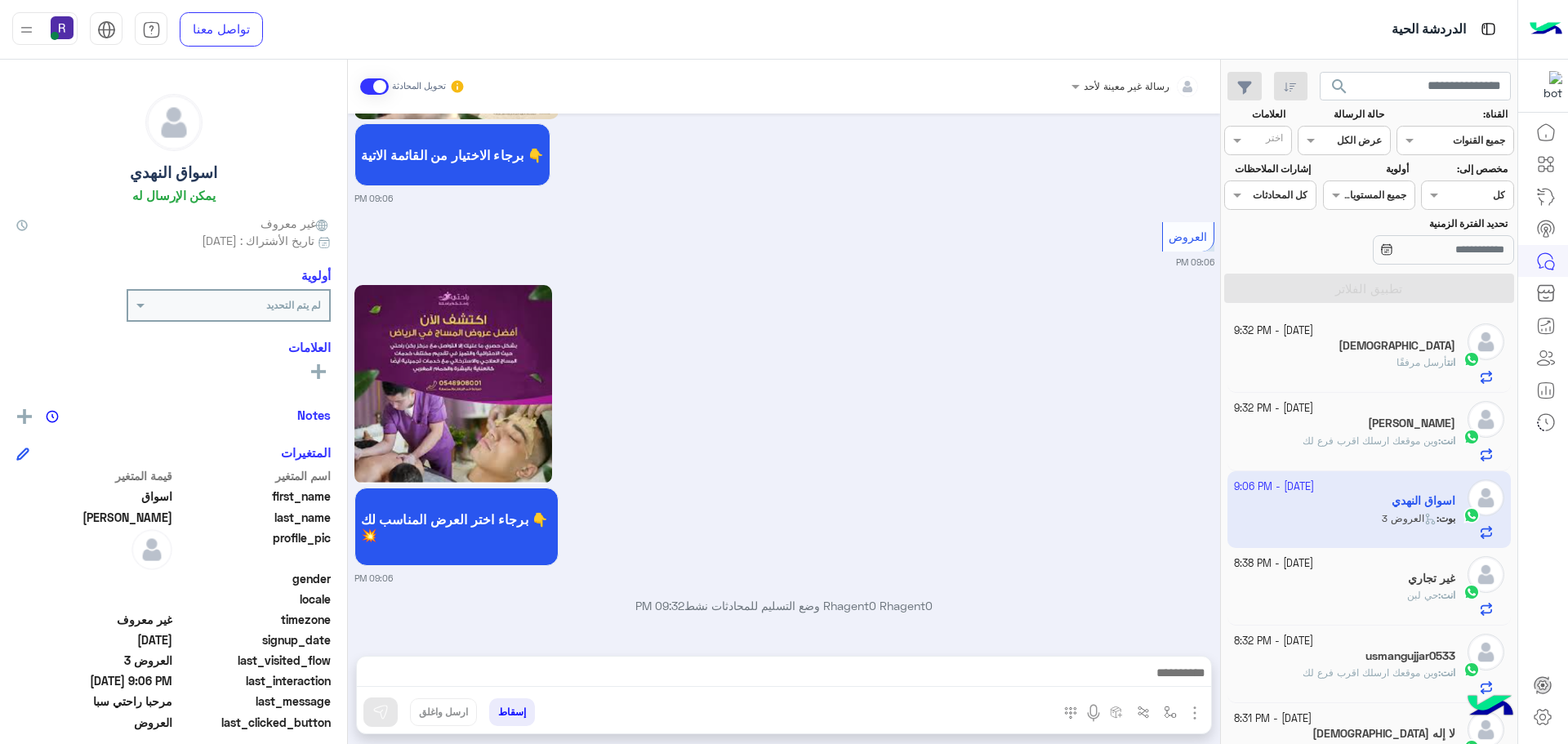
scroll to position [1815, 0]
click at [1191, 717] on img "button" at bounding box center [1194, 713] width 19 height 19
click at [1181, 687] on button "الصور" at bounding box center [1169, 677] width 70 height 33
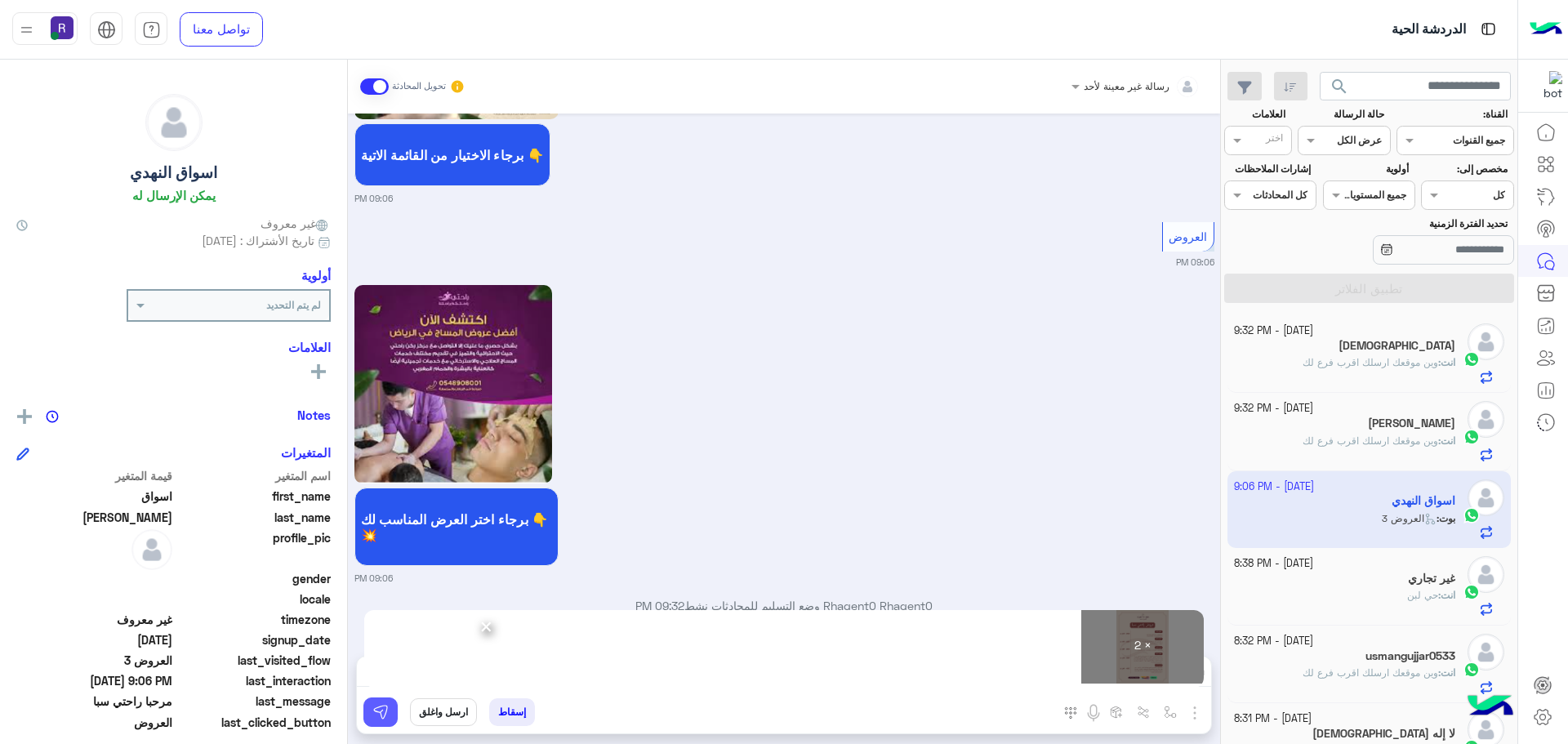
click at [391, 710] on button at bounding box center [380, 712] width 34 height 29
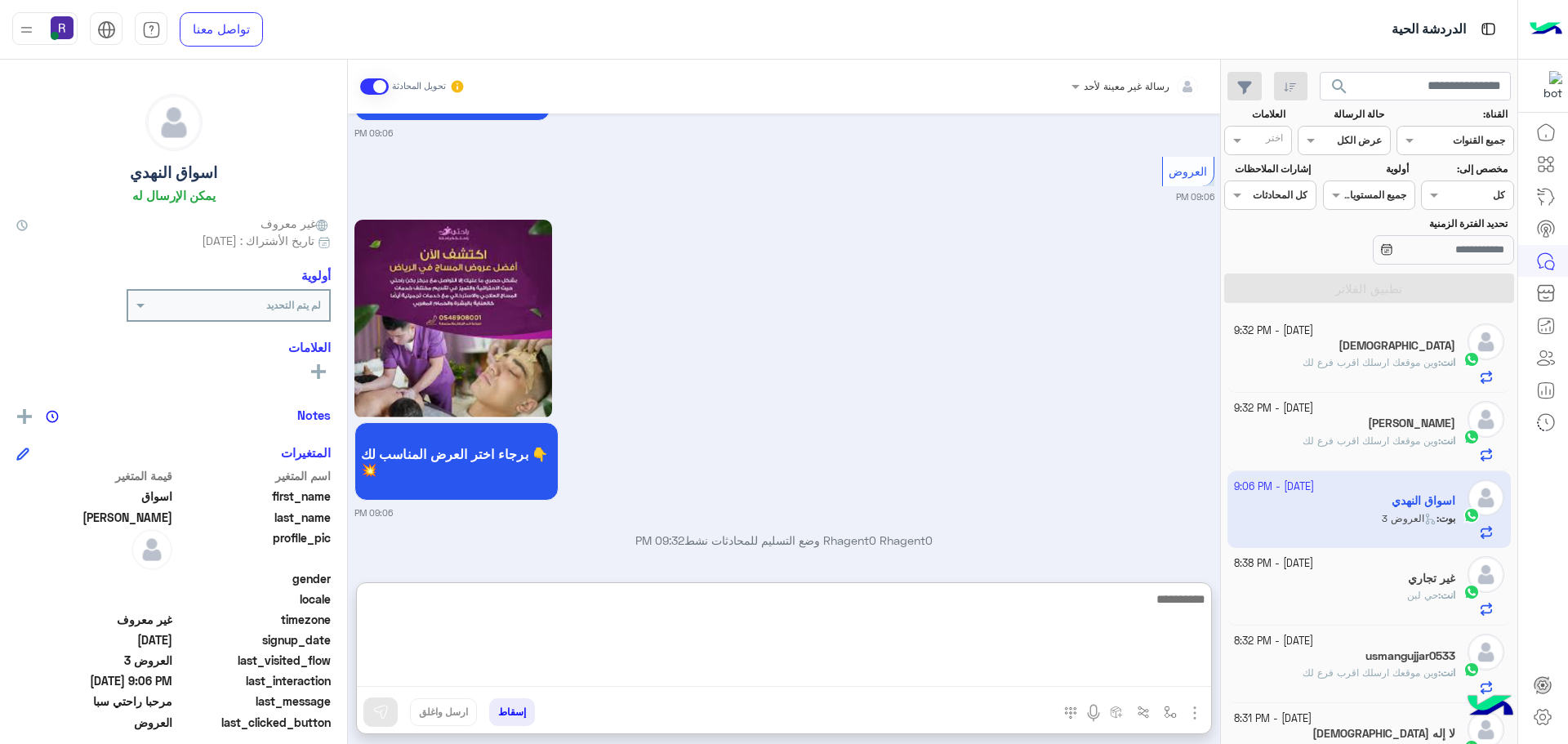
paste textarea "**********"
type textarea "**********"
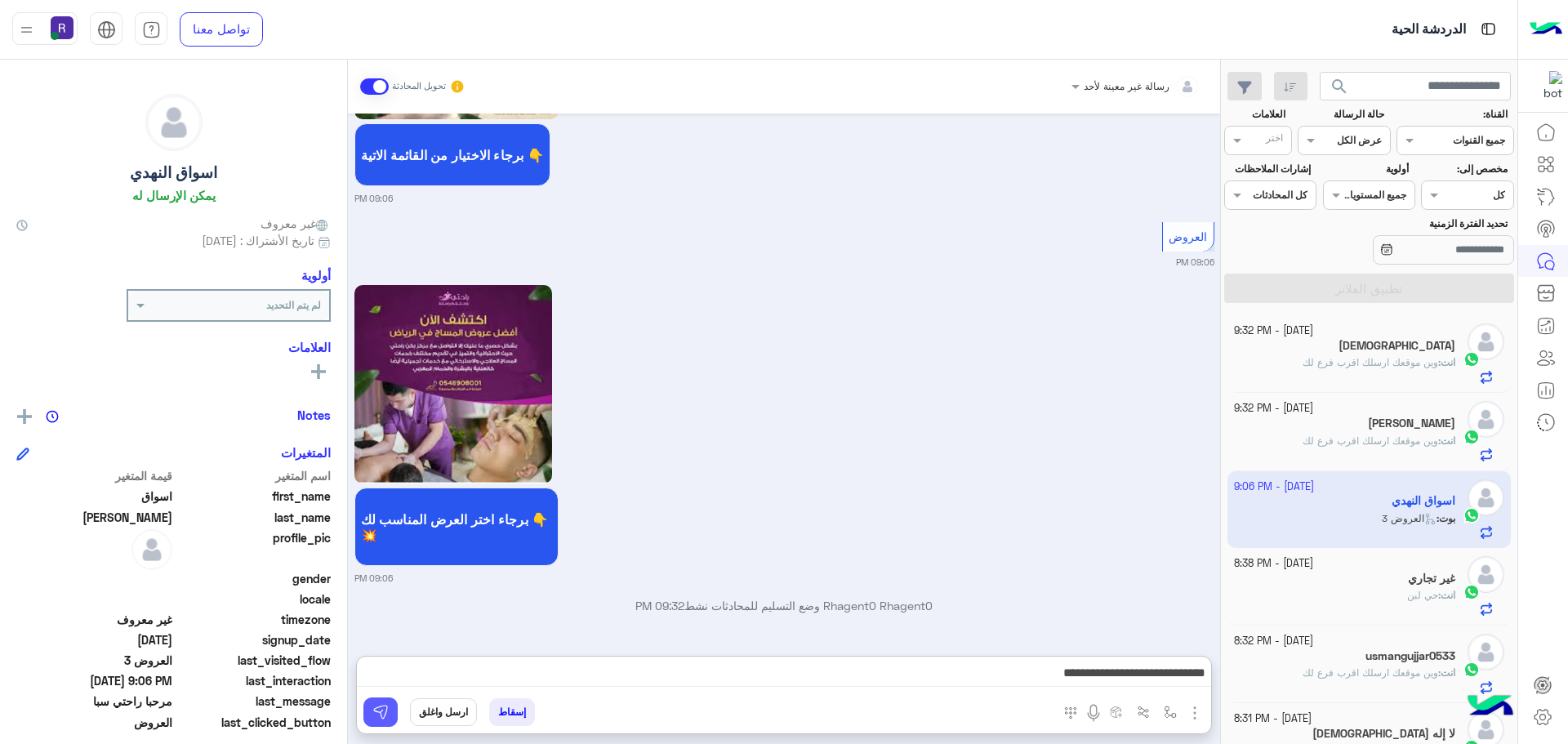
click at [382, 707] on img at bounding box center [380, 712] width 16 height 16
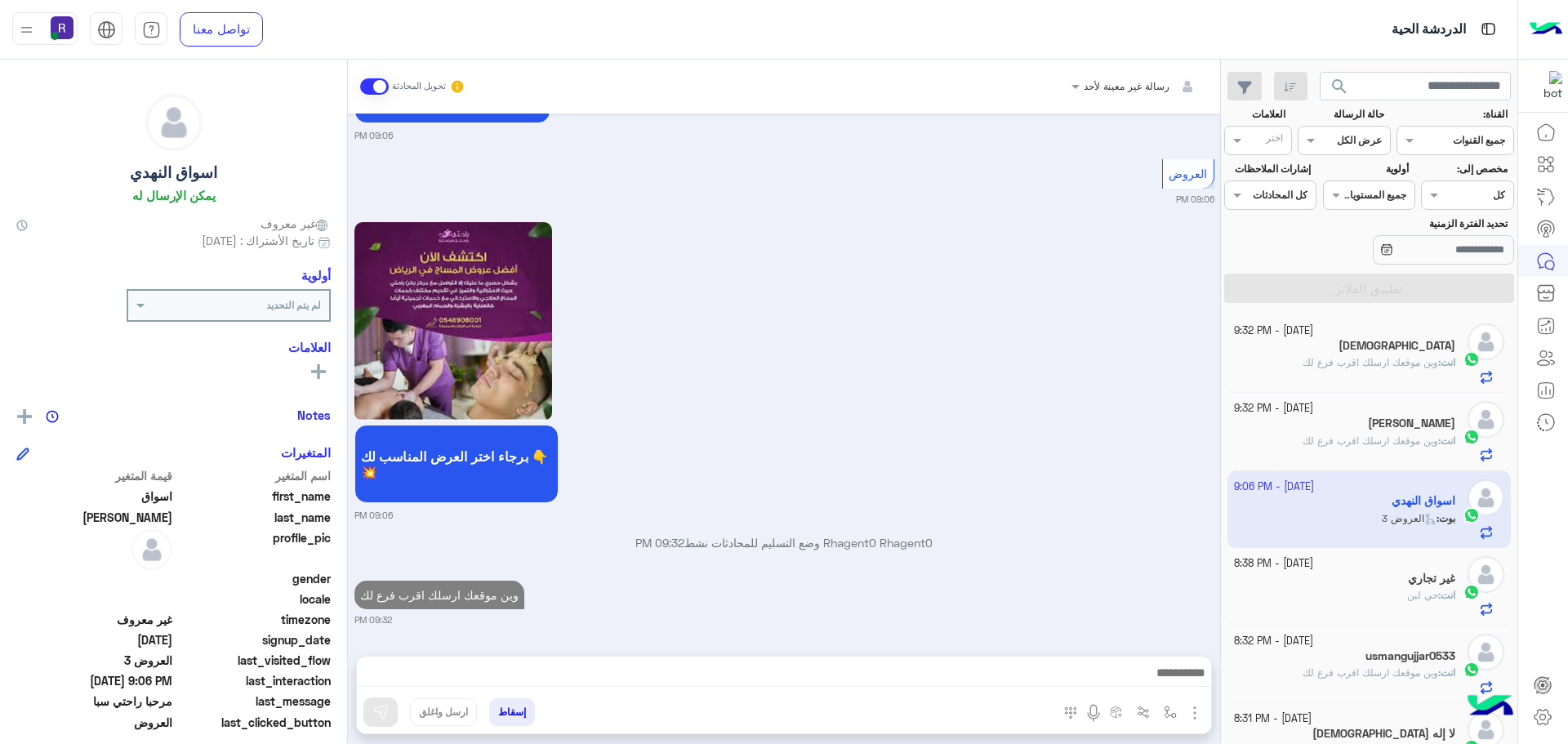
scroll to position [1879, 0]
click at [1370, 372] on div "انت : وين موقعك ارسلك اقرب فرع لك" at bounding box center [1345, 369] width 222 height 29
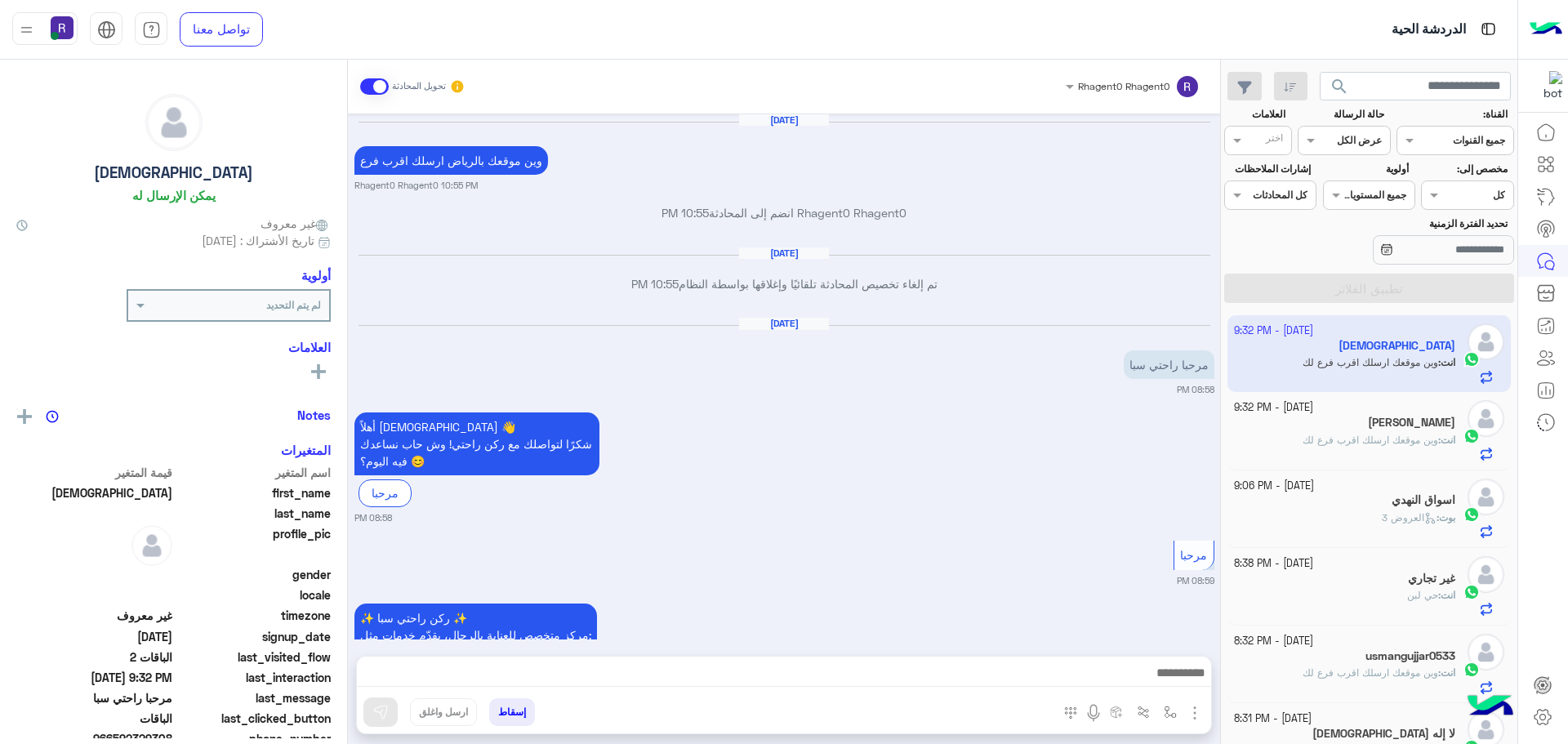
scroll to position [2020, 0]
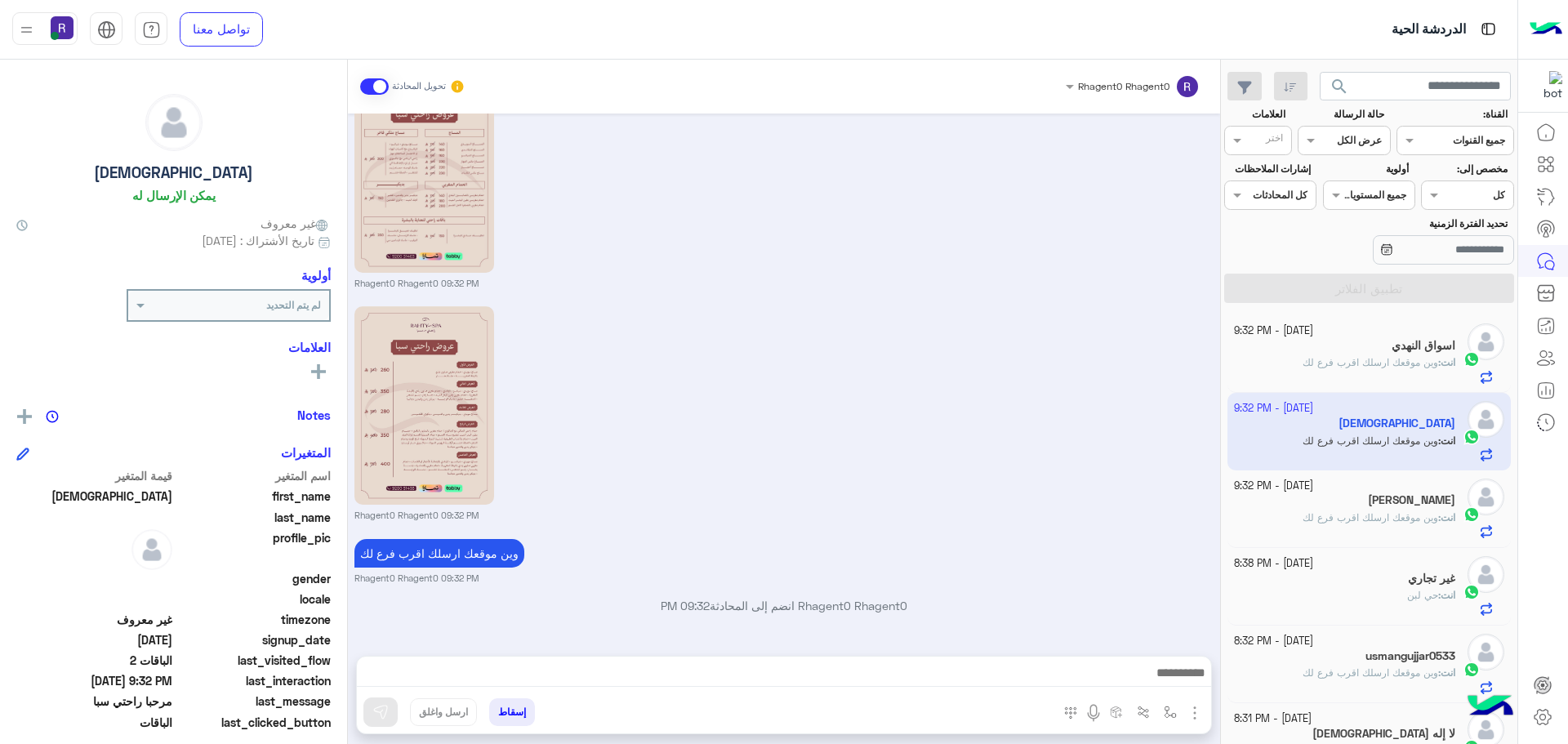
click at [1419, 364] on span "وين موقعك ارسلك اقرب فرع لك" at bounding box center [1369, 362] width 135 height 13
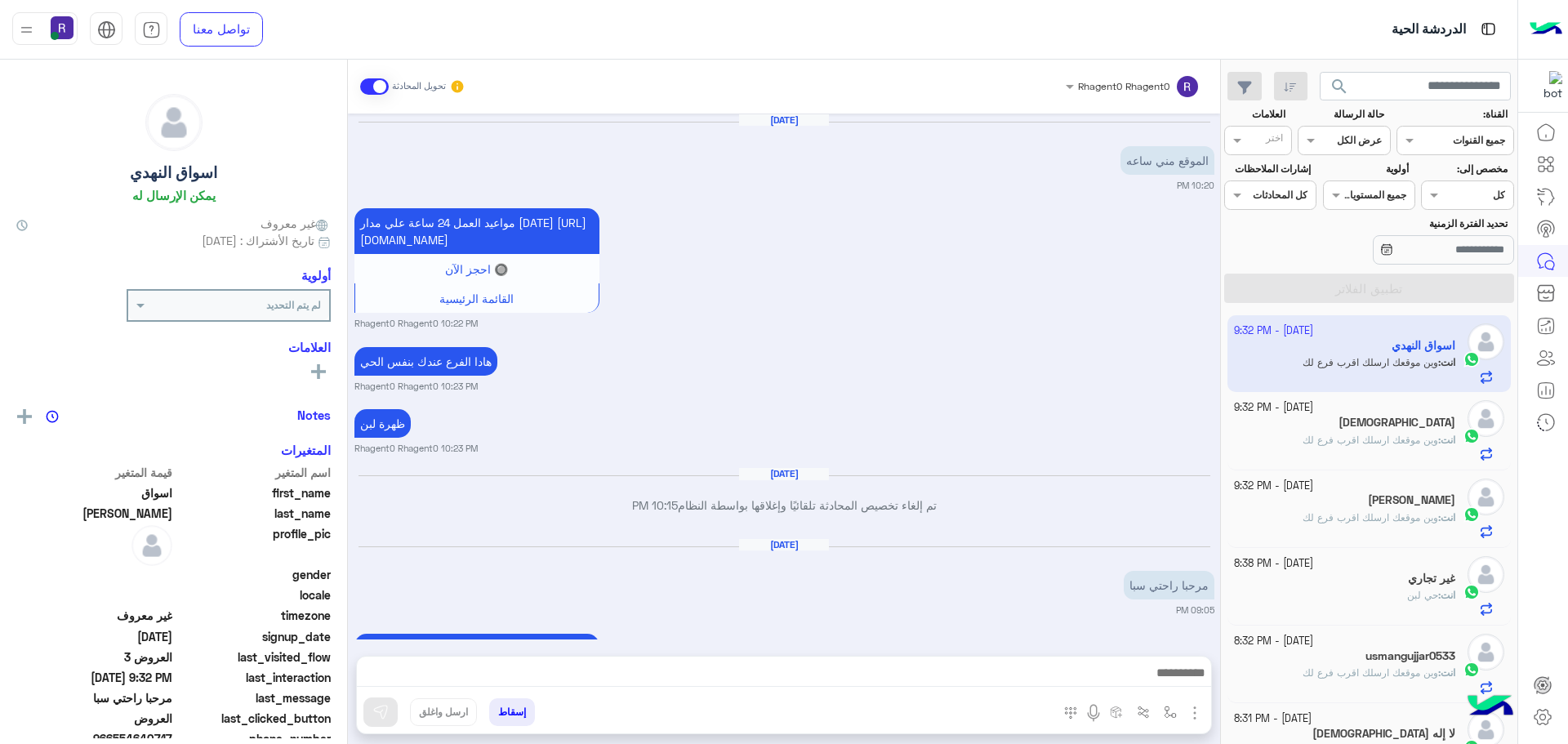
scroll to position [2000, 0]
